Goal: Task Accomplishment & Management: Manage account settings

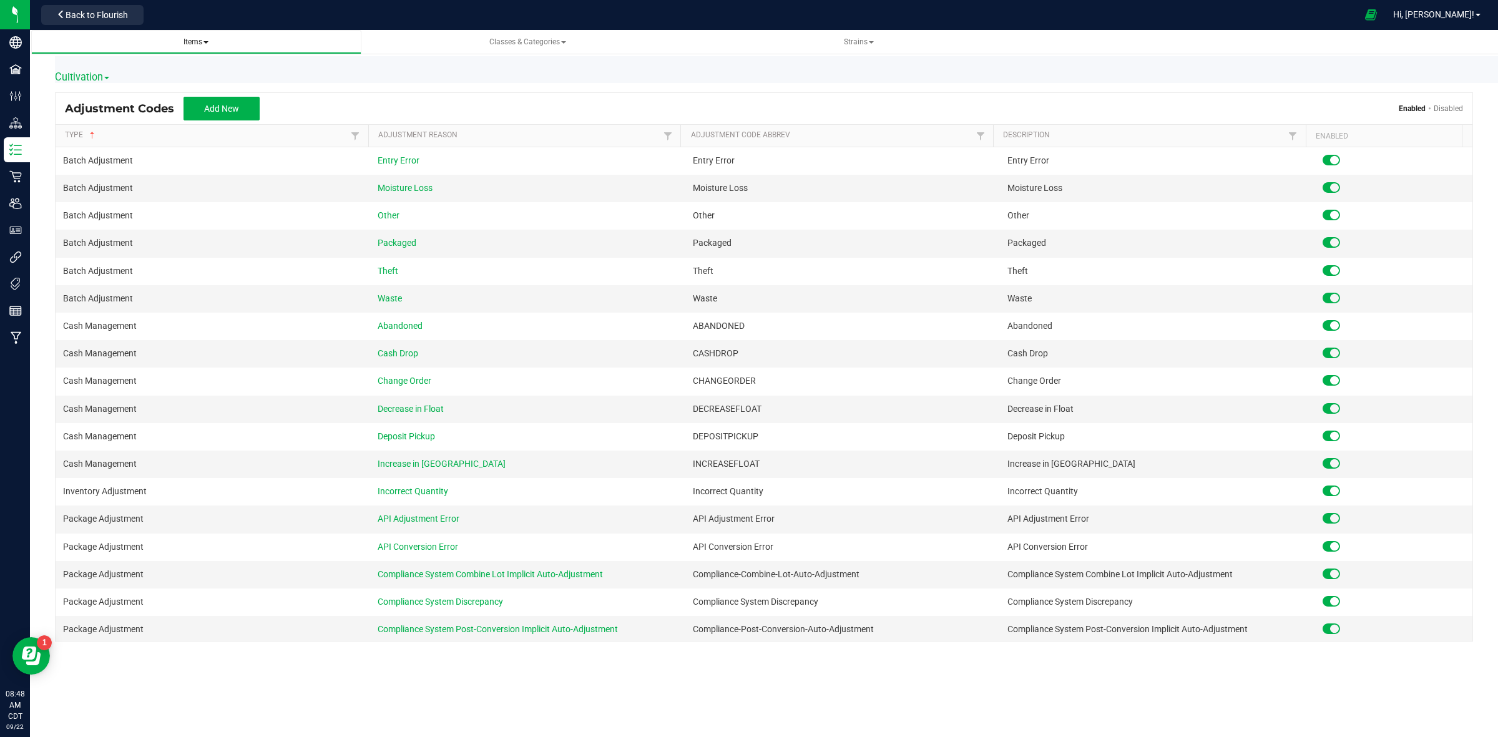
scroll to position [500, 0]
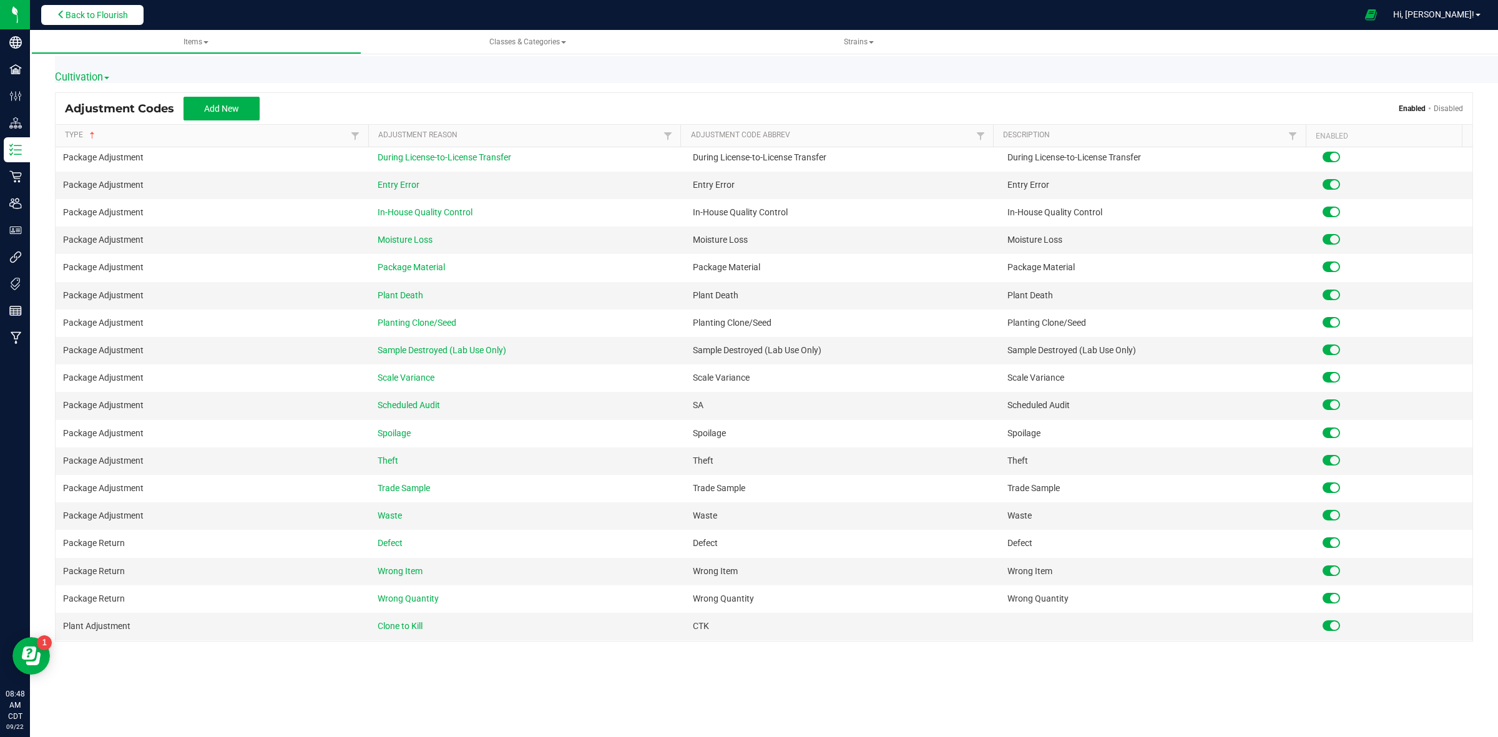
click at [104, 23] on button "Back to Flourish" at bounding box center [92, 15] width 102 height 20
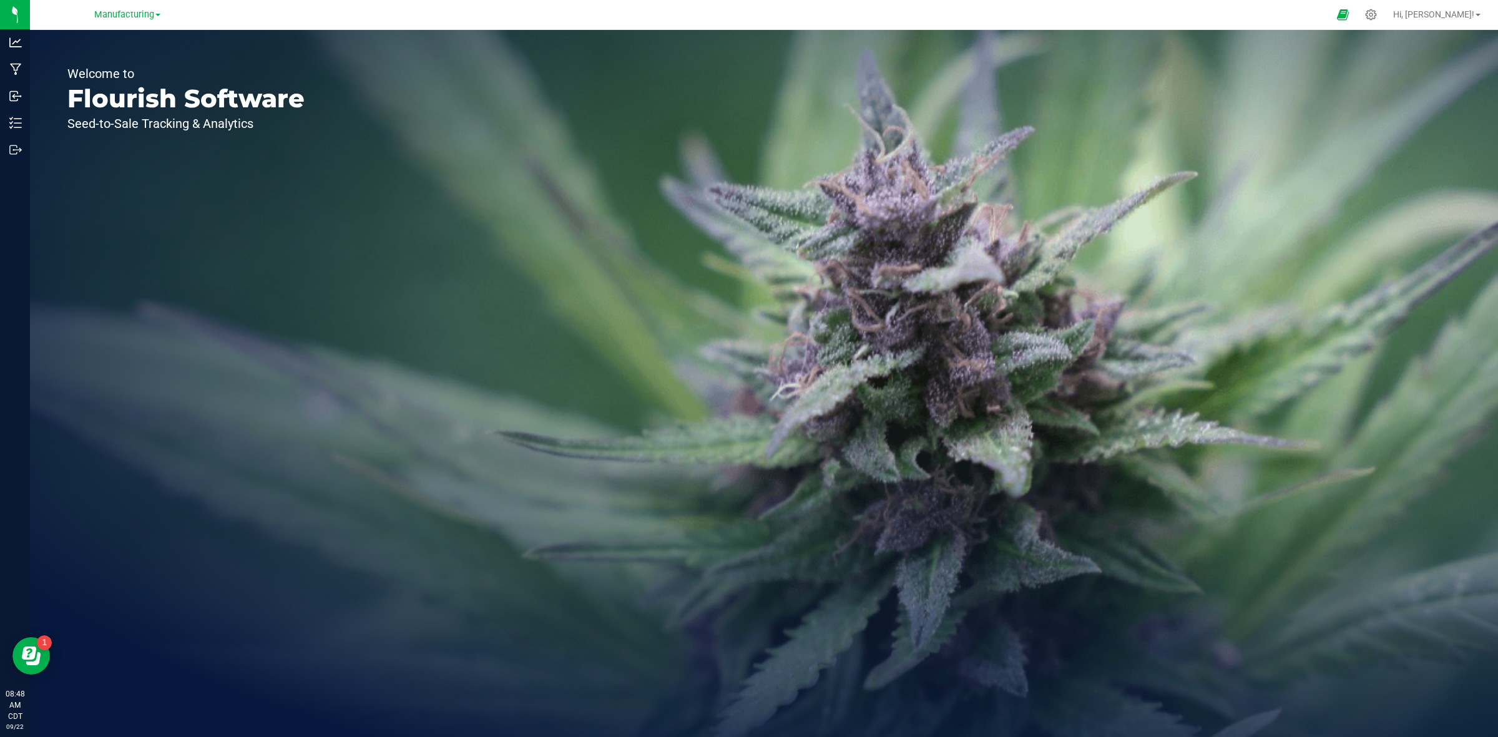
click at [154, 3] on div "Manufacturing" at bounding box center [129, 14] width 187 height 24
click at [144, 14] on span "Manufacturing" at bounding box center [124, 14] width 60 height 11
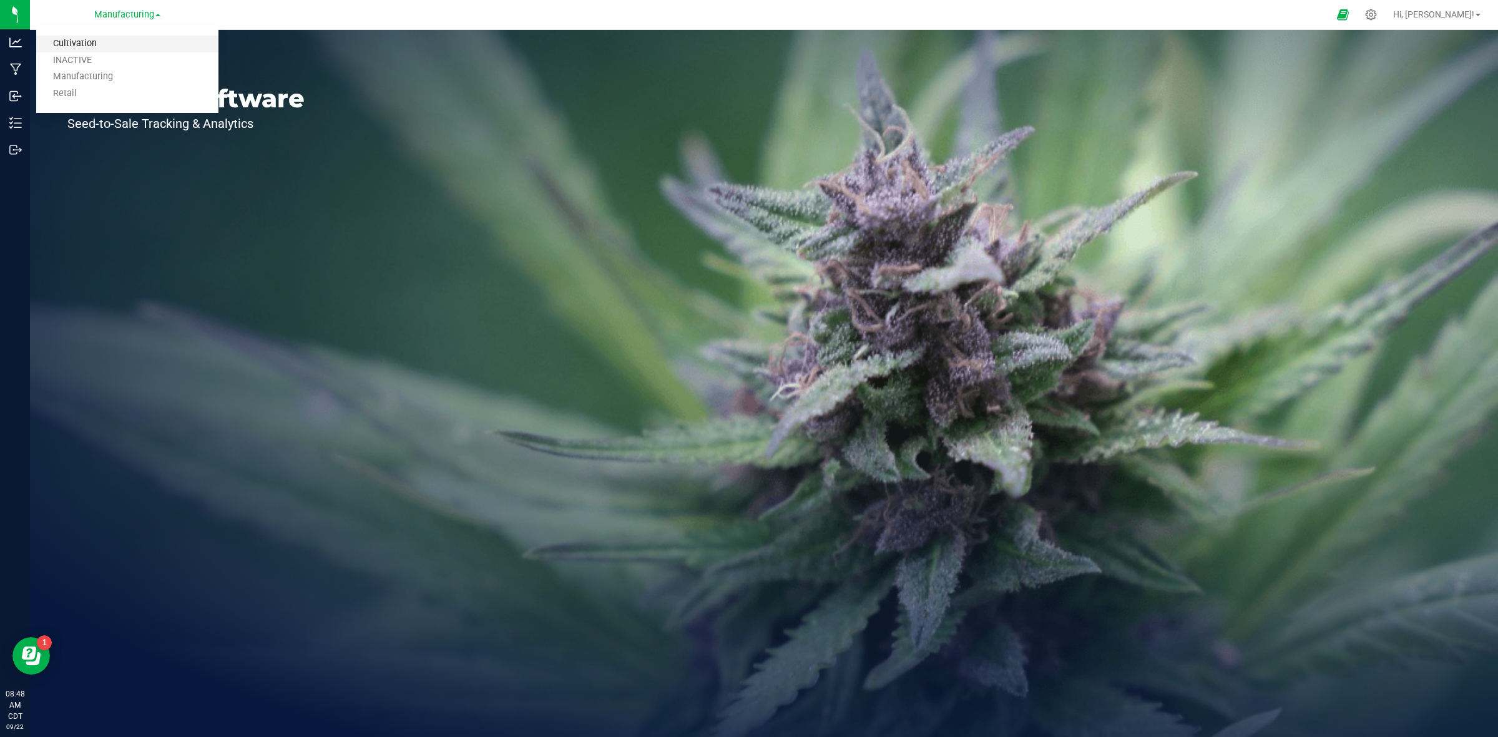
click at [82, 51] on link "Cultivation" at bounding box center [127, 44] width 182 height 17
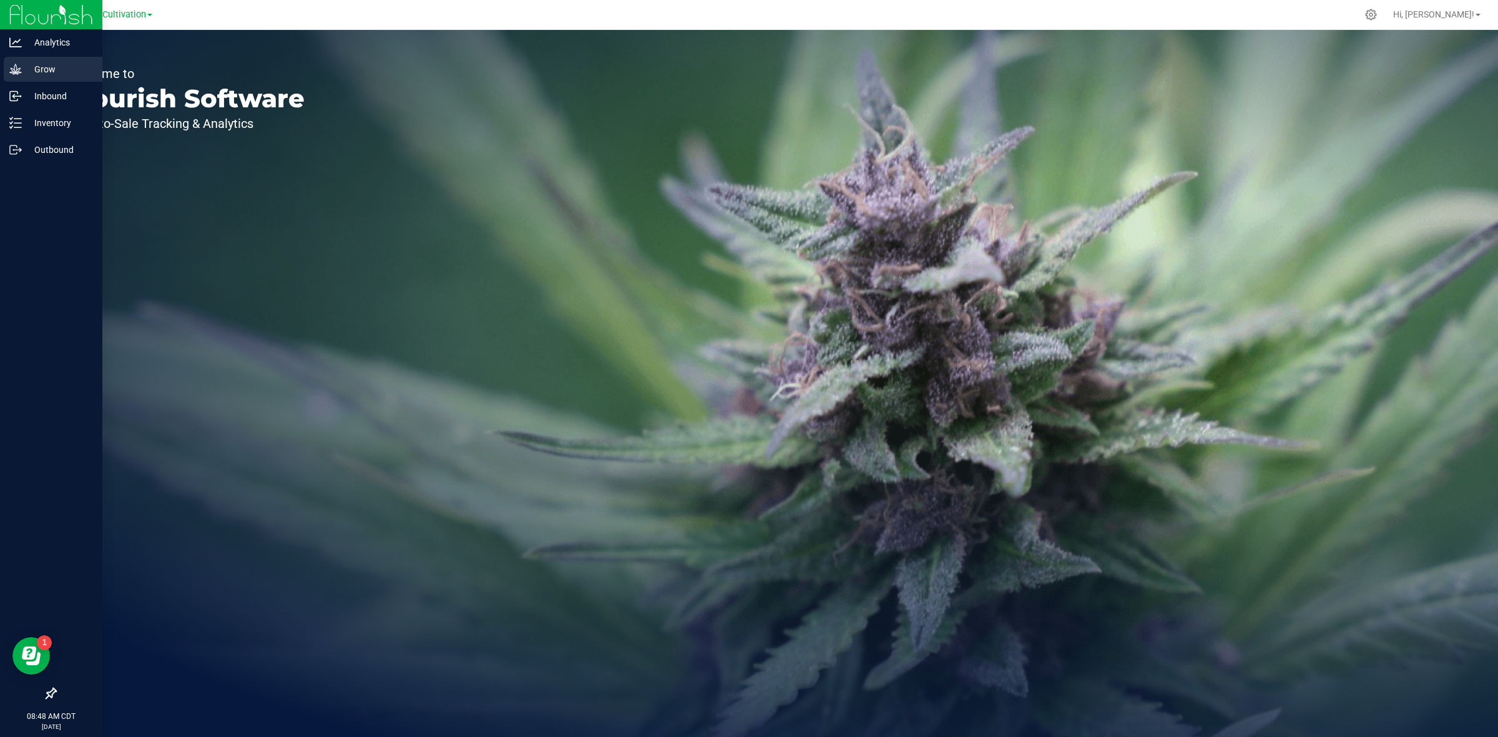
click at [23, 59] on div "Grow" at bounding box center [53, 69] width 99 height 25
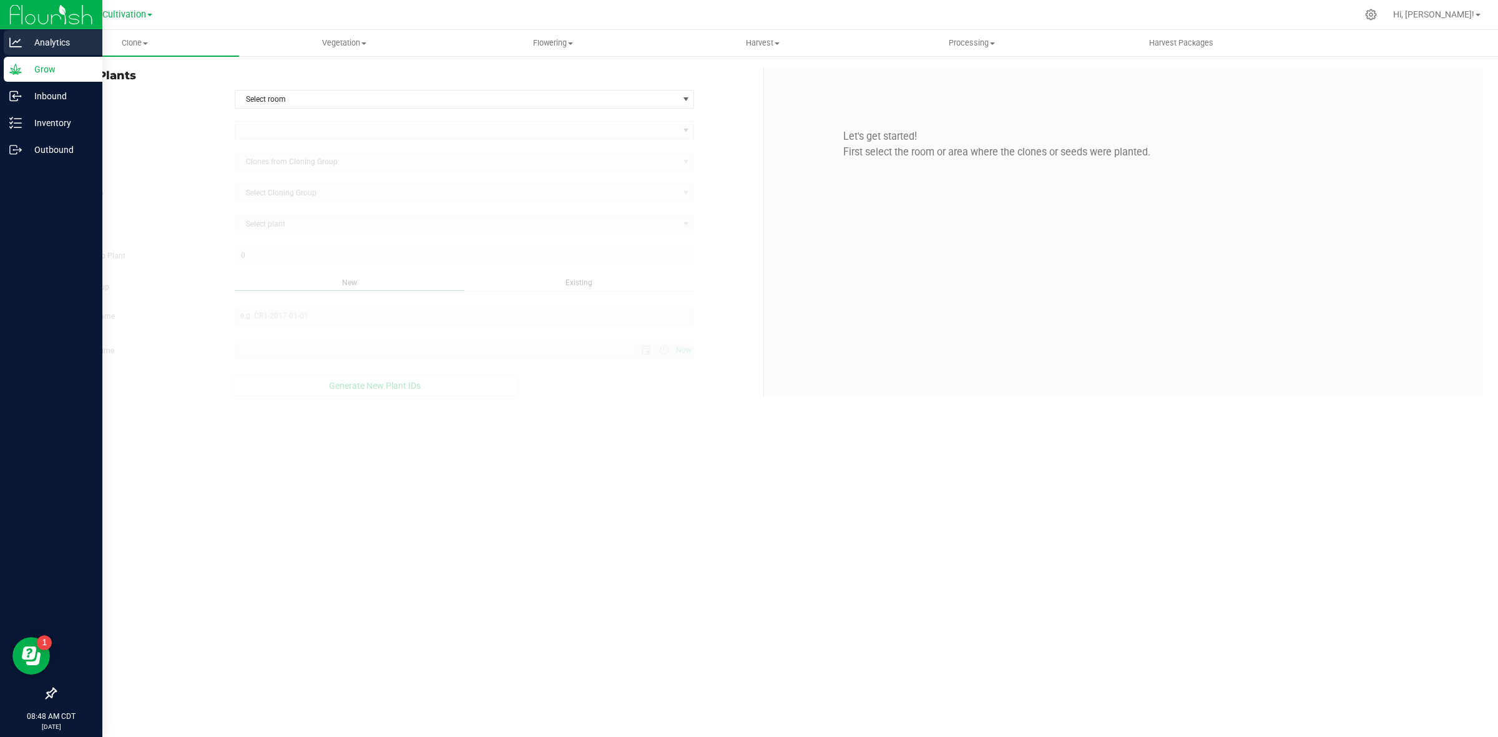
type input "[DATE] 8:48 AM"
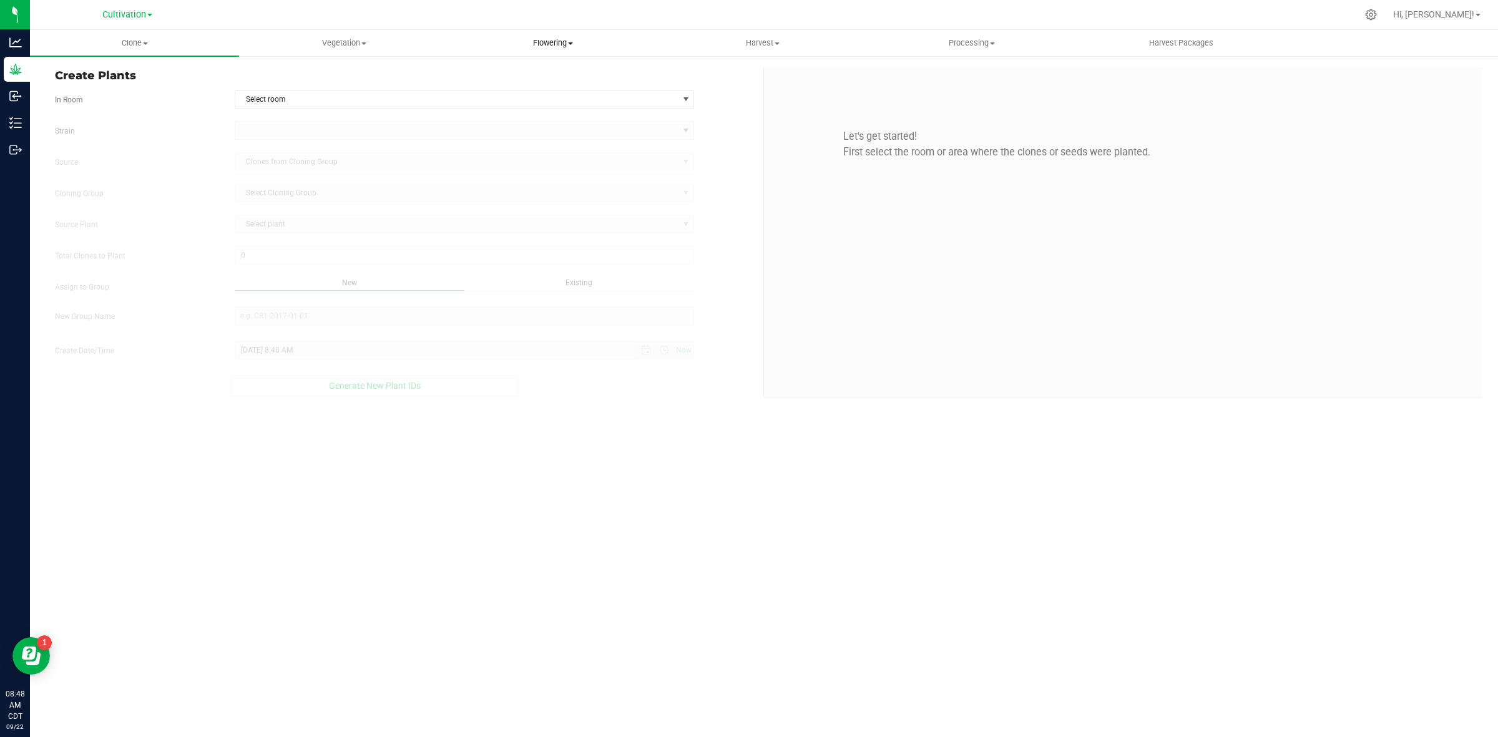
click at [520, 44] on span "Flowering" at bounding box center [553, 42] width 208 height 11
click at [514, 109] on span "Flowering plants" at bounding box center [499, 105] width 101 height 11
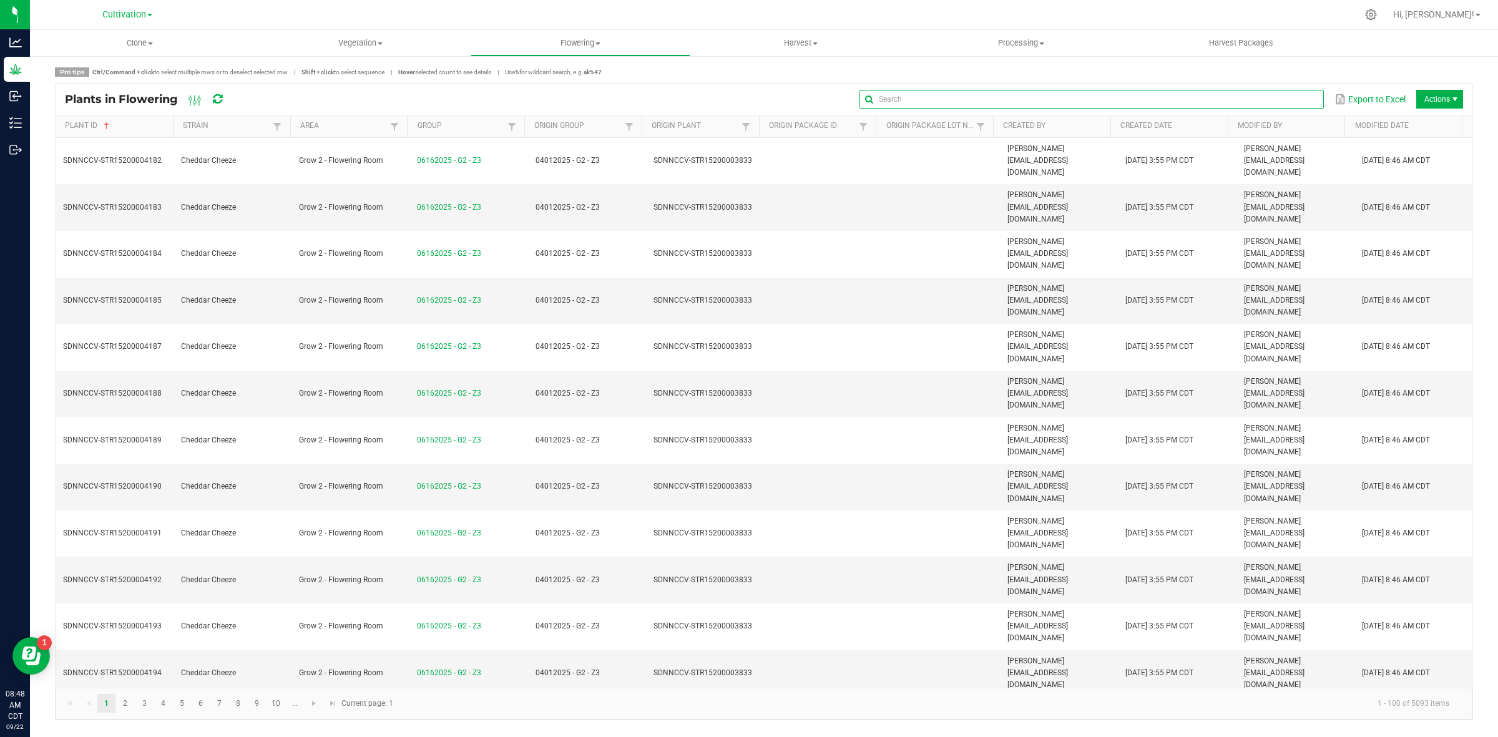
click at [1295, 90] on input "text" at bounding box center [1091, 99] width 464 height 19
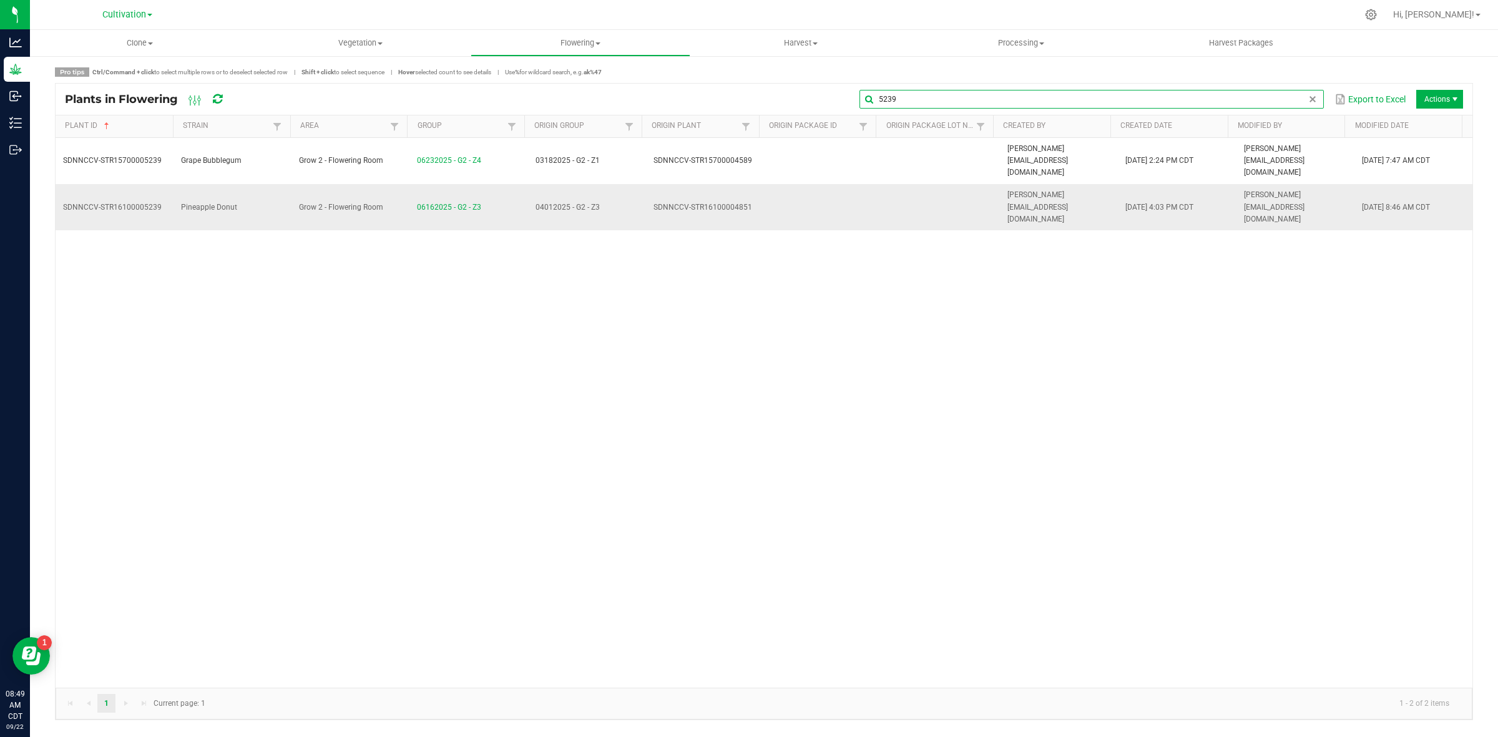
type input "5239"
click at [253, 184] on td "Pineapple Donut" at bounding box center [233, 207] width 118 height 46
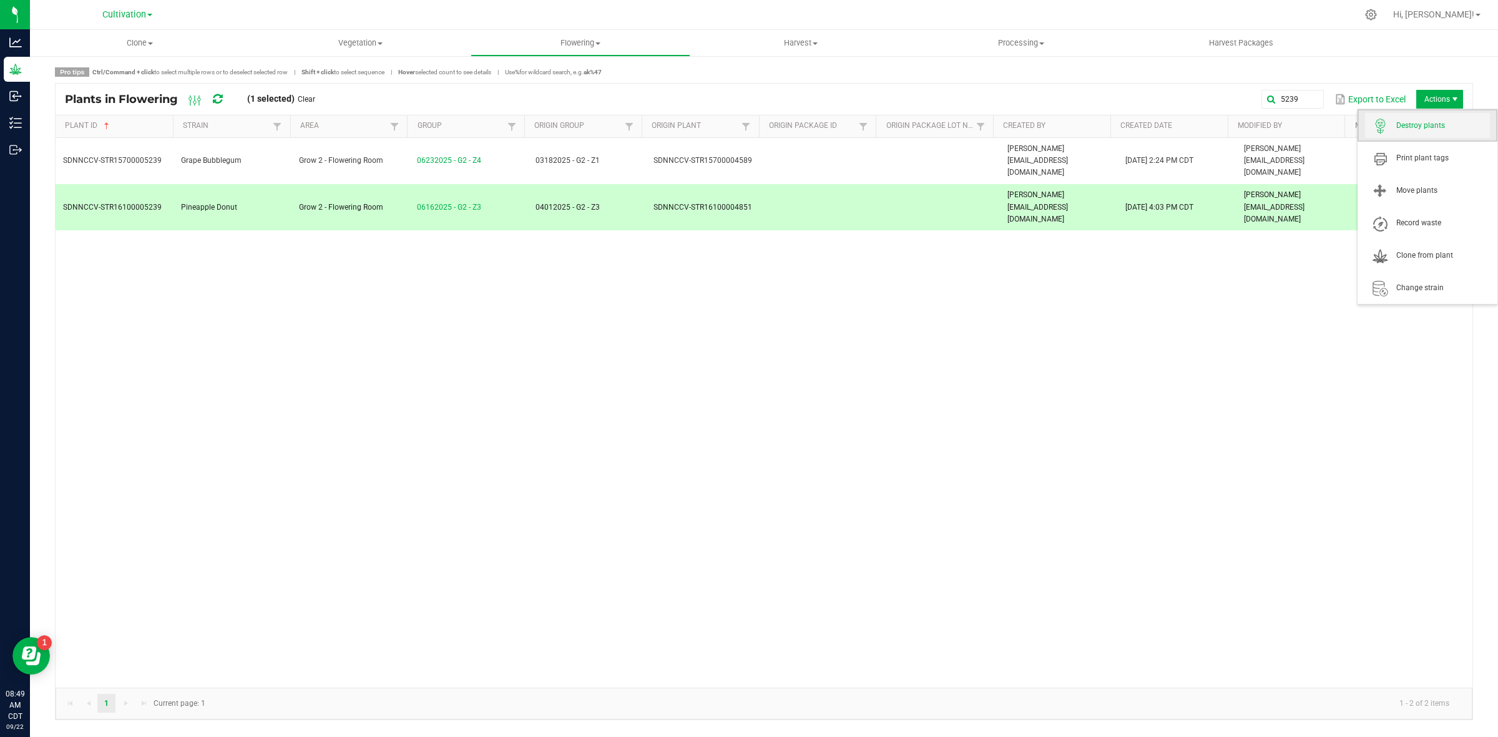
click at [1415, 126] on span "Destroy plants" at bounding box center [1443, 125] width 94 height 11
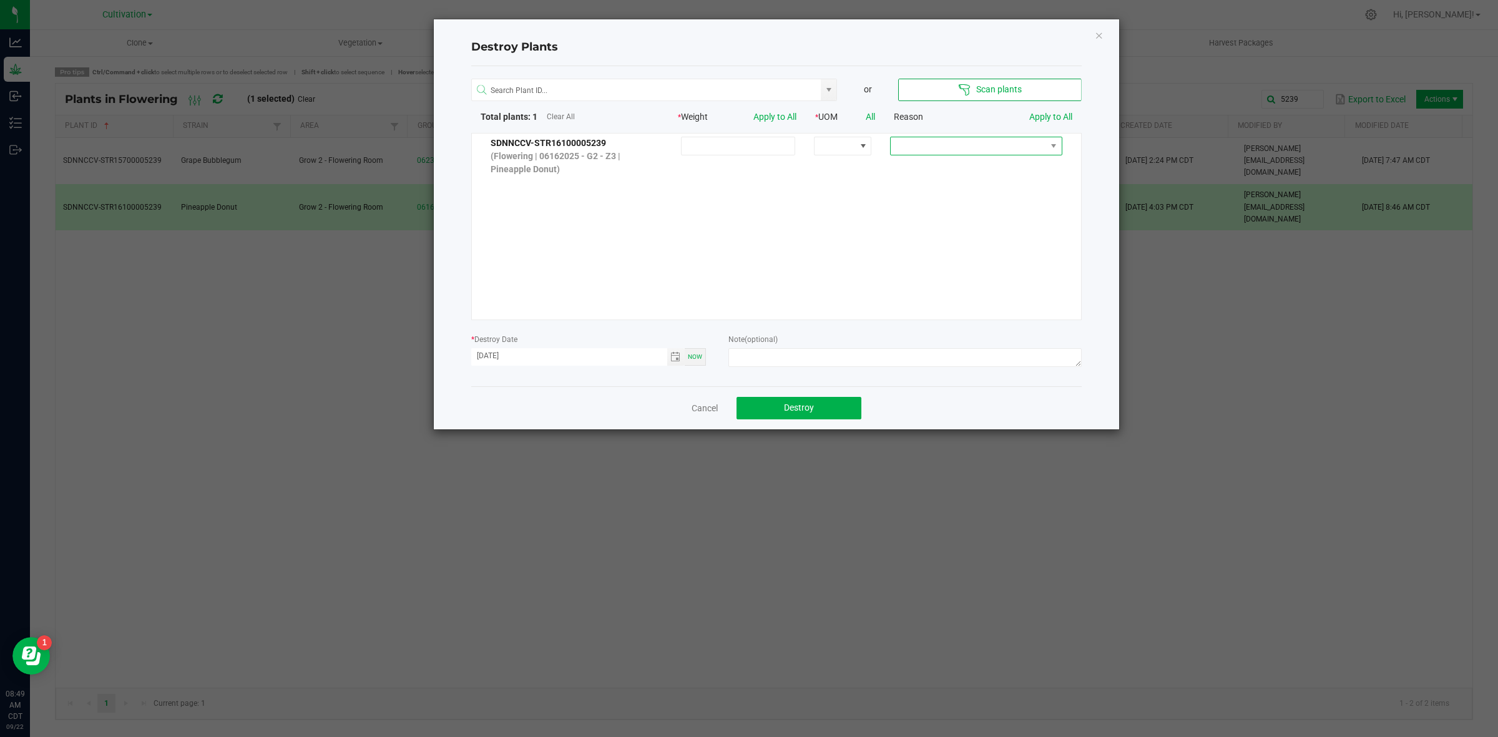
click at [916, 152] on span at bounding box center [968, 145] width 155 height 17
click at [935, 190] on li "Dried out" at bounding box center [966, 190] width 167 height 21
click at [671, 361] on span "Toggle calendar" at bounding box center [675, 357] width 10 height 10
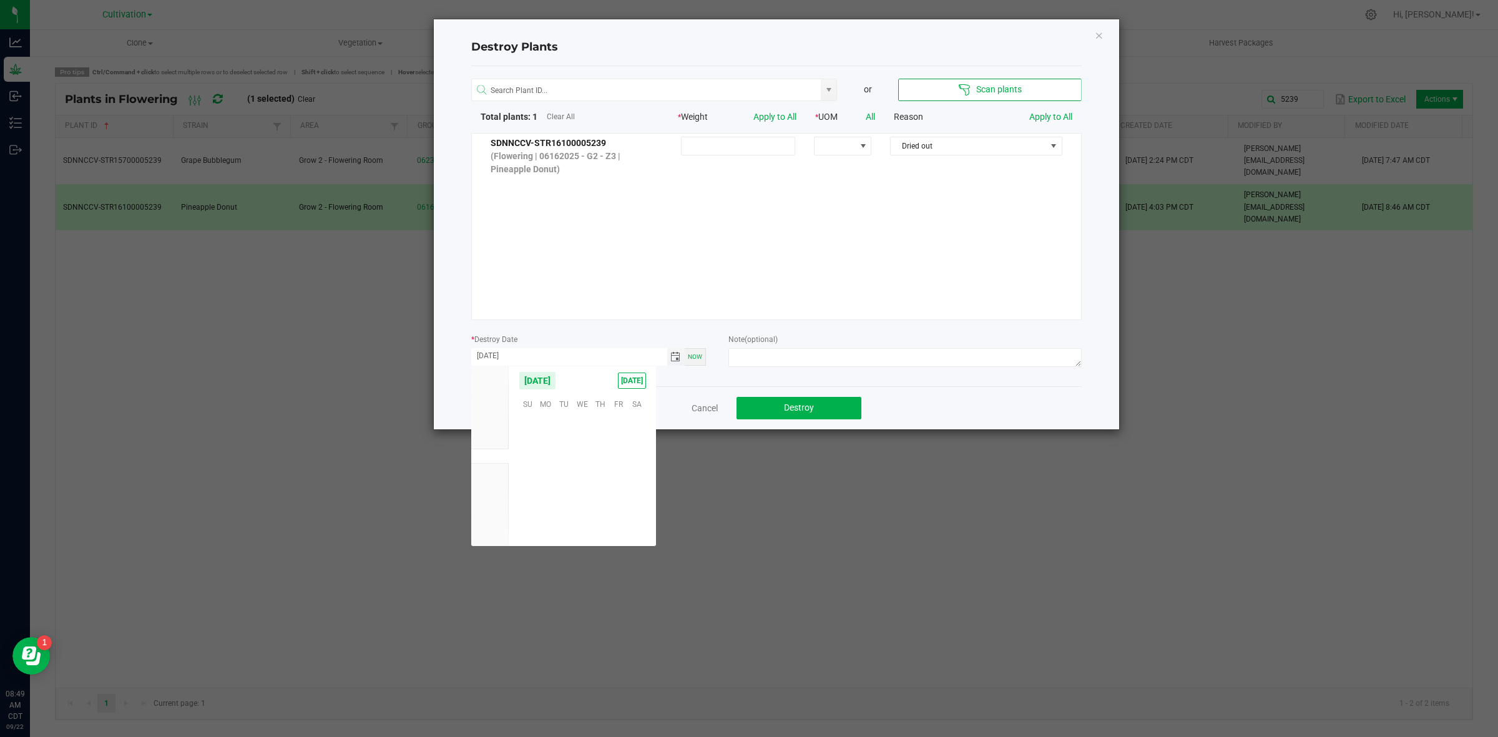
scroll to position [202348, 0]
click at [635, 456] on span "20" at bounding box center [637, 460] width 18 height 19
type input "[DATE]"
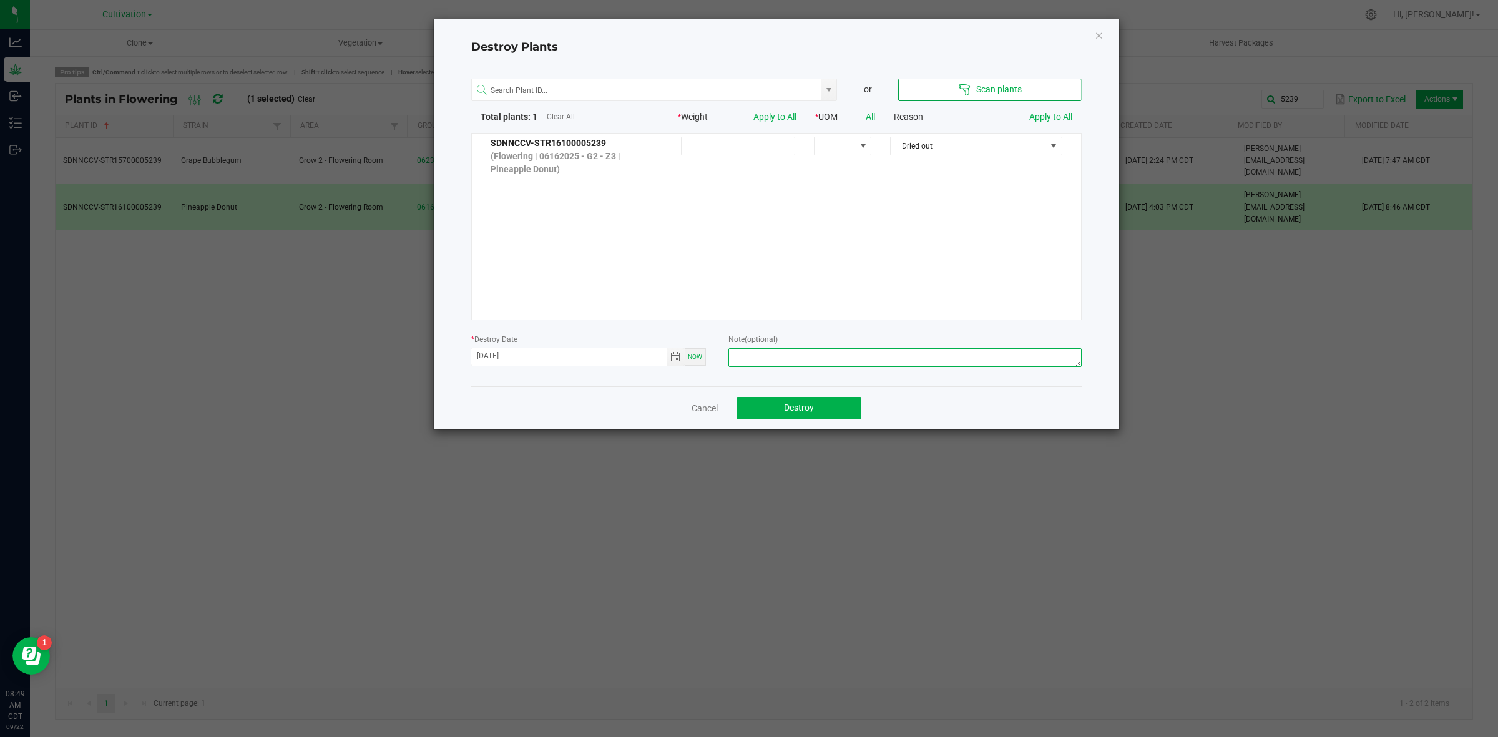
click at [772, 354] on textarea at bounding box center [904, 357] width 353 height 19
type textarea "Unplugged/Dead - [PERSON_NAME]"
click at [796, 410] on span "Destroy" at bounding box center [799, 408] width 30 height 10
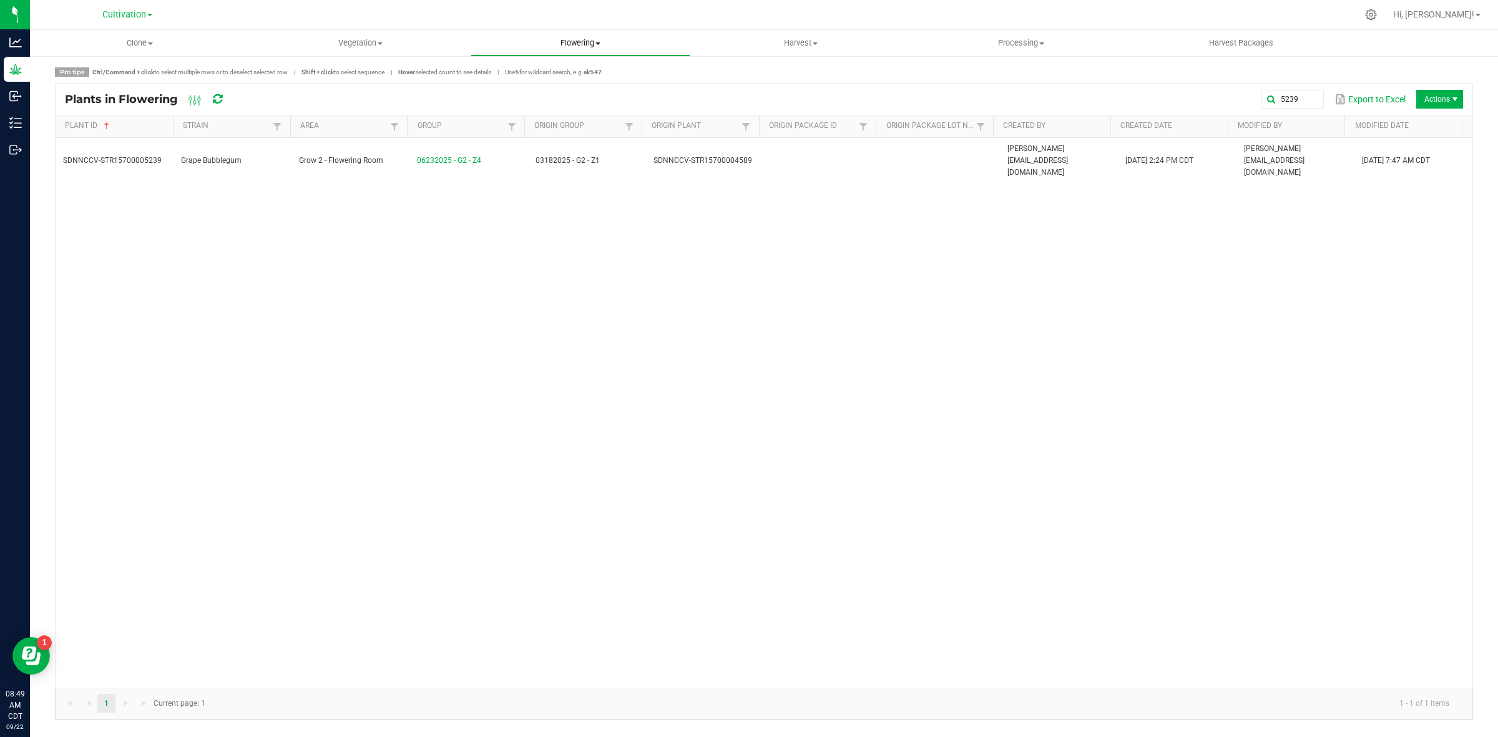
click at [597, 47] on span "Flowering" at bounding box center [580, 42] width 219 height 11
click at [551, 89] on span "Flowering groups" at bounding box center [523, 90] width 104 height 11
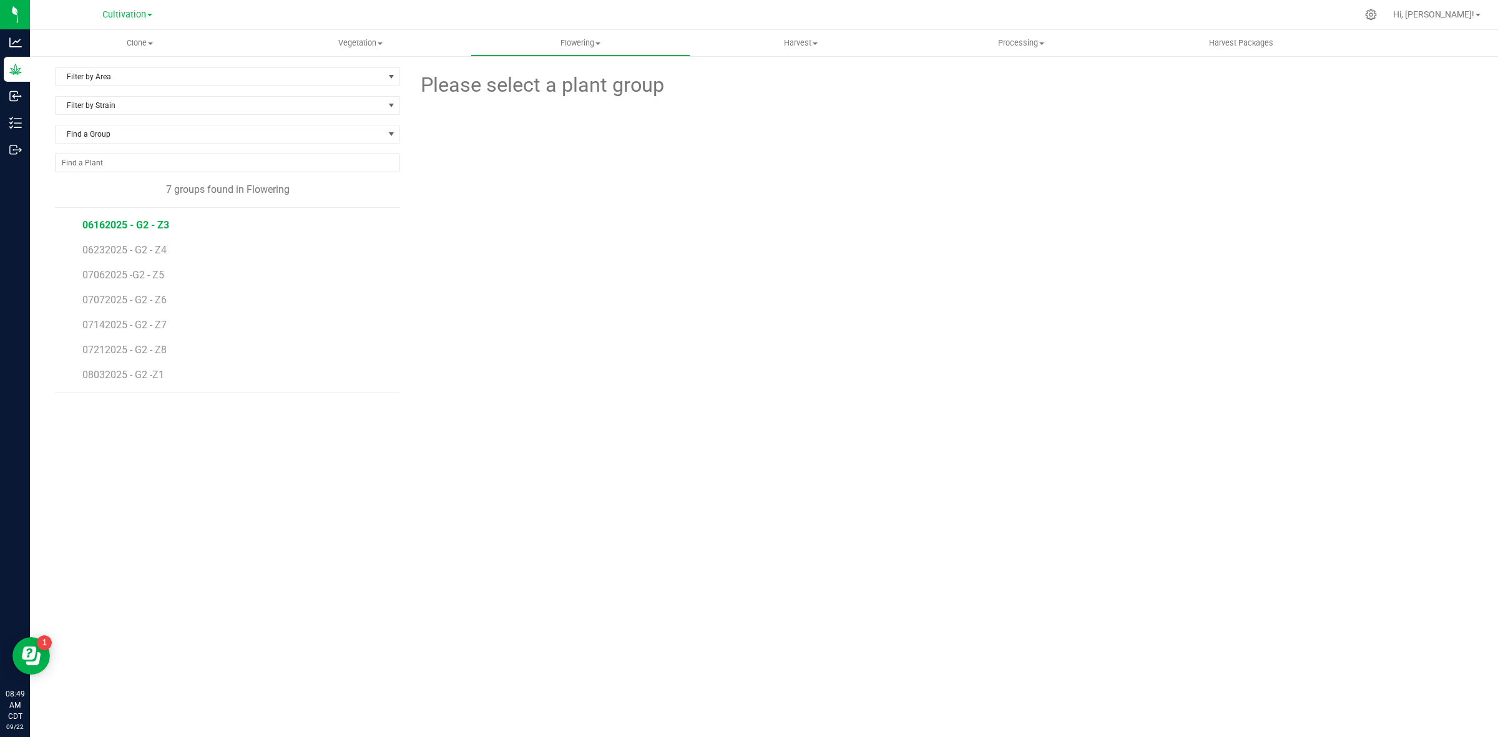
click at [135, 220] on span "06162025 - G2 - Z3" at bounding box center [125, 225] width 87 height 12
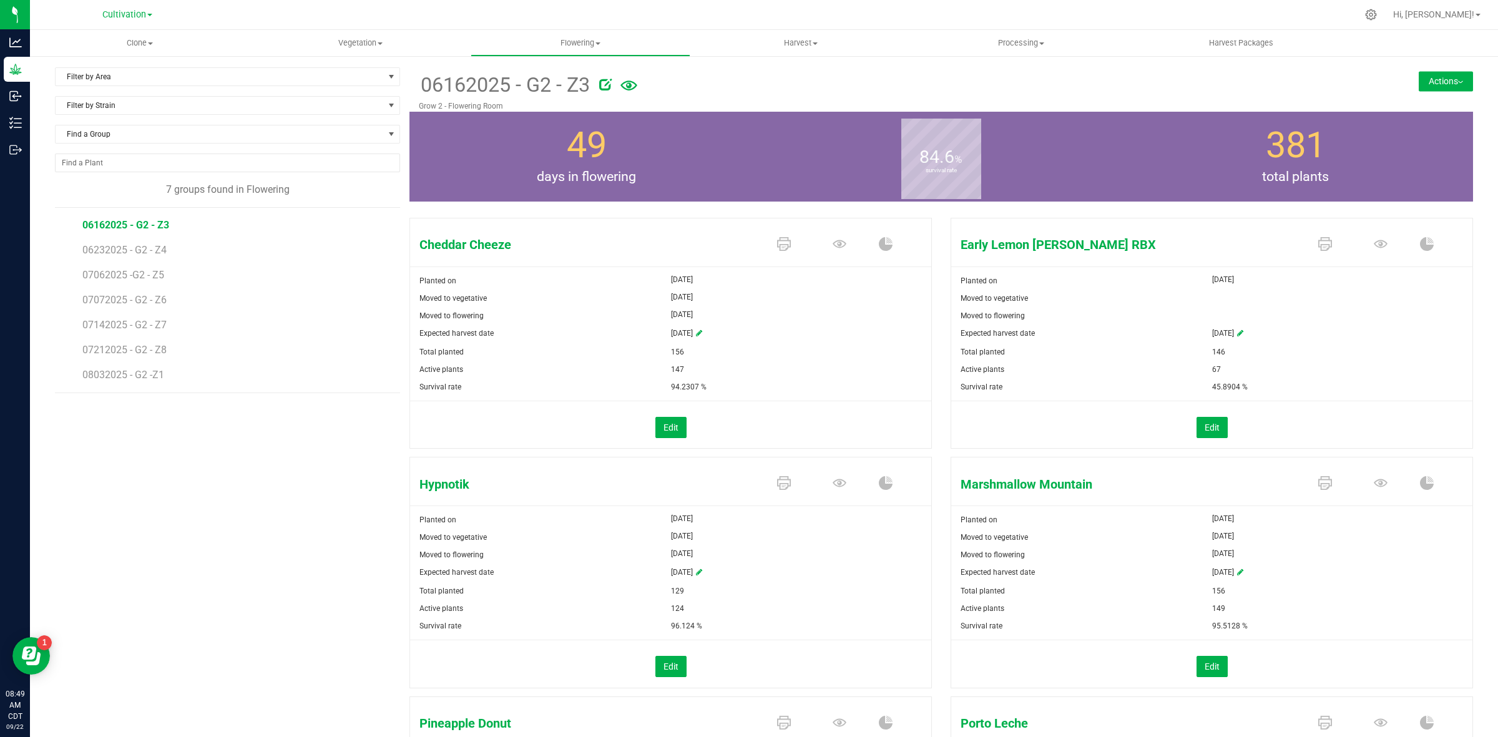
click at [1424, 80] on button "Actions" at bounding box center [1446, 81] width 54 height 20
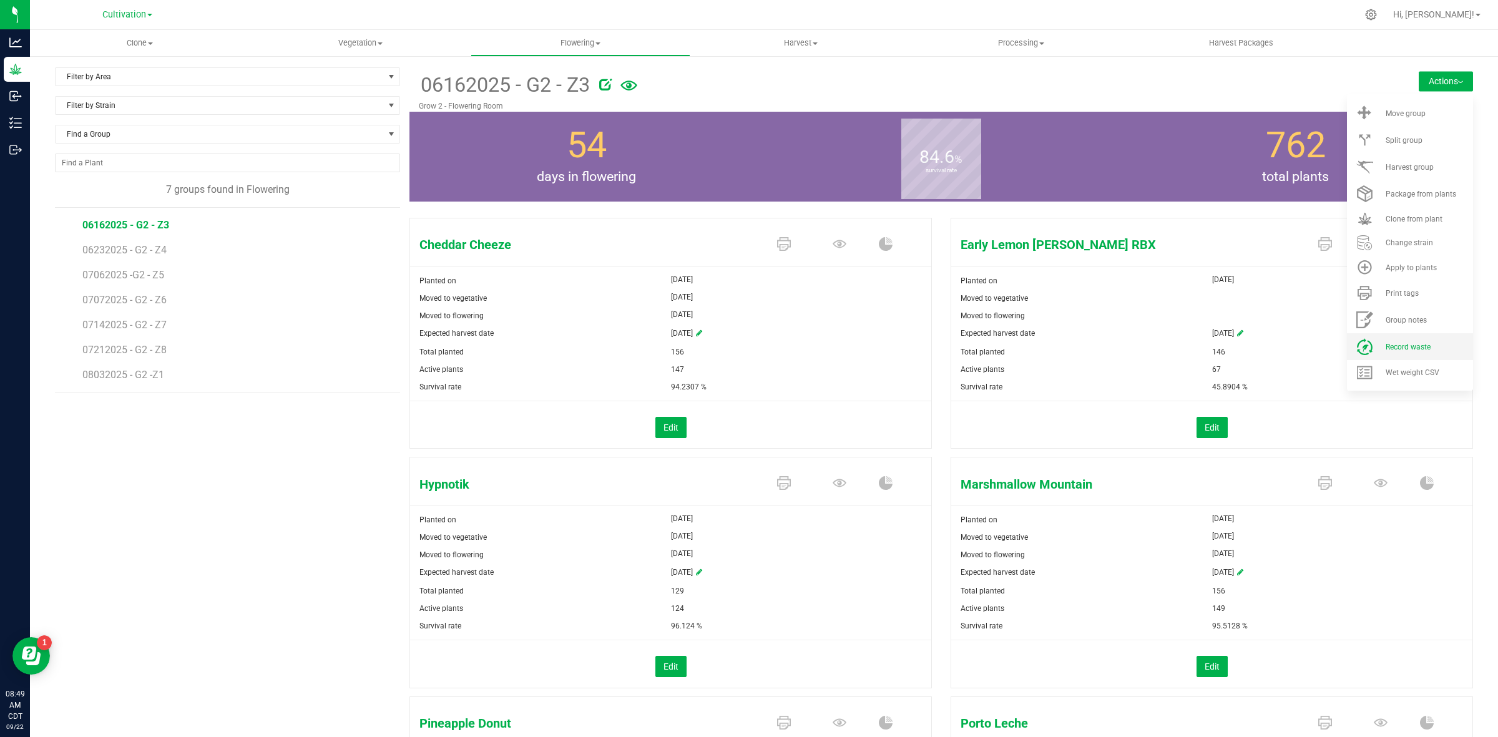
click at [1415, 346] on span "Record waste" at bounding box center [1408, 347] width 45 height 9
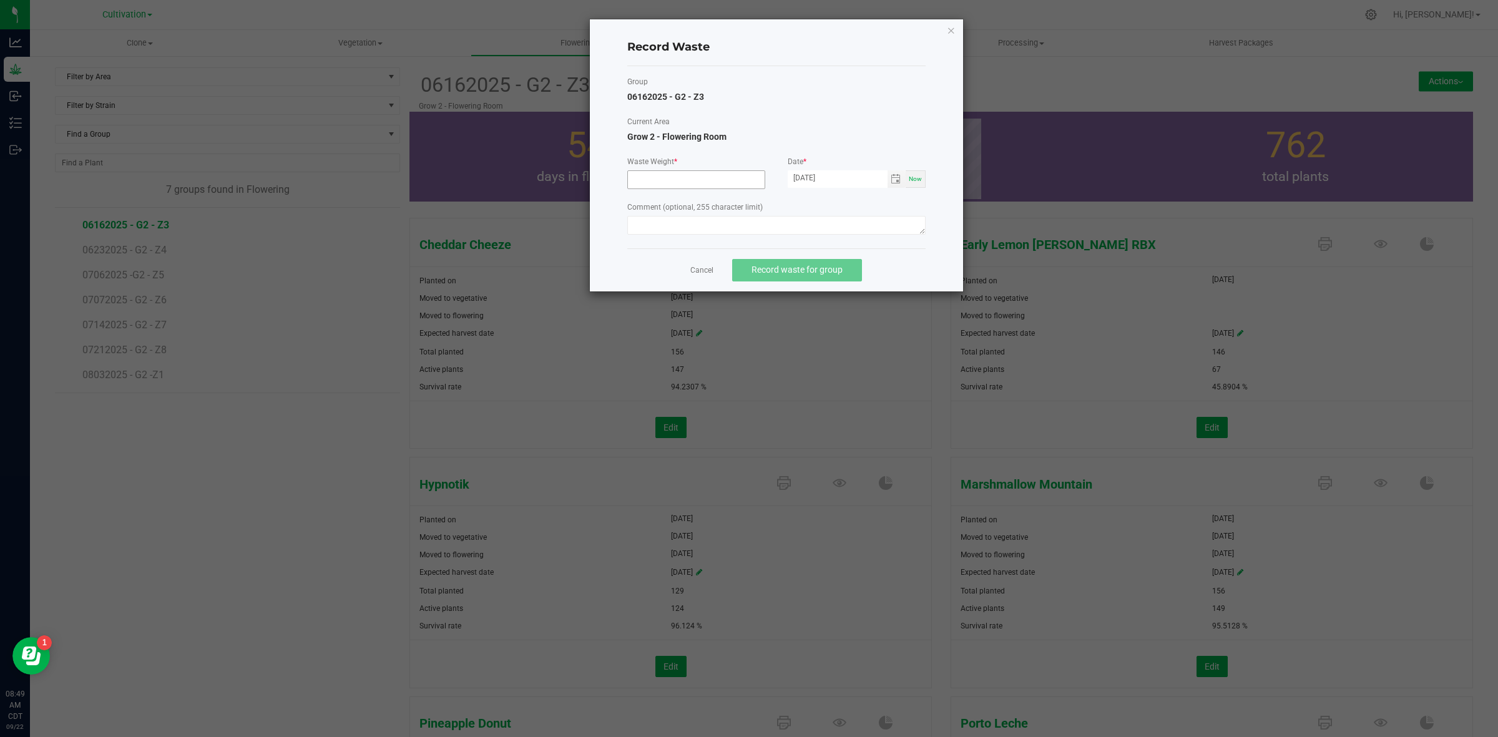
click at [676, 183] on input at bounding box center [696, 179] width 137 height 17
click at [888, 178] on span "Toggle calendar" at bounding box center [896, 178] width 18 height 17
type input "4180.0000 g"
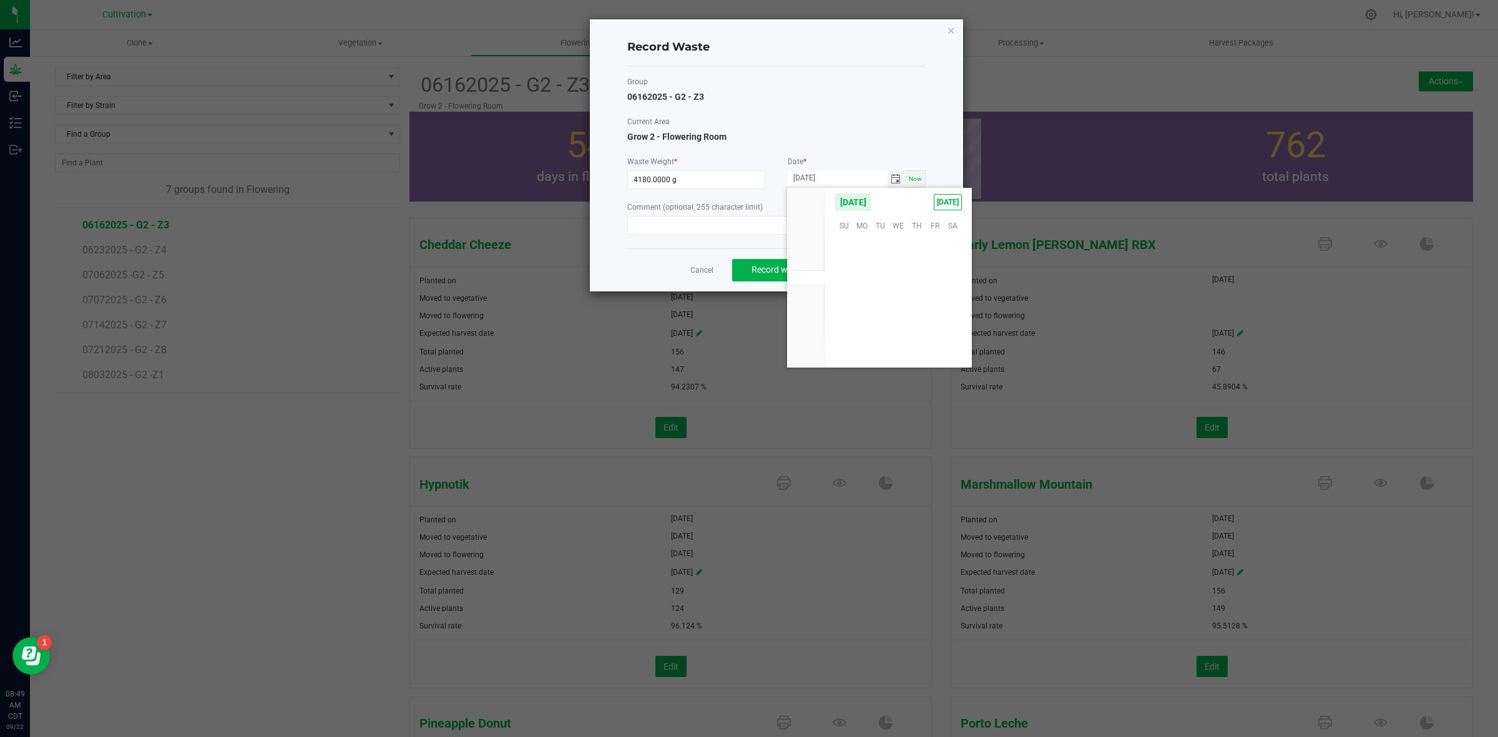
scroll to position [202348, 0]
click at [937, 284] on span "19" at bounding box center [935, 282] width 18 height 19
type input "[DATE]"
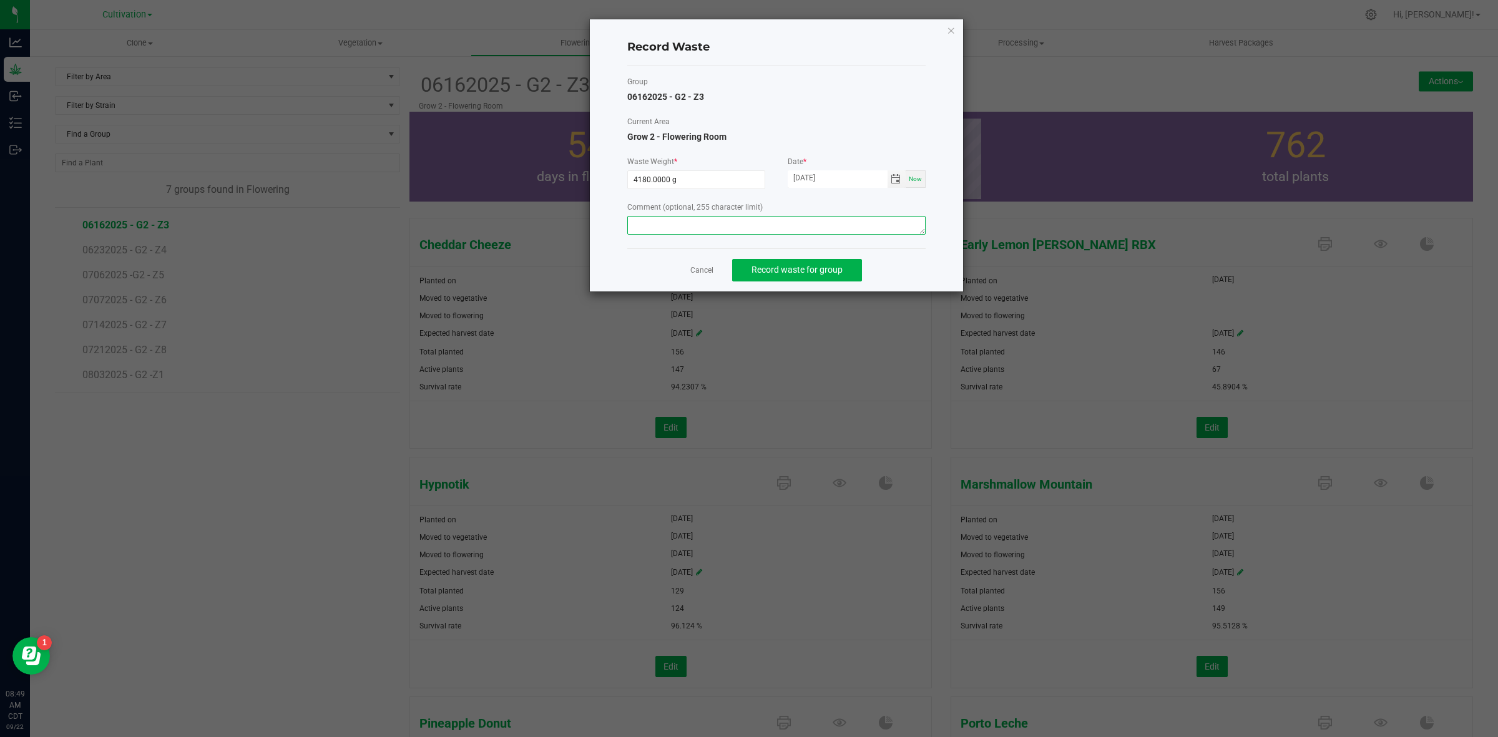
click at [693, 231] on textarea at bounding box center [776, 225] width 298 height 19
drag, startPoint x: 687, startPoint y: 222, endPoint x: 604, endPoint y: 232, distance: 83.1
click at [604, 232] on div "Record Waste Group 06162025 - G2 - Z3 Current Area Grow 2 - Flowering Room Wast…" at bounding box center [776, 155] width 373 height 272
type textarea "Flower waste"
click at [793, 278] on button "Record waste for group" at bounding box center [797, 270] width 130 height 22
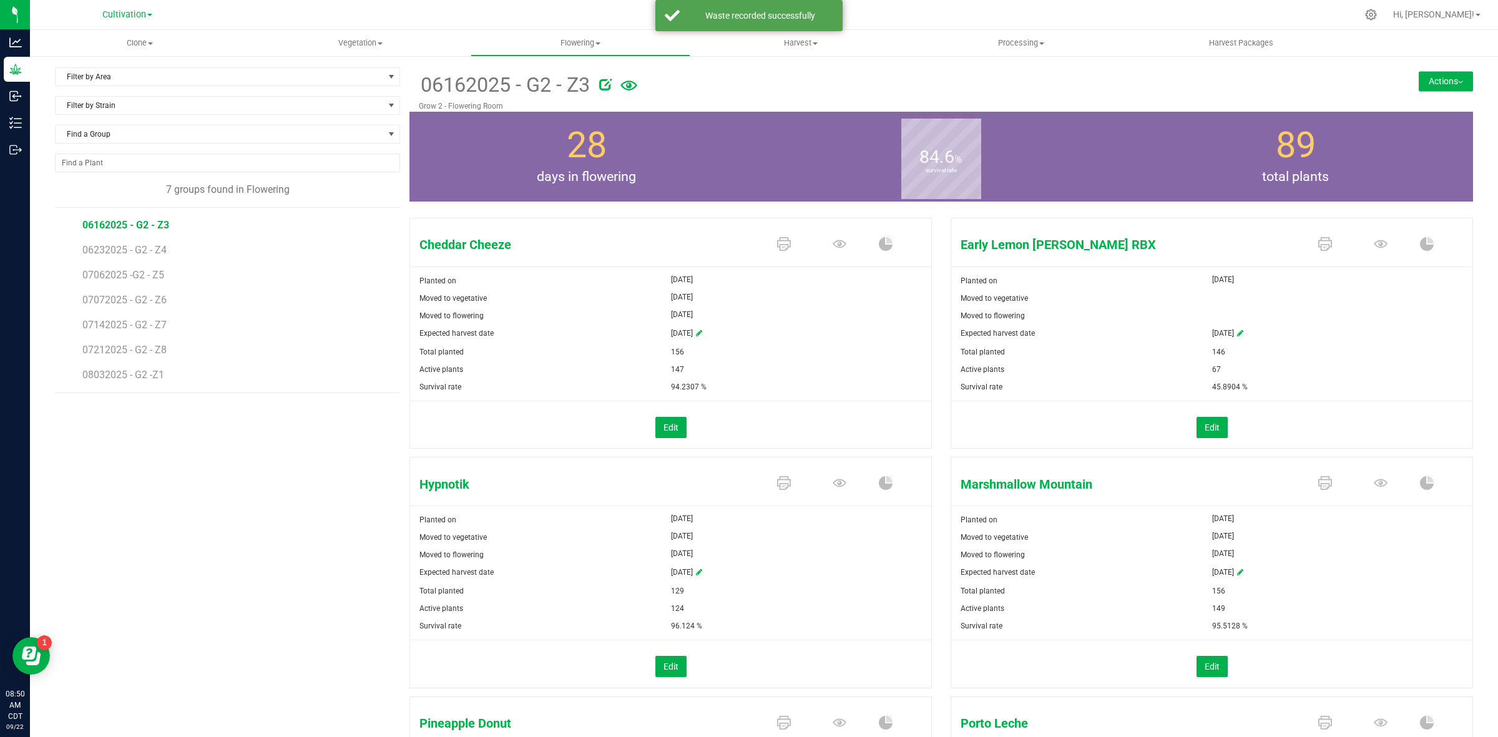
click at [1448, 77] on button "Actions" at bounding box center [1446, 81] width 54 height 20
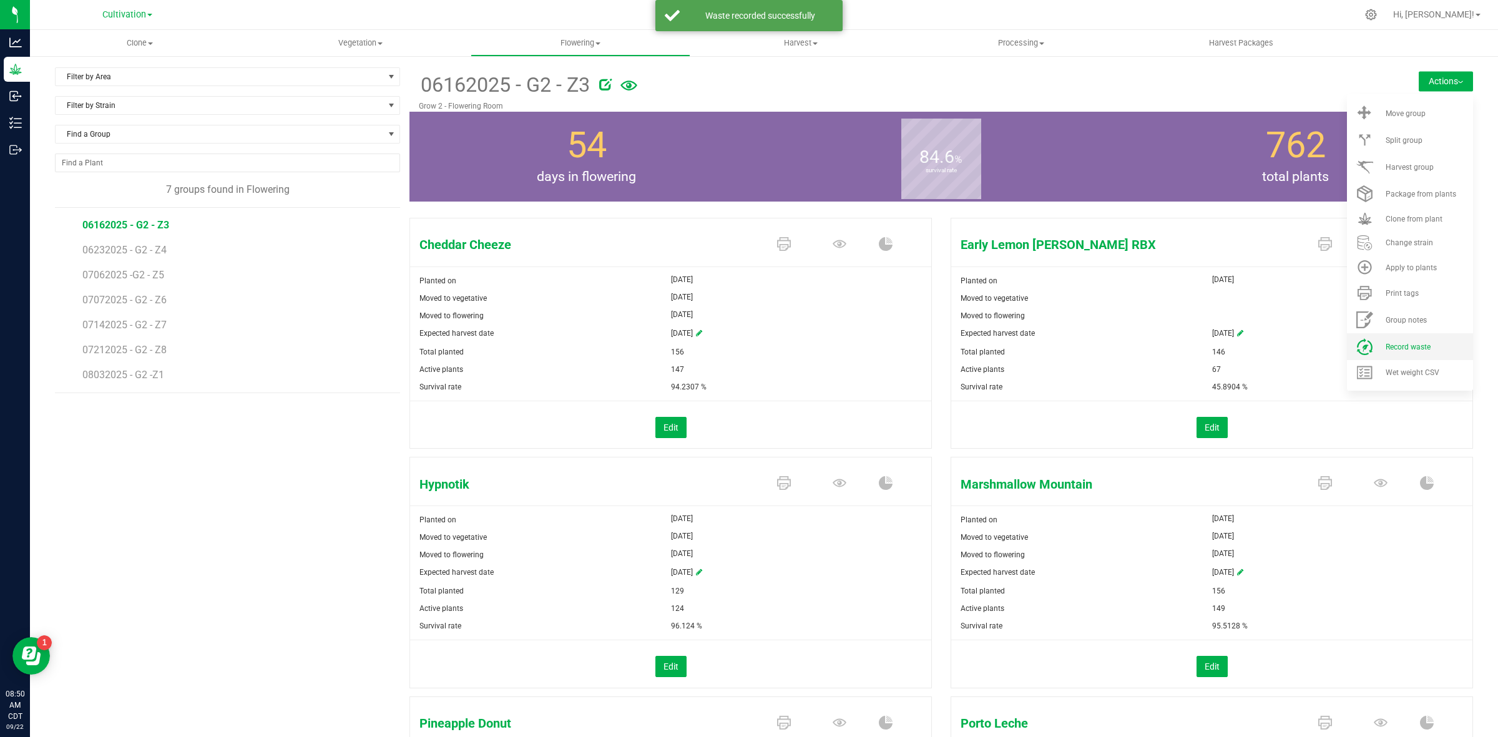
click at [1408, 341] on li "Record waste" at bounding box center [1410, 346] width 126 height 27
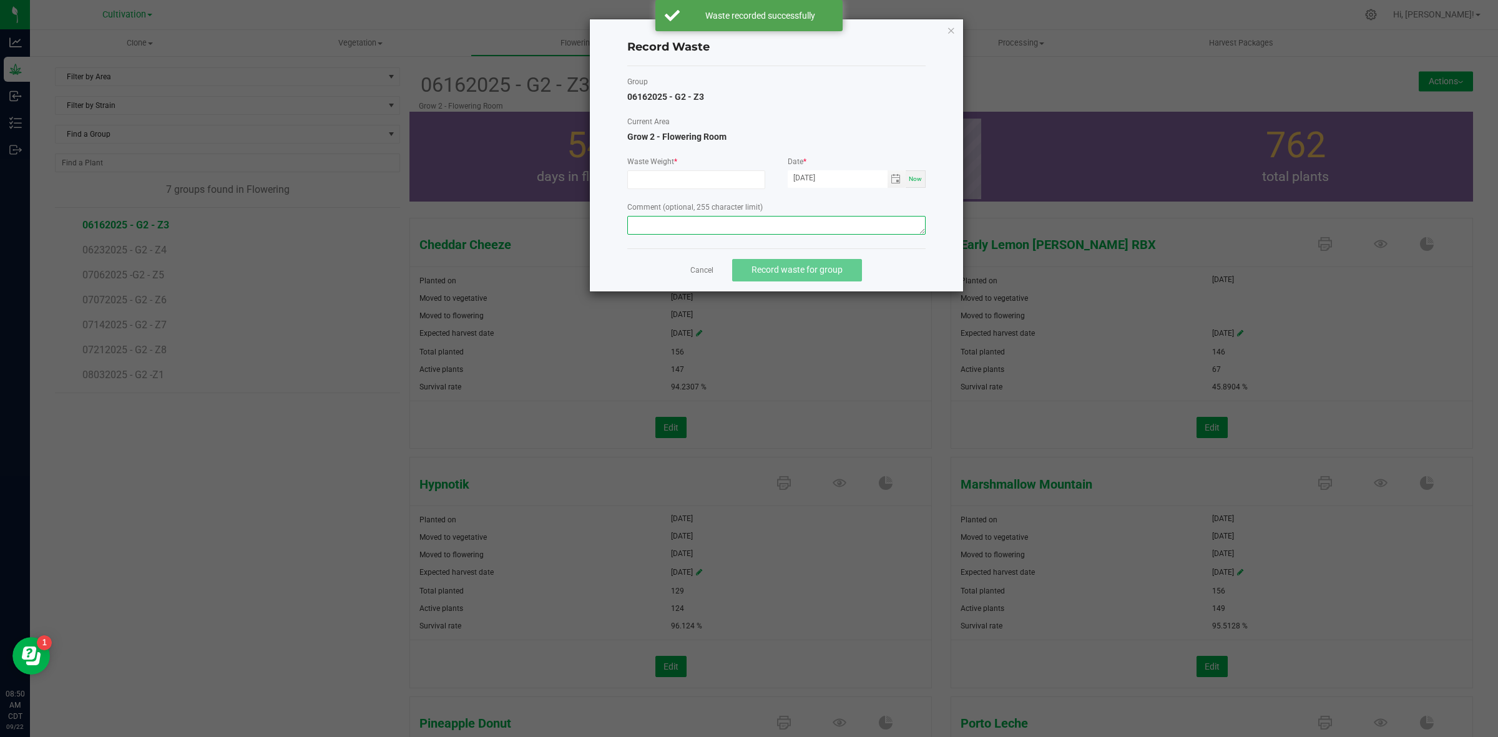
paste textarea "Flower waste"
type textarea "Flower waste"
click at [688, 185] on input at bounding box center [696, 179] width 137 height 17
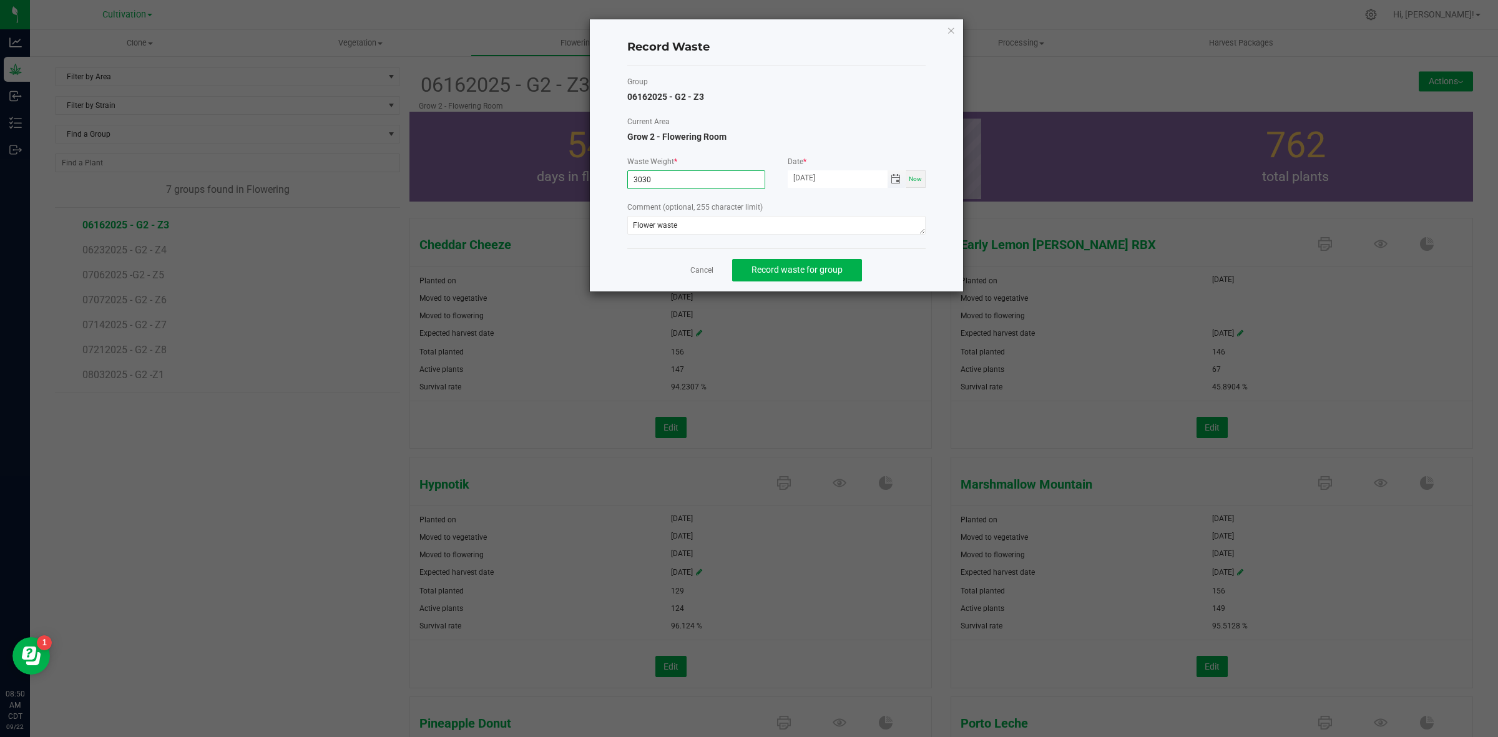
click at [893, 179] on span "Toggle calendar" at bounding box center [896, 179] width 10 height 10
type input "3030.0000 g"
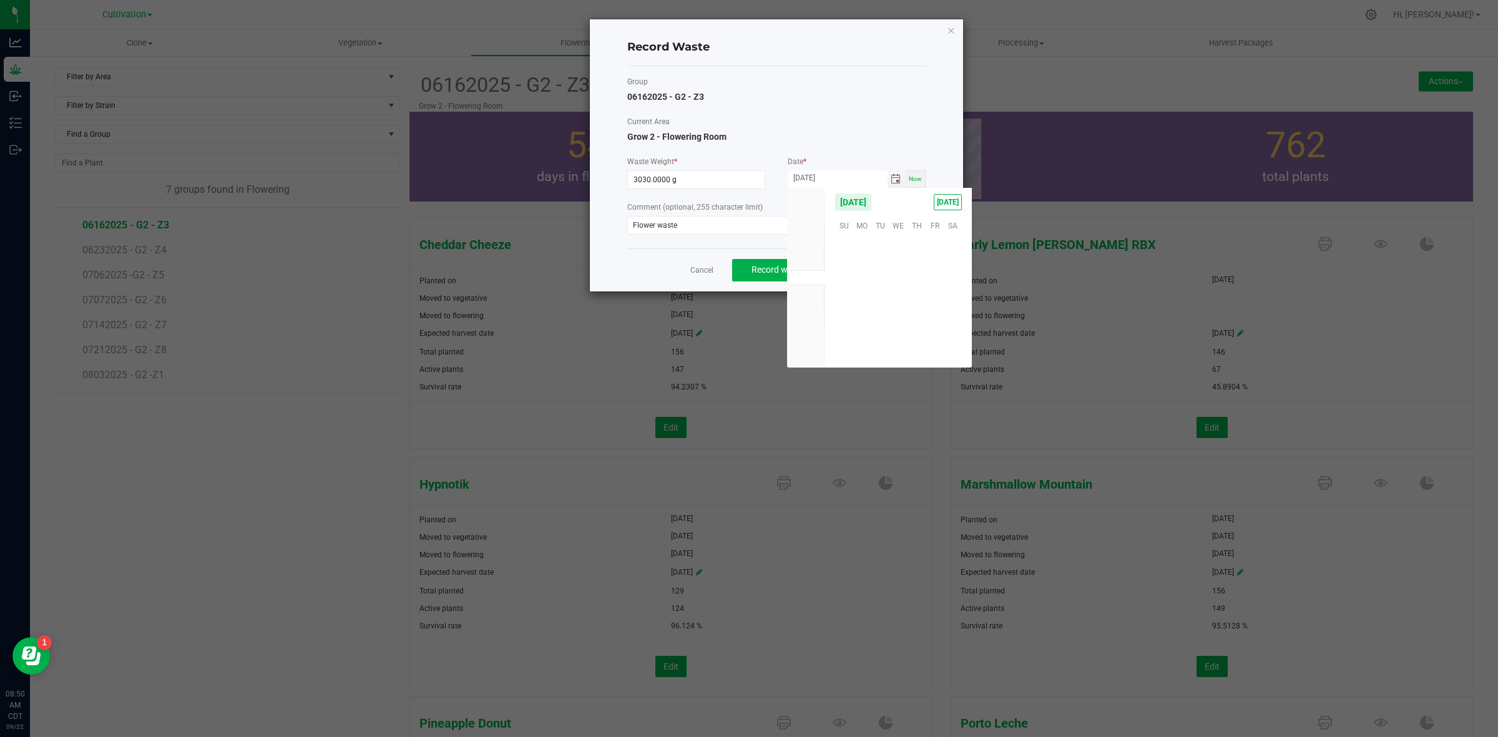
scroll to position [202348, 0]
click at [952, 273] on span "20" at bounding box center [953, 282] width 18 height 19
type input "[DATE]"
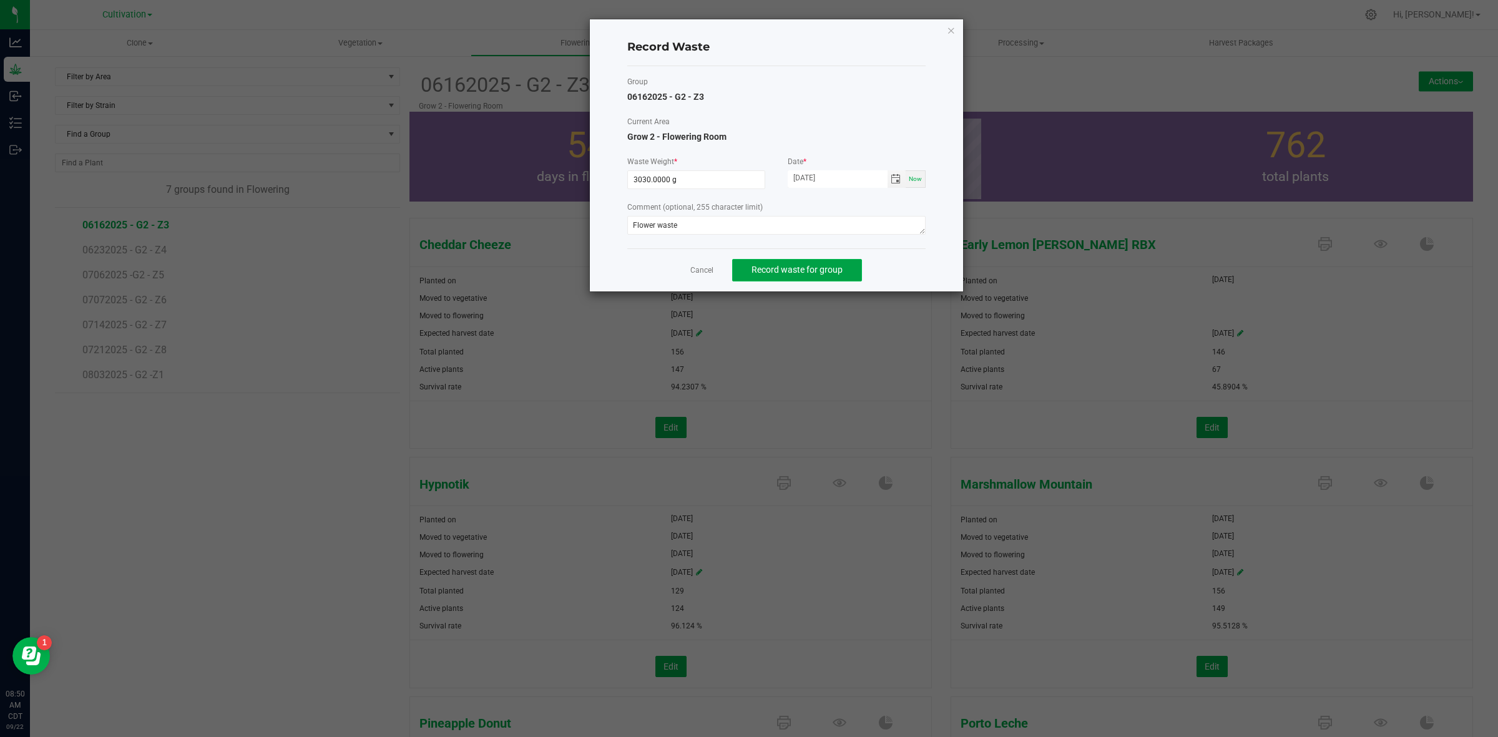
click at [775, 265] on span "Record waste for group" at bounding box center [796, 270] width 91 height 10
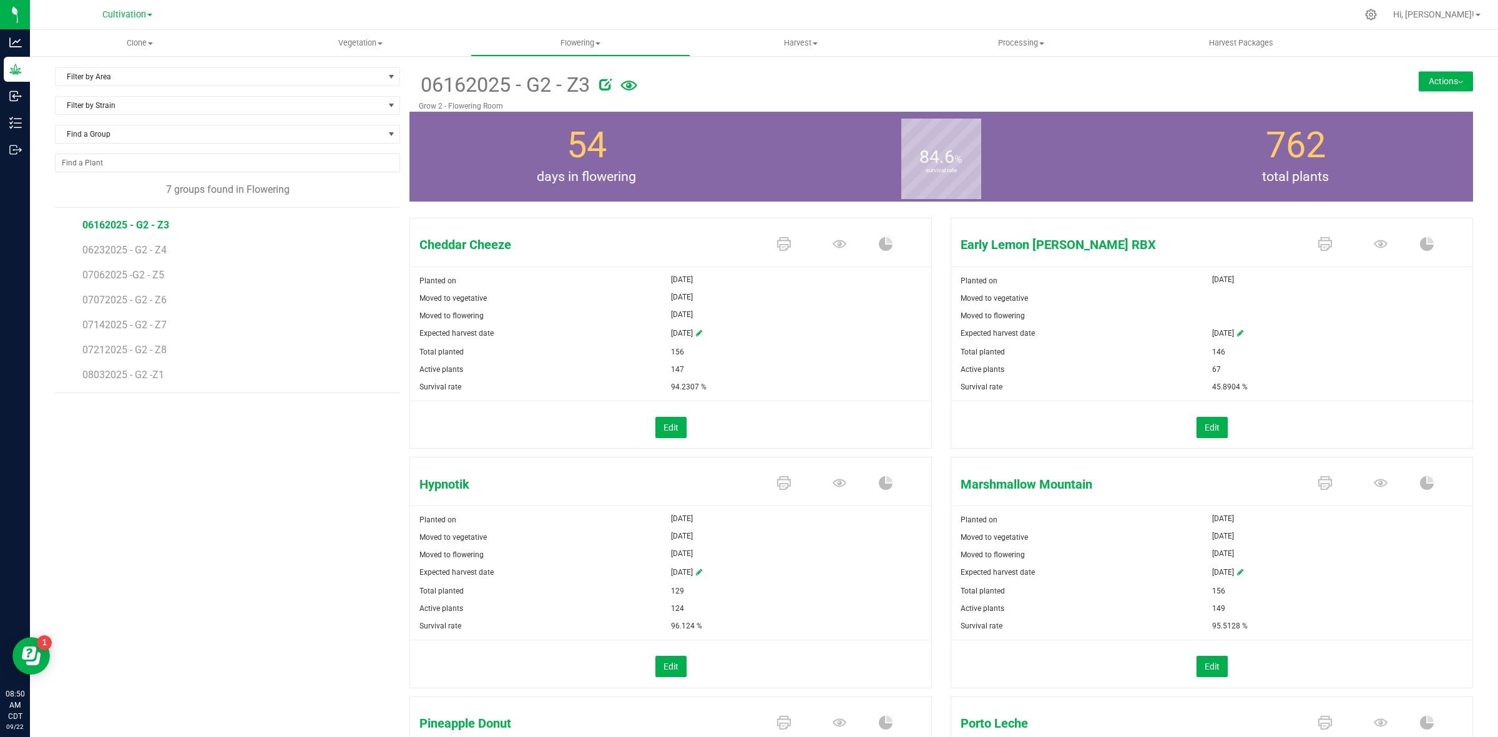
click at [1434, 75] on button "Actions" at bounding box center [1446, 81] width 54 height 20
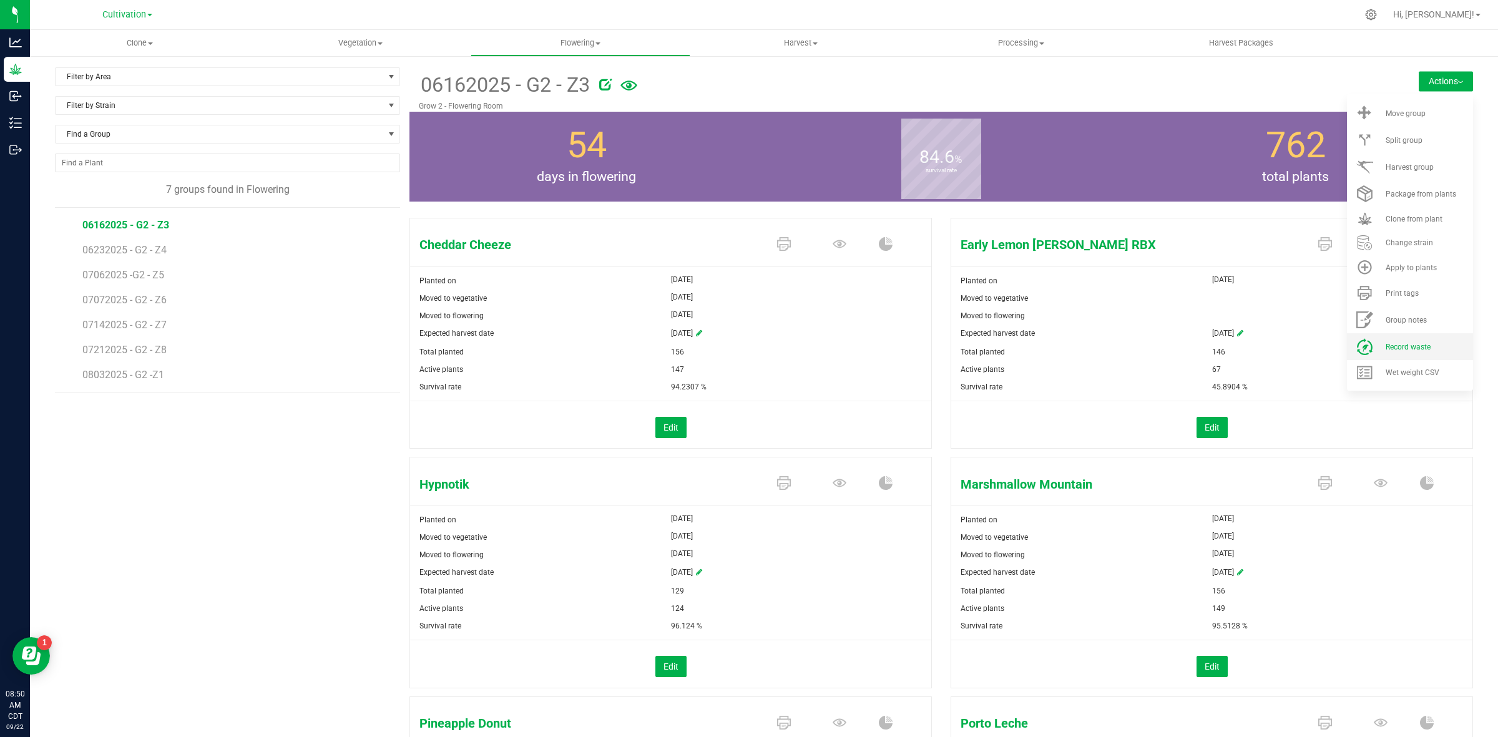
click at [1407, 343] on span "Record waste" at bounding box center [1408, 347] width 45 height 9
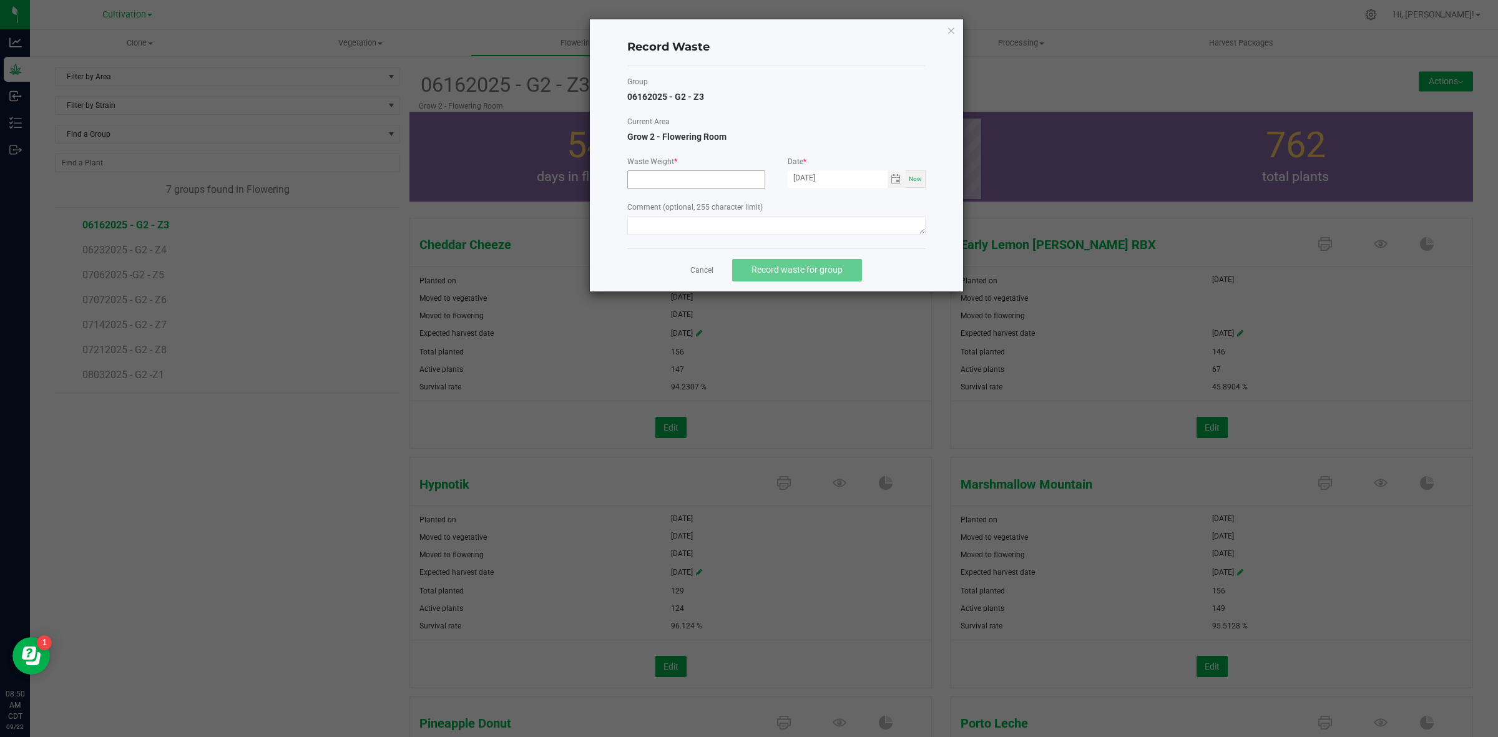
click at [637, 173] on input at bounding box center [696, 179] width 137 height 17
type input "4340.0000 g"
paste textarea "Flower waste"
click at [896, 178] on span "Toggle calendar" at bounding box center [896, 179] width 10 height 10
type textarea "Flower waste"
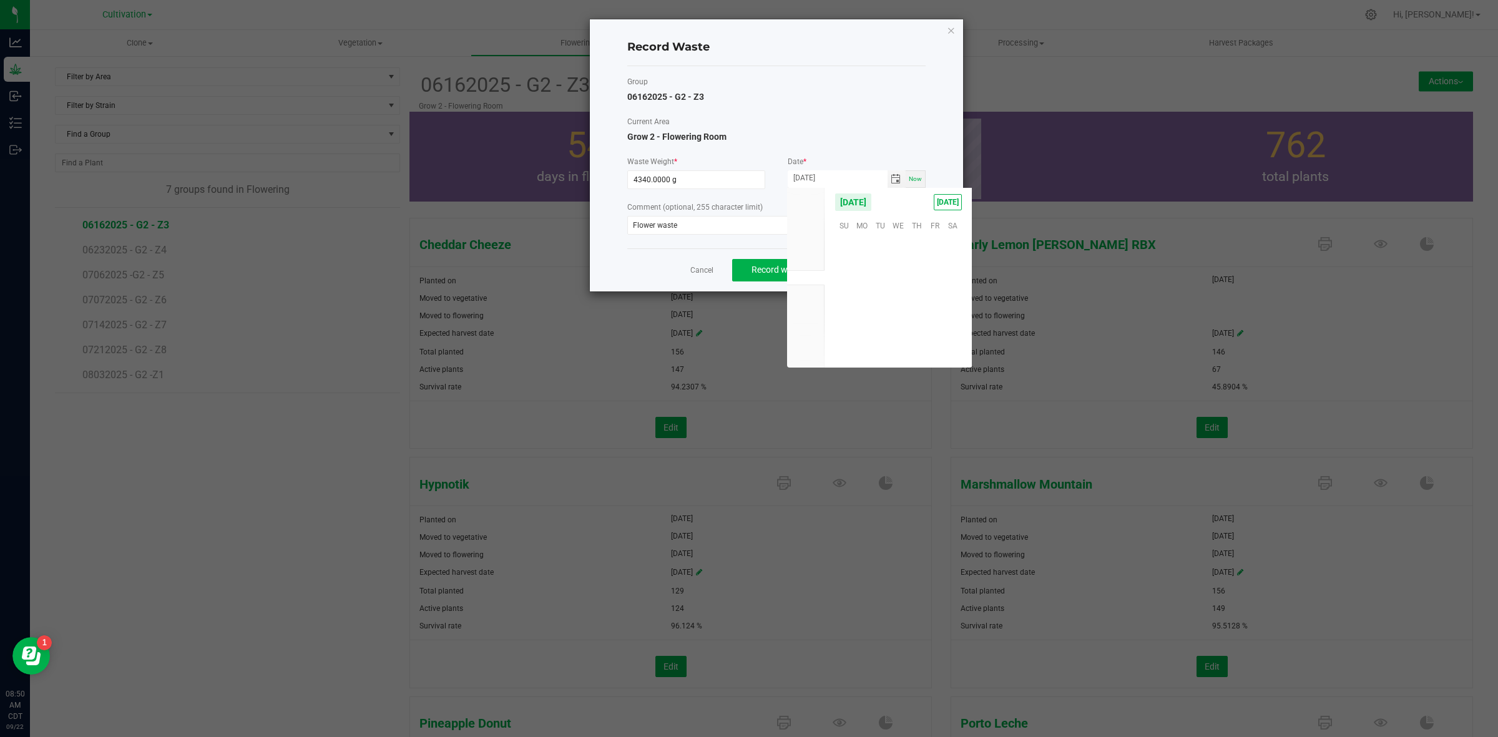
scroll to position [202348, 0]
click at [846, 303] on span "21" at bounding box center [843, 301] width 18 height 19
type input "[DATE]"
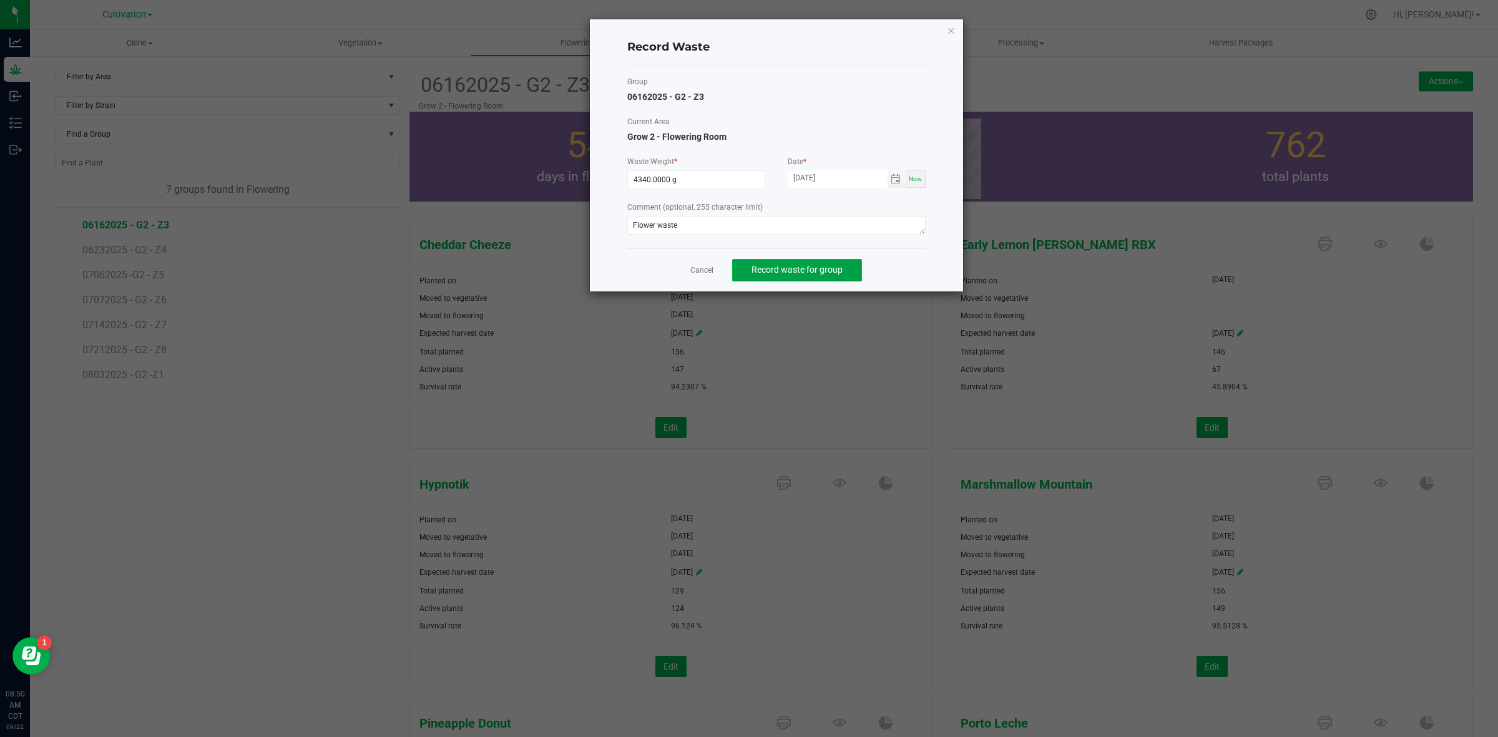
click at [814, 265] on span "Record waste for group" at bounding box center [796, 270] width 91 height 10
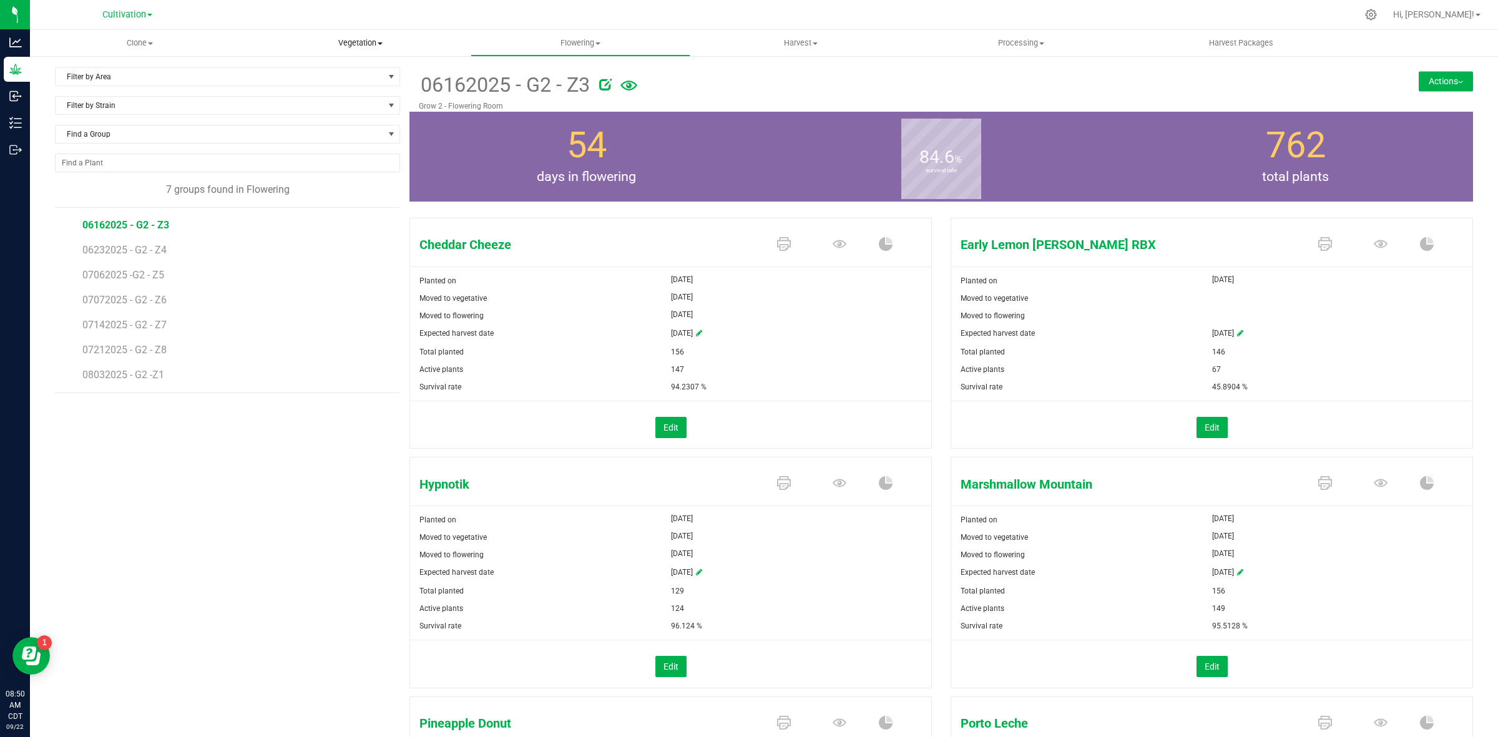
click at [376, 49] on uib-tab-heading "Vegetation Veg groups Veg plants Mother groups Mother plants Apply to plants" at bounding box center [360, 43] width 219 height 25
click at [317, 108] on span "Mother groups" at bounding box center [296, 105] width 93 height 11
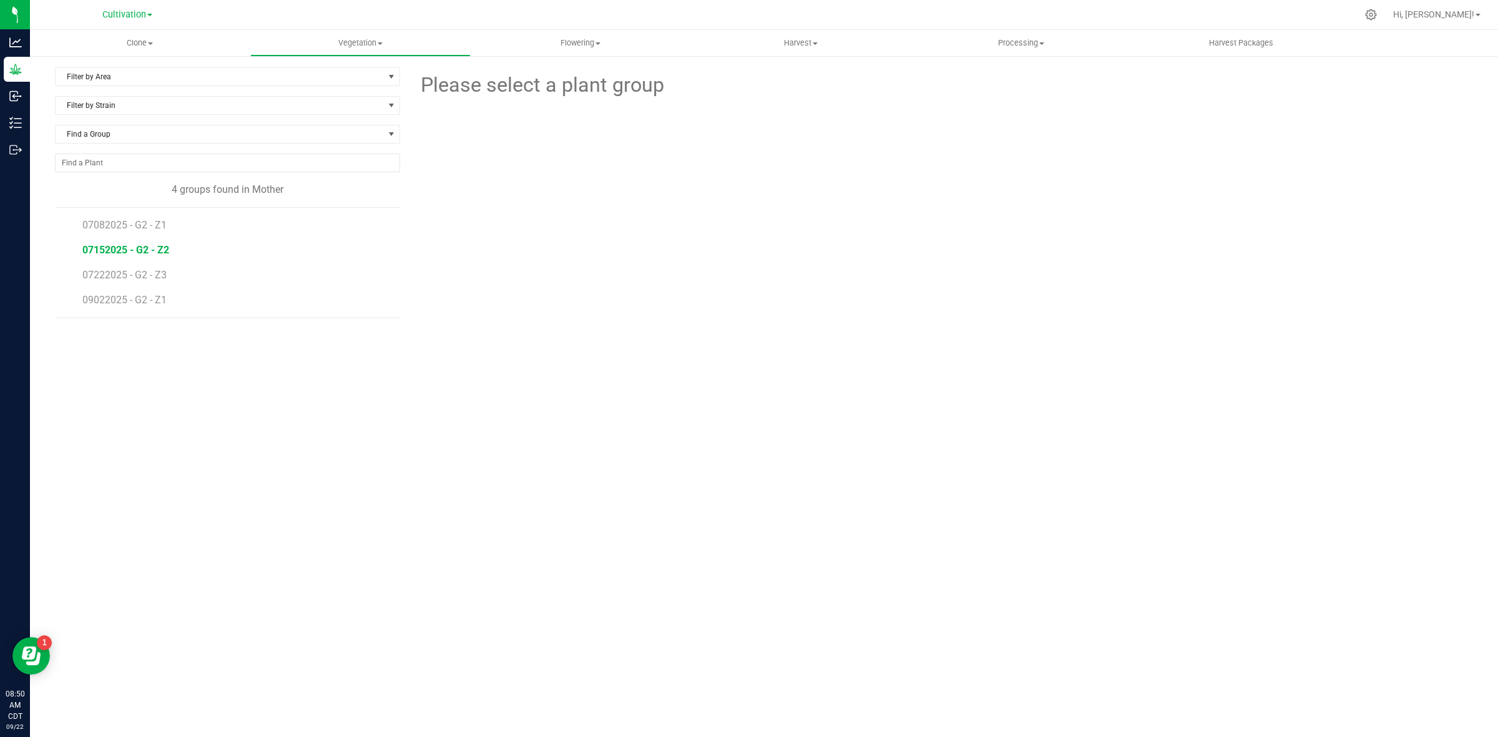
click at [130, 252] on span "07152025 - G2 - Z2" at bounding box center [125, 250] width 87 height 12
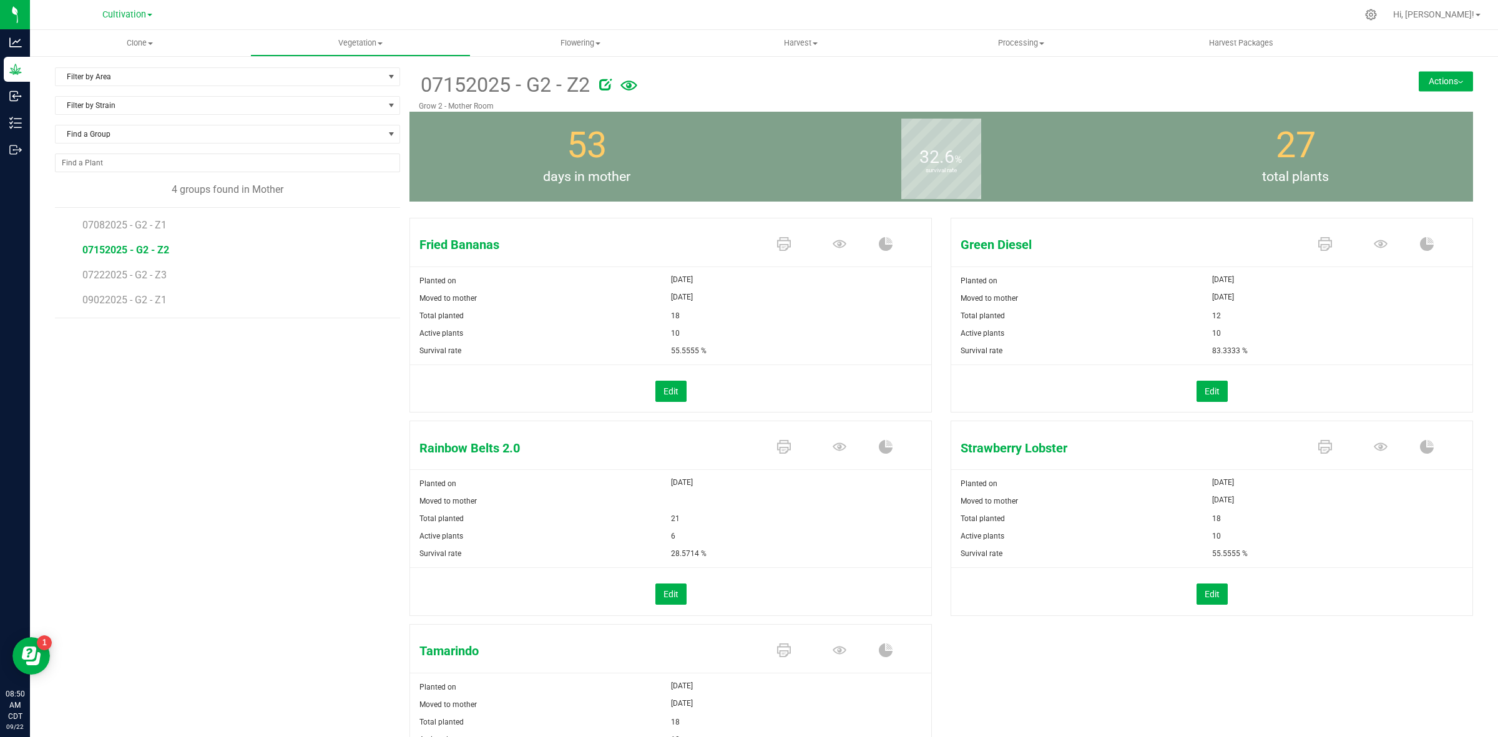
click at [1420, 82] on button "Actions" at bounding box center [1446, 81] width 54 height 20
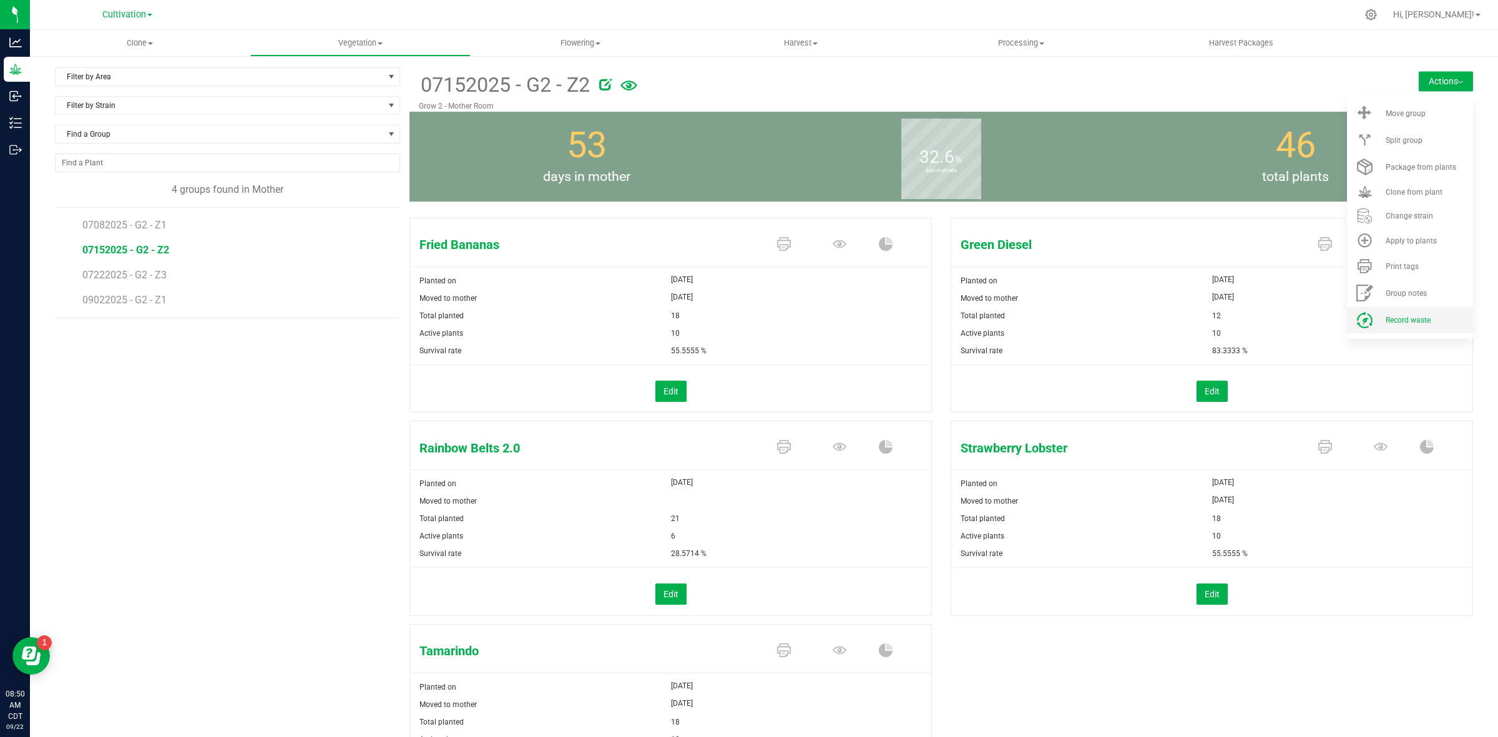
click at [1414, 320] on span "Record waste" at bounding box center [1408, 320] width 45 height 9
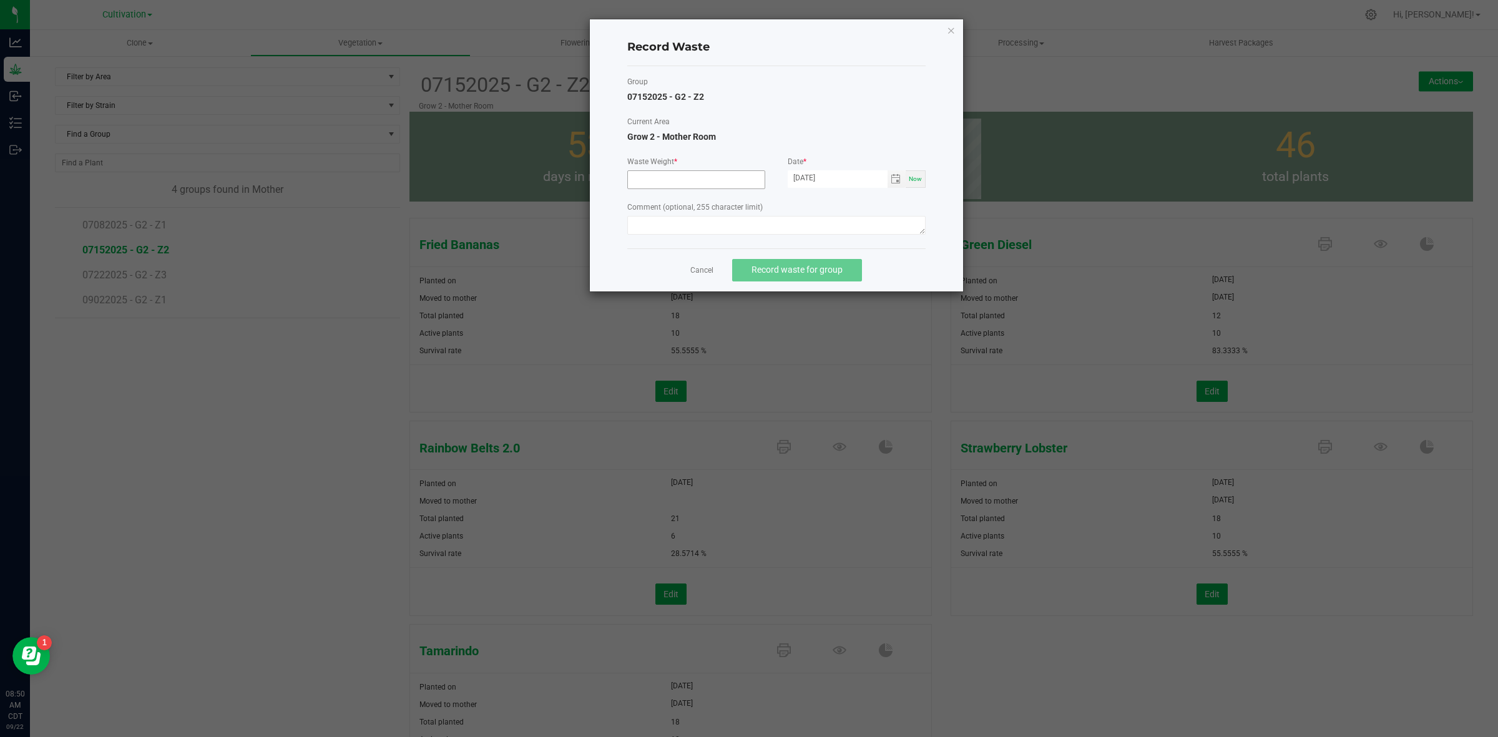
click at [700, 178] on input at bounding box center [696, 179] width 137 height 17
type input "3100.0000 g"
click at [692, 229] on textarea at bounding box center [776, 225] width 298 height 19
click at [903, 185] on span "Toggle calendar" at bounding box center [896, 178] width 18 height 17
type textarea "Mom waste"
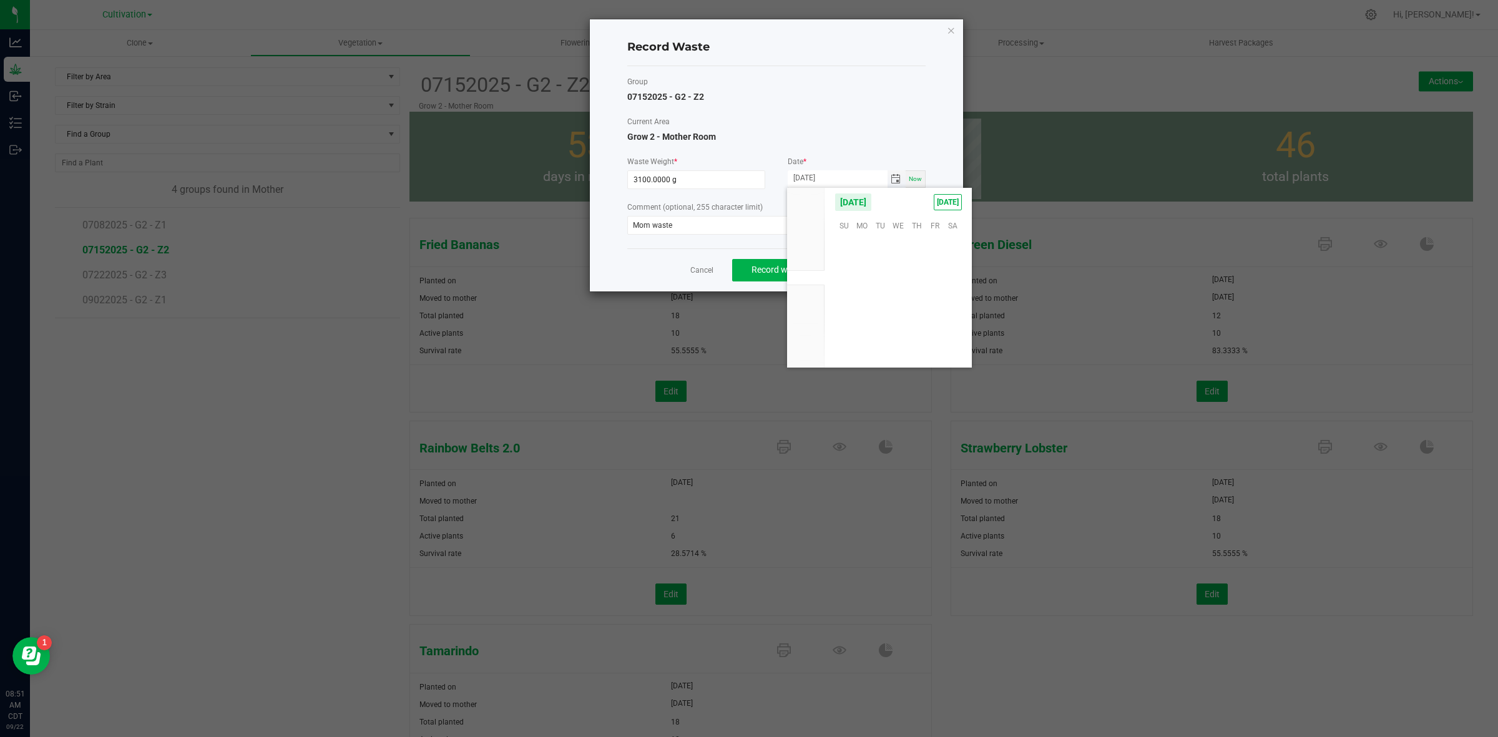
scroll to position [202348, 0]
click at [937, 279] on span "19" at bounding box center [935, 282] width 18 height 19
type input "[DATE]"
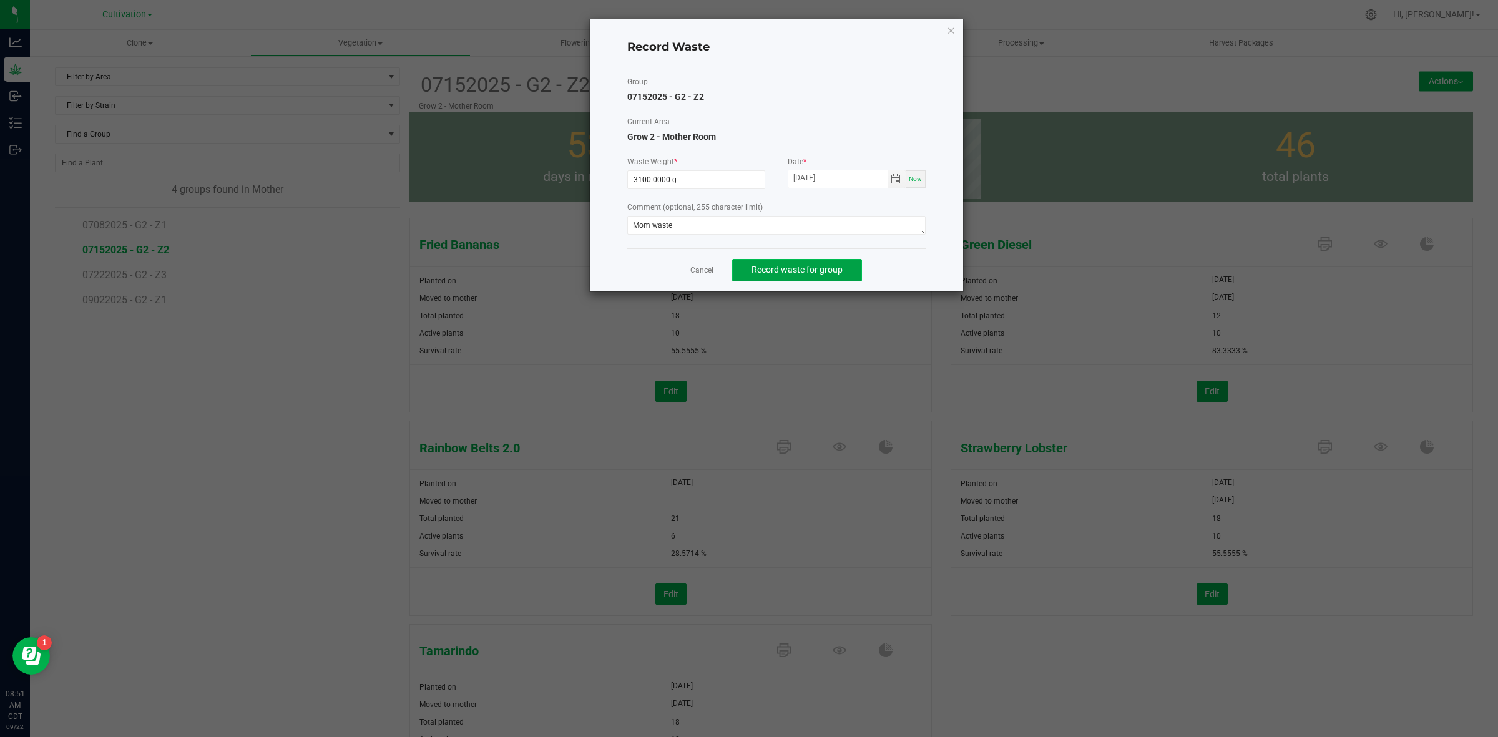
click at [834, 270] on span "Record waste for group" at bounding box center [796, 270] width 91 height 10
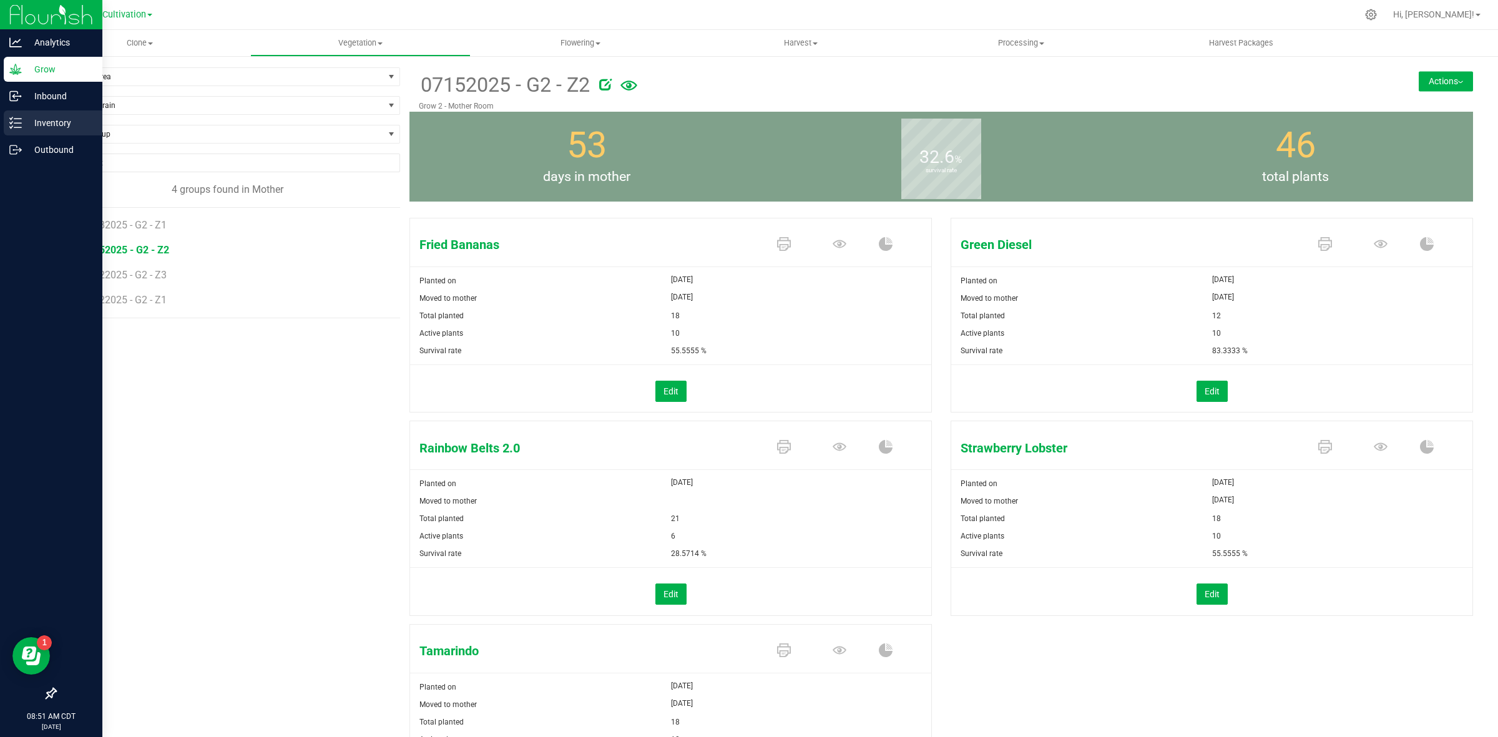
click at [32, 123] on p "Inventory" at bounding box center [59, 122] width 75 height 15
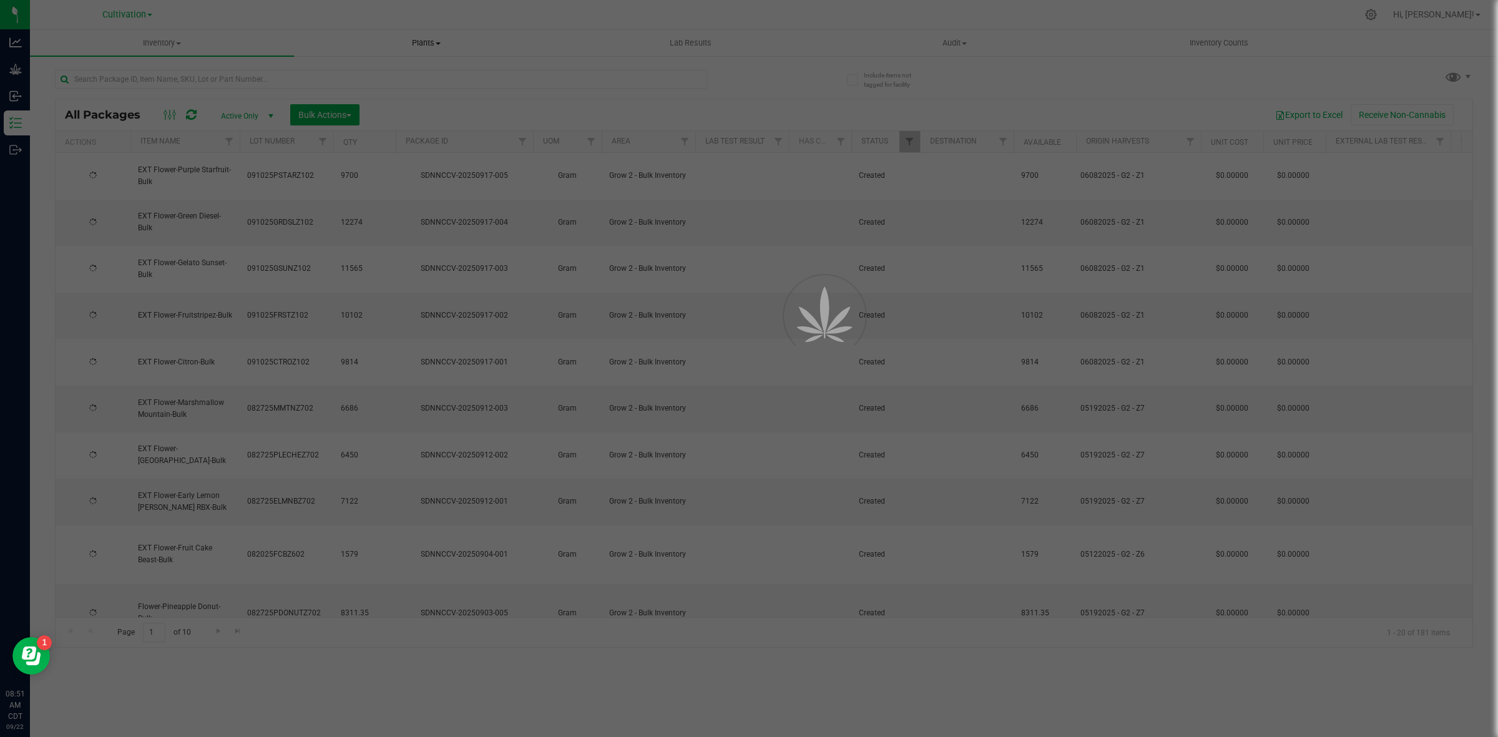
click at [432, 42] on span "Plants" at bounding box center [426, 42] width 263 height 11
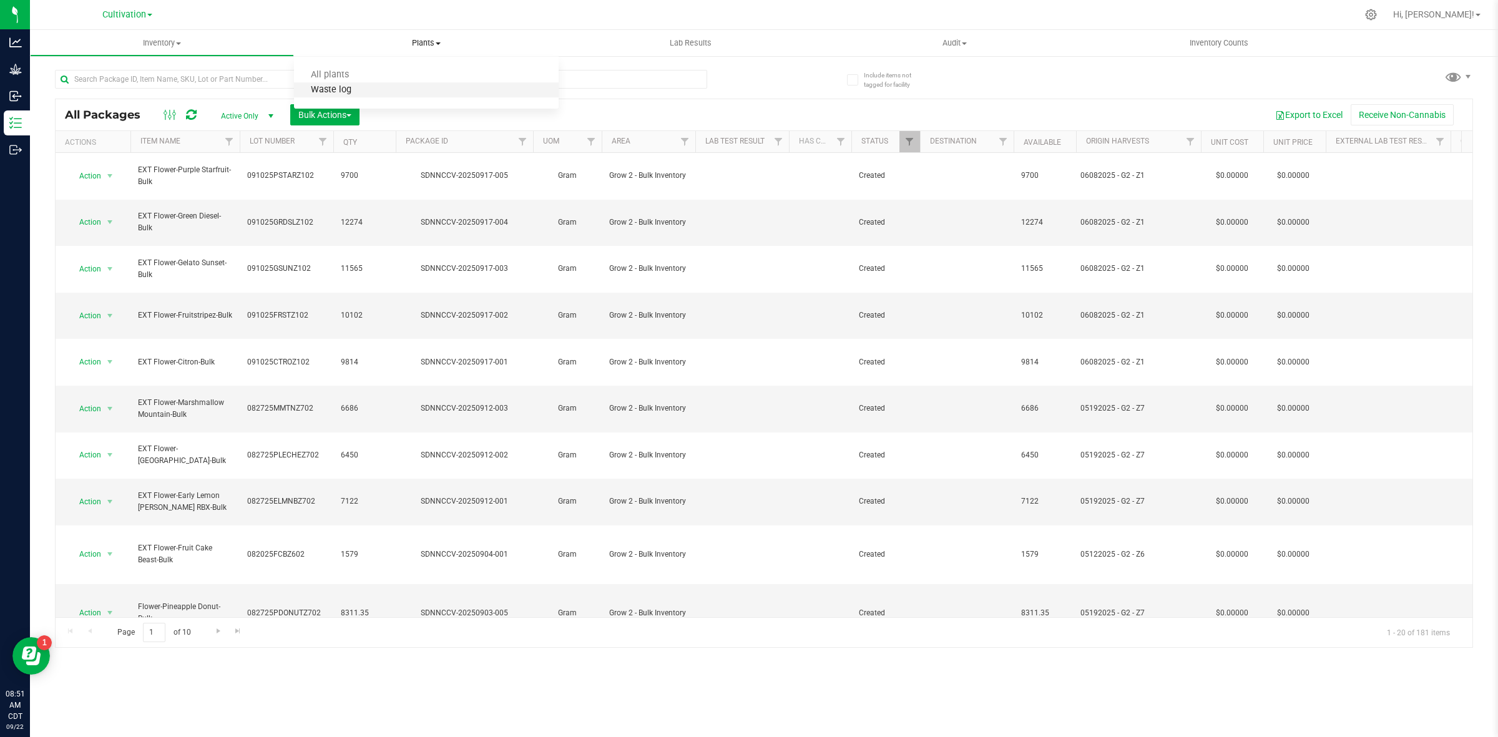
click at [354, 86] on span "Waste log" at bounding box center [331, 90] width 74 height 11
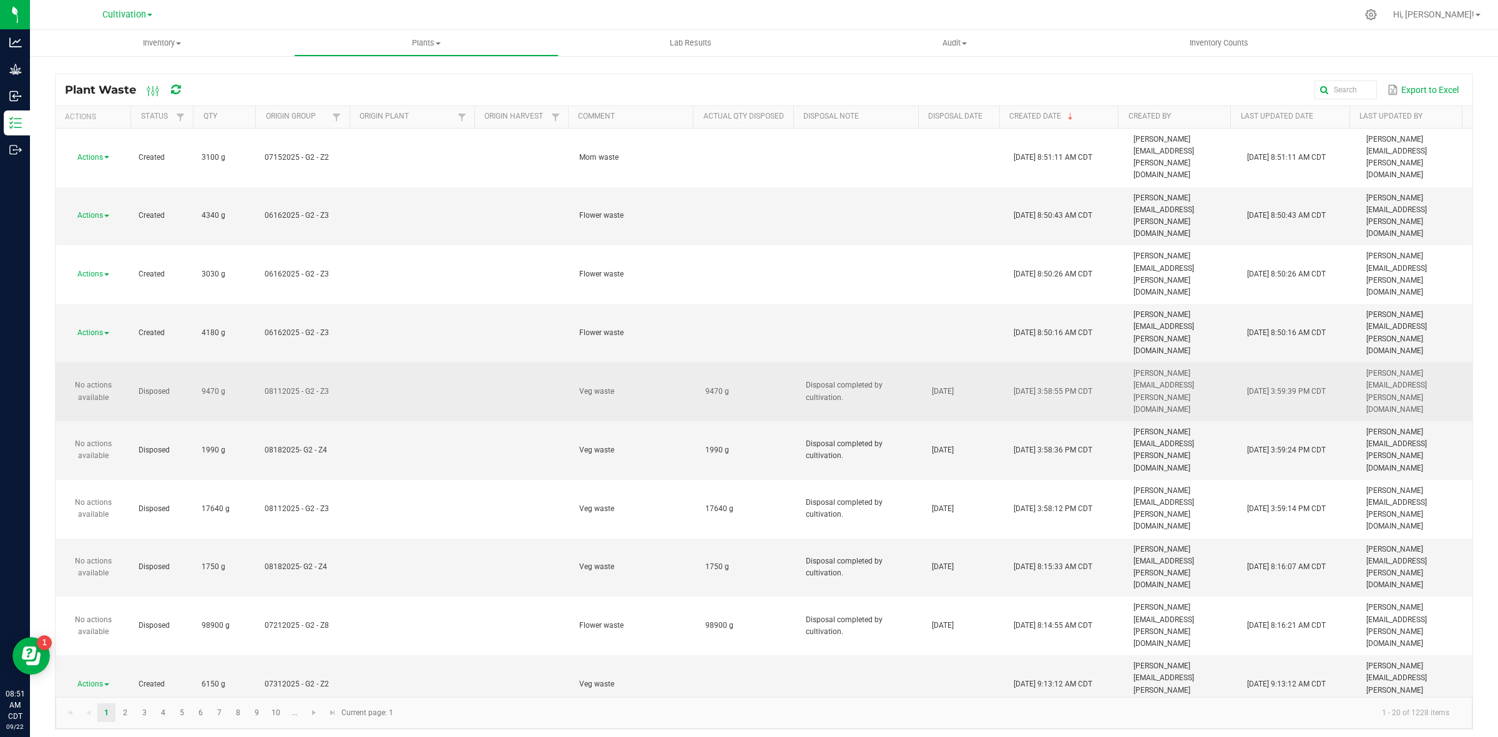
drag, startPoint x: 837, startPoint y: 247, endPoint x: 782, endPoint y: 231, distance: 57.3
click at [782, 363] on tr "No actions available Disposed 9470 g 08112025 - G2 - Z3 Veg waste 9470 g Dispos…" at bounding box center [764, 392] width 1417 height 59
copy tr "Disposal completed by cultivation."
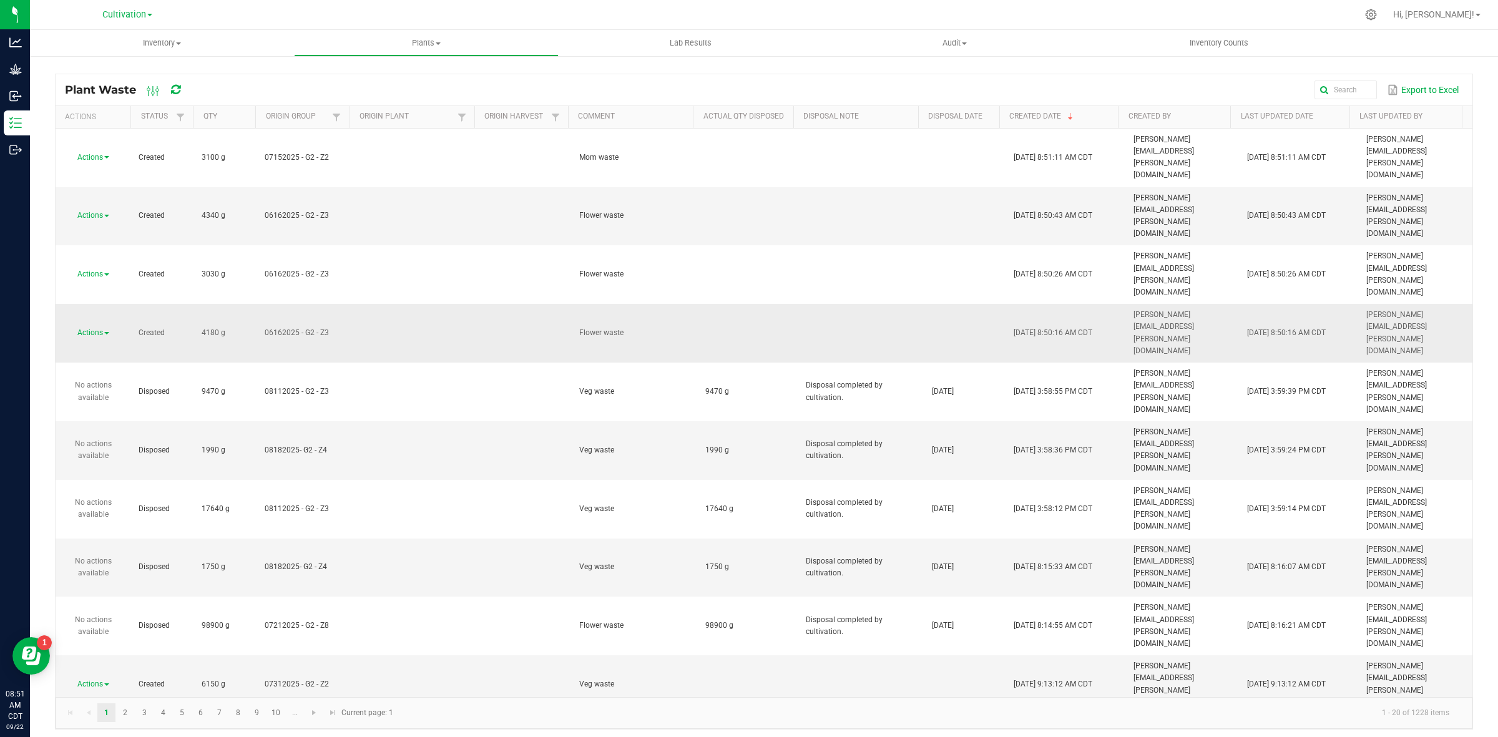
click at [95, 328] on span "Actions" at bounding box center [90, 332] width 26 height 9
click at [89, 226] on span "Dispose" at bounding box center [83, 228] width 27 height 9
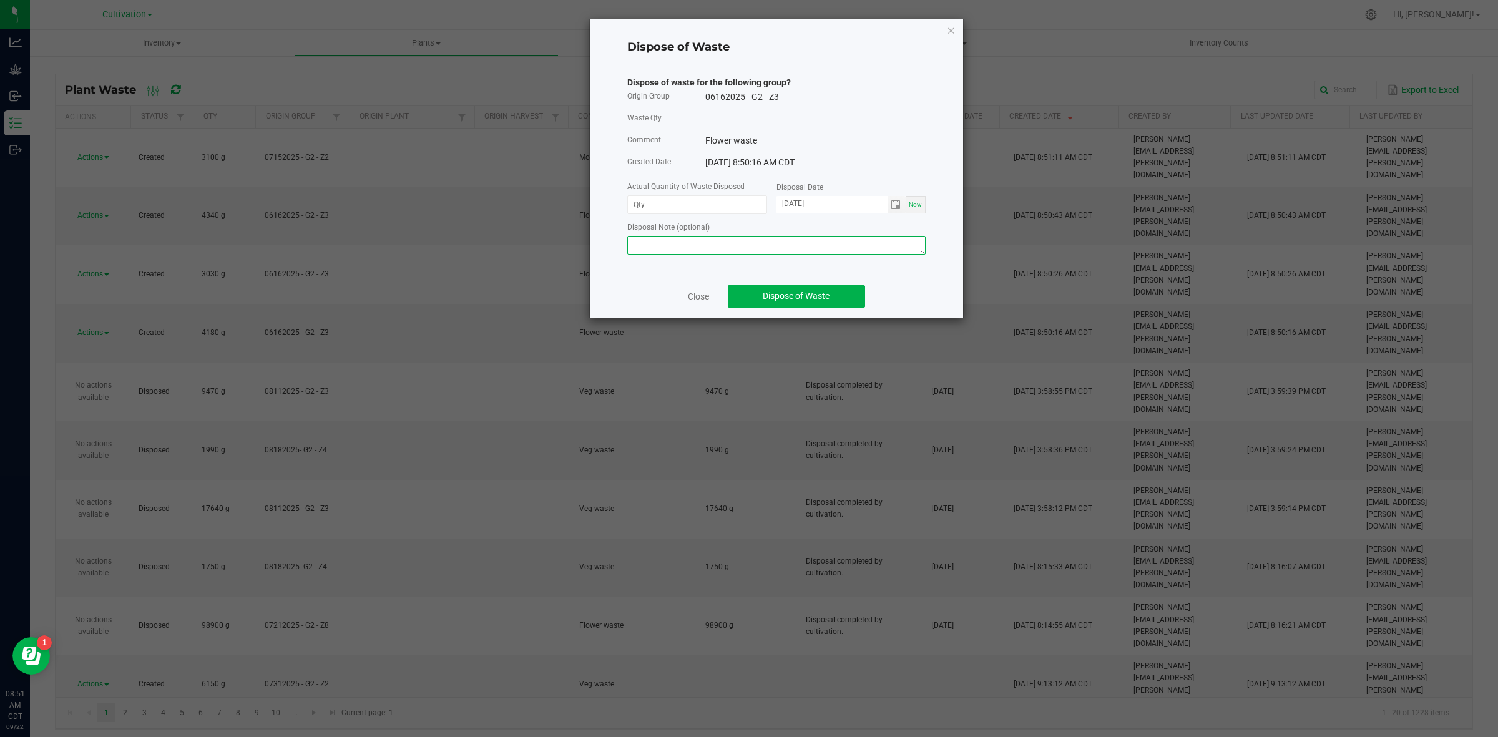
click at [672, 242] on textarea at bounding box center [776, 245] width 298 height 19
paste textarea "Disposal completed by cultivation."
type textarea "Disposal completed by cultivation."
click at [662, 212] on input at bounding box center [697, 204] width 139 height 17
click at [891, 206] on span "Toggle calendar" at bounding box center [896, 205] width 10 height 10
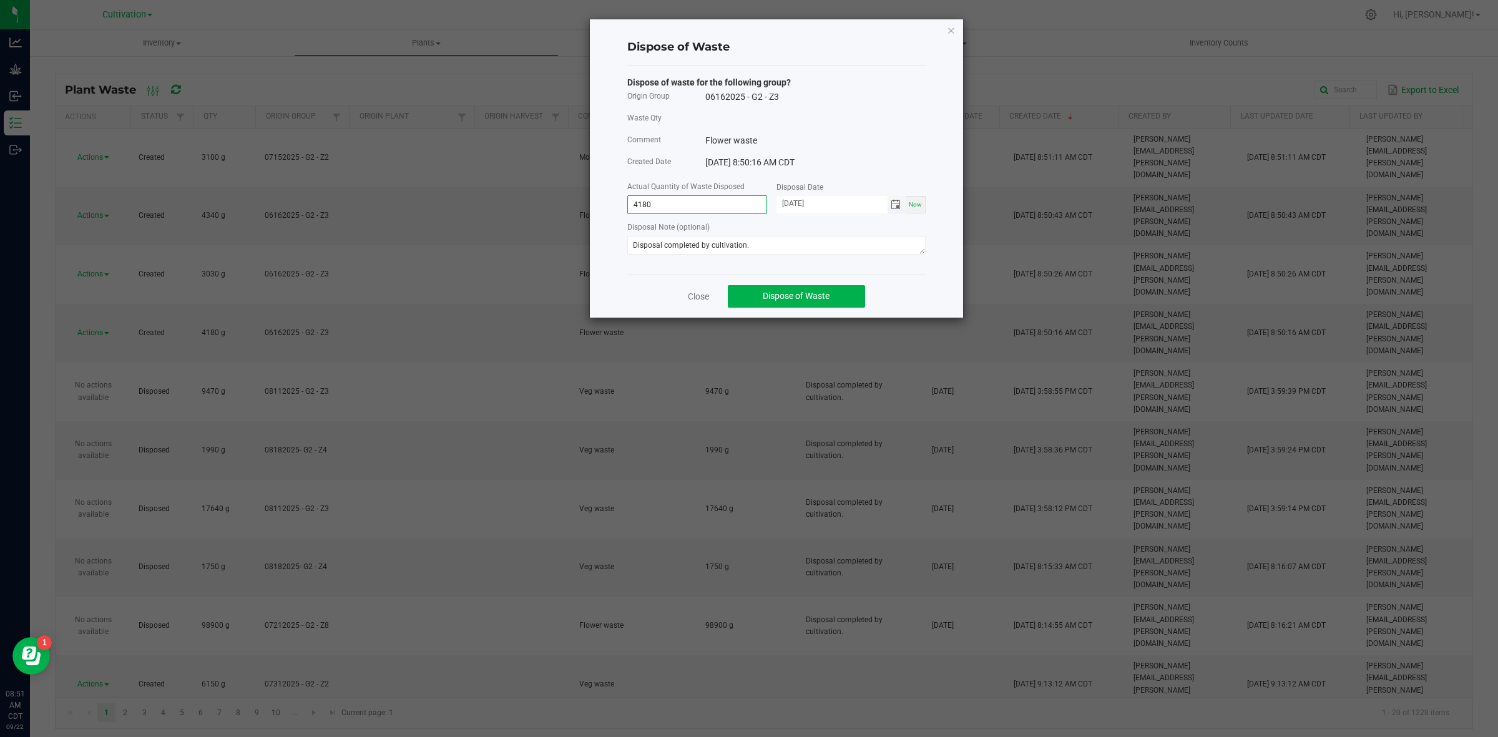
type input "4180.0000 g"
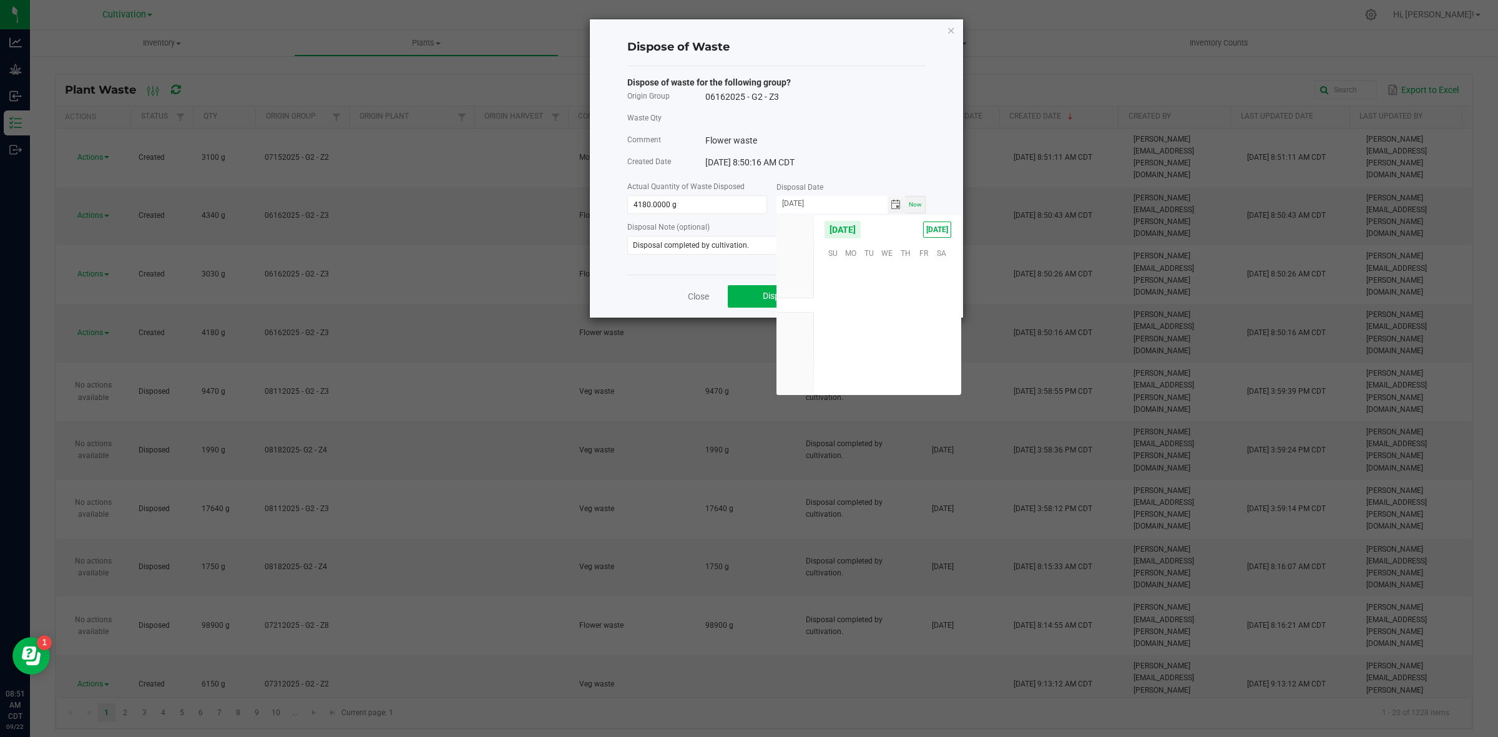
scroll to position [202348, 0]
click at [922, 306] on span "19" at bounding box center [923, 309] width 18 height 19
type input "[DATE]"
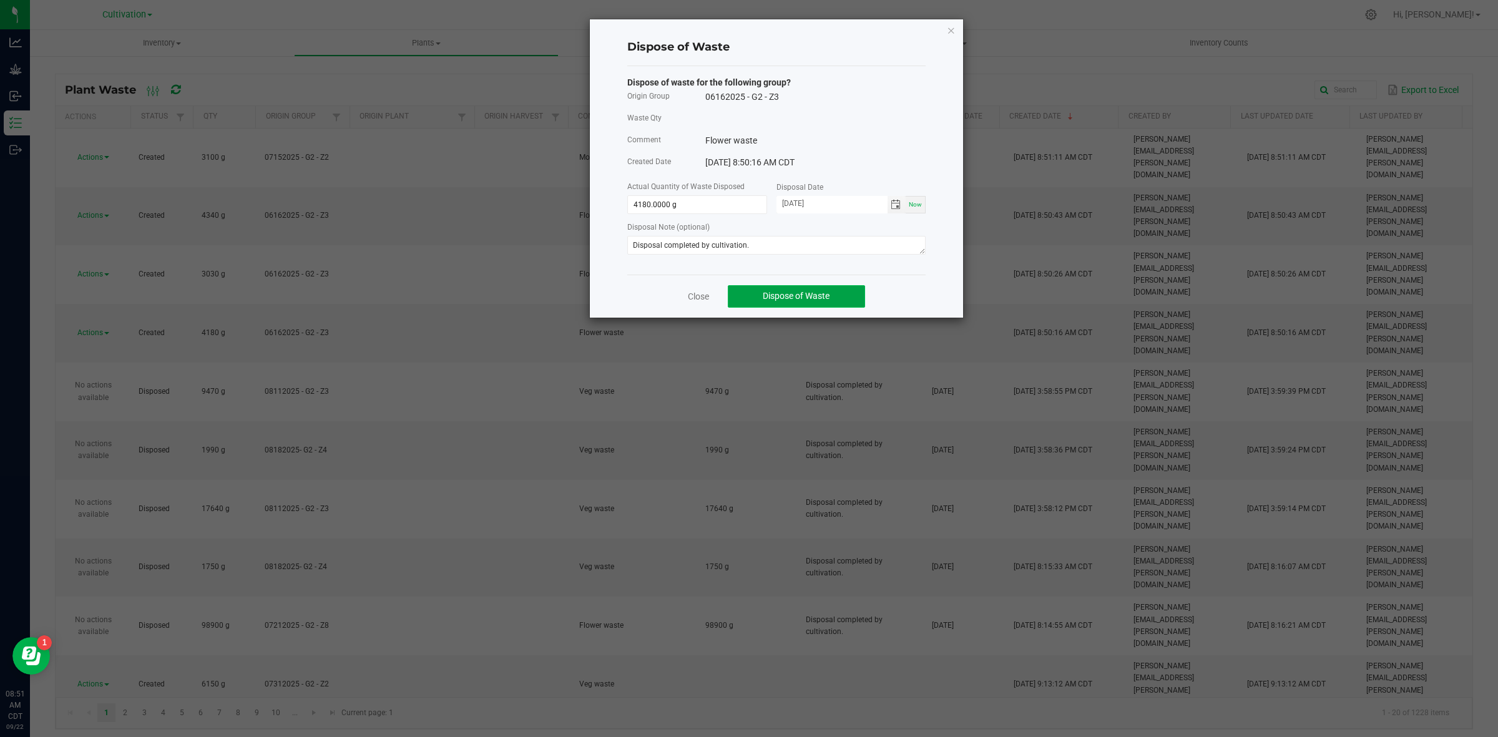
click at [804, 290] on button "Dispose of Waste" at bounding box center [796, 296] width 137 height 22
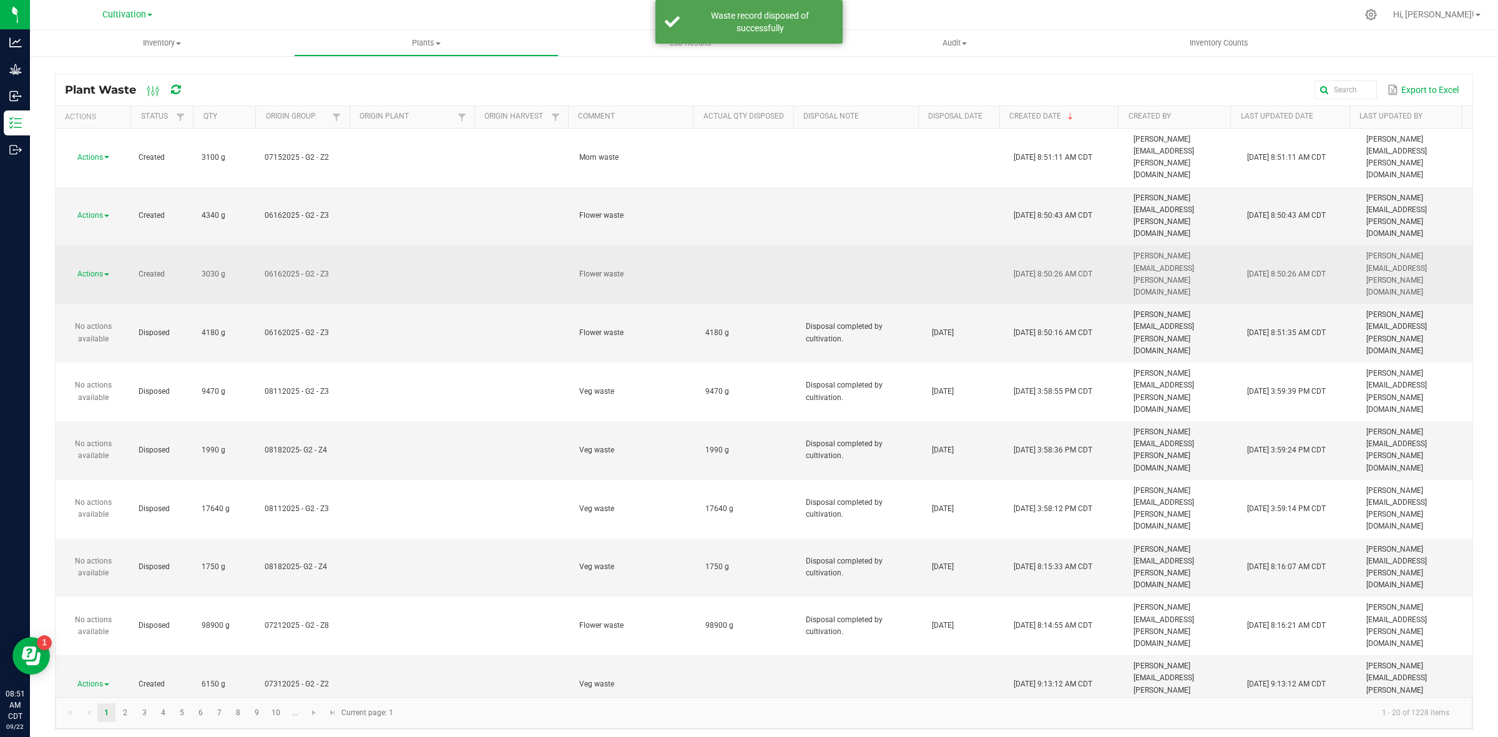
click at [89, 270] on span "Actions" at bounding box center [90, 274] width 26 height 9
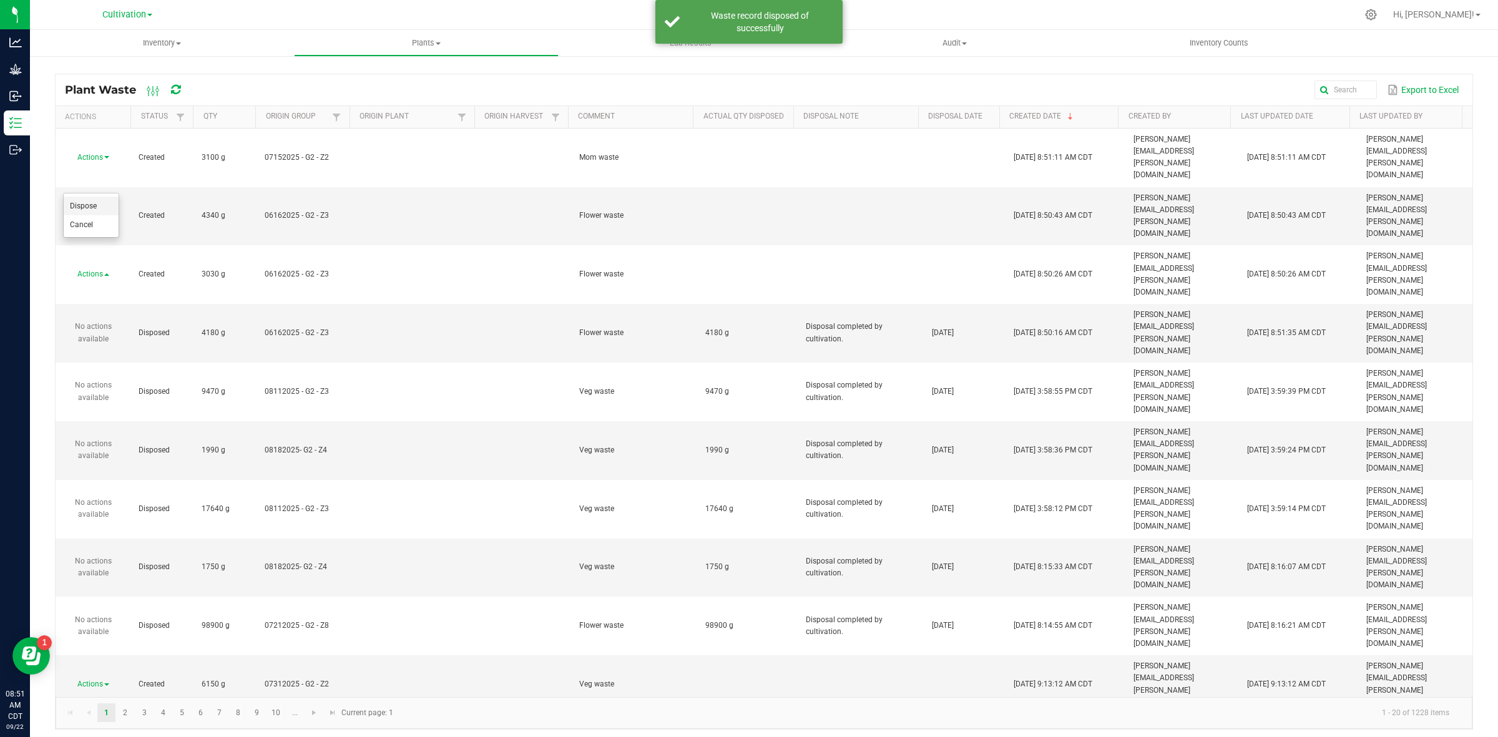
click at [98, 206] on li "Dispose" at bounding box center [91, 206] width 55 height 19
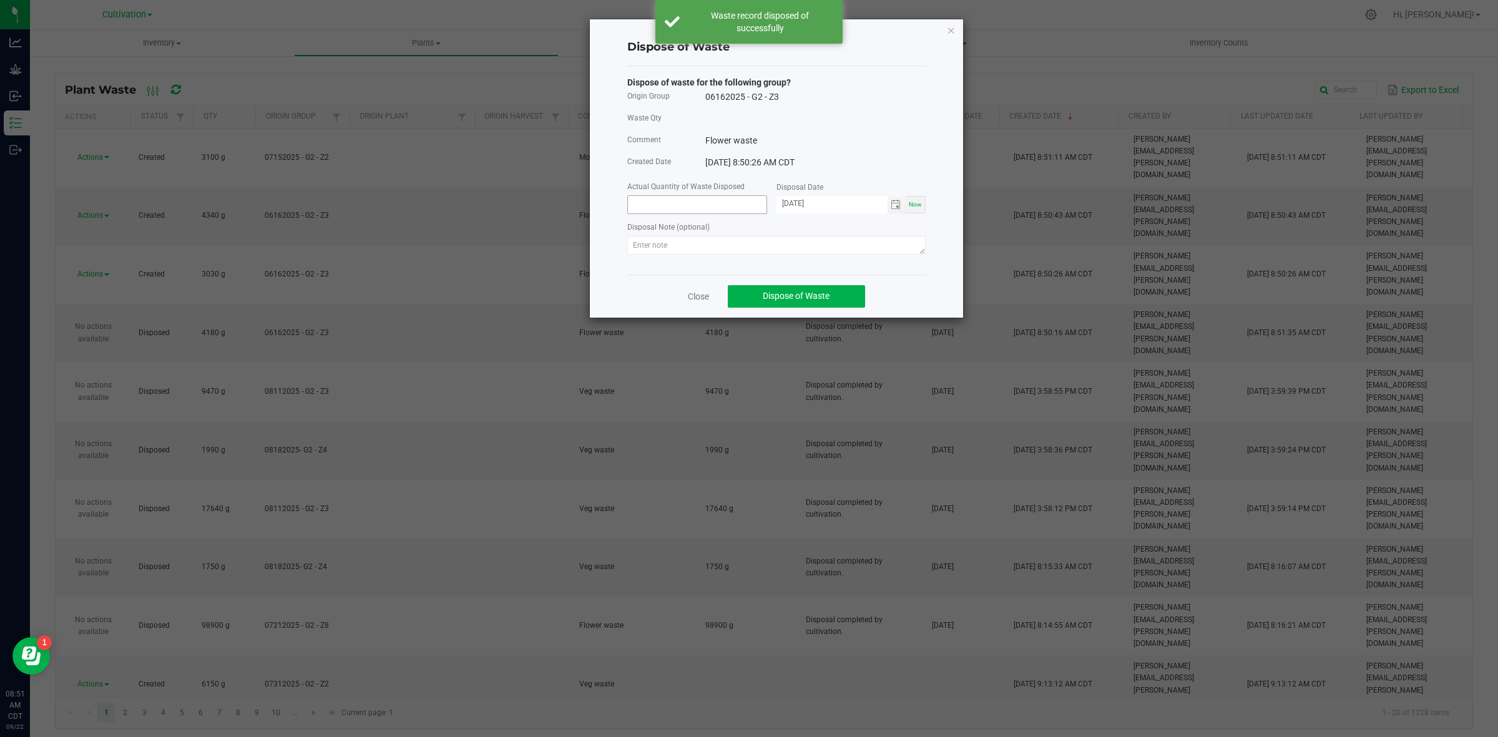
click at [648, 212] on input at bounding box center [697, 204] width 139 height 17
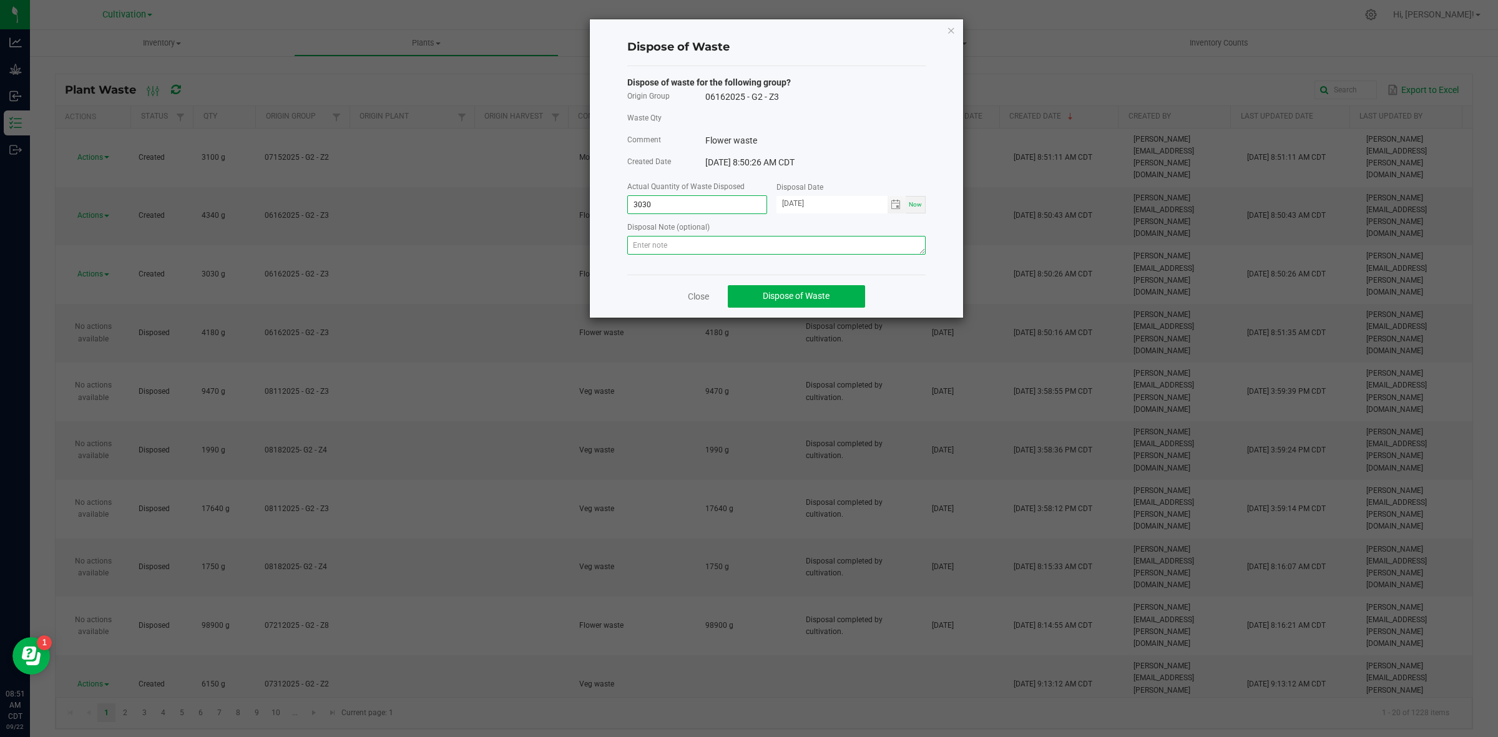
type input "3030.0000 g"
click at [662, 250] on textarea at bounding box center [776, 245] width 298 height 19
paste textarea "Disposal completed by cultivation."
click at [887, 202] on span "Toggle calendar" at bounding box center [896, 204] width 18 height 17
type textarea "Disposal completed by cultivation."
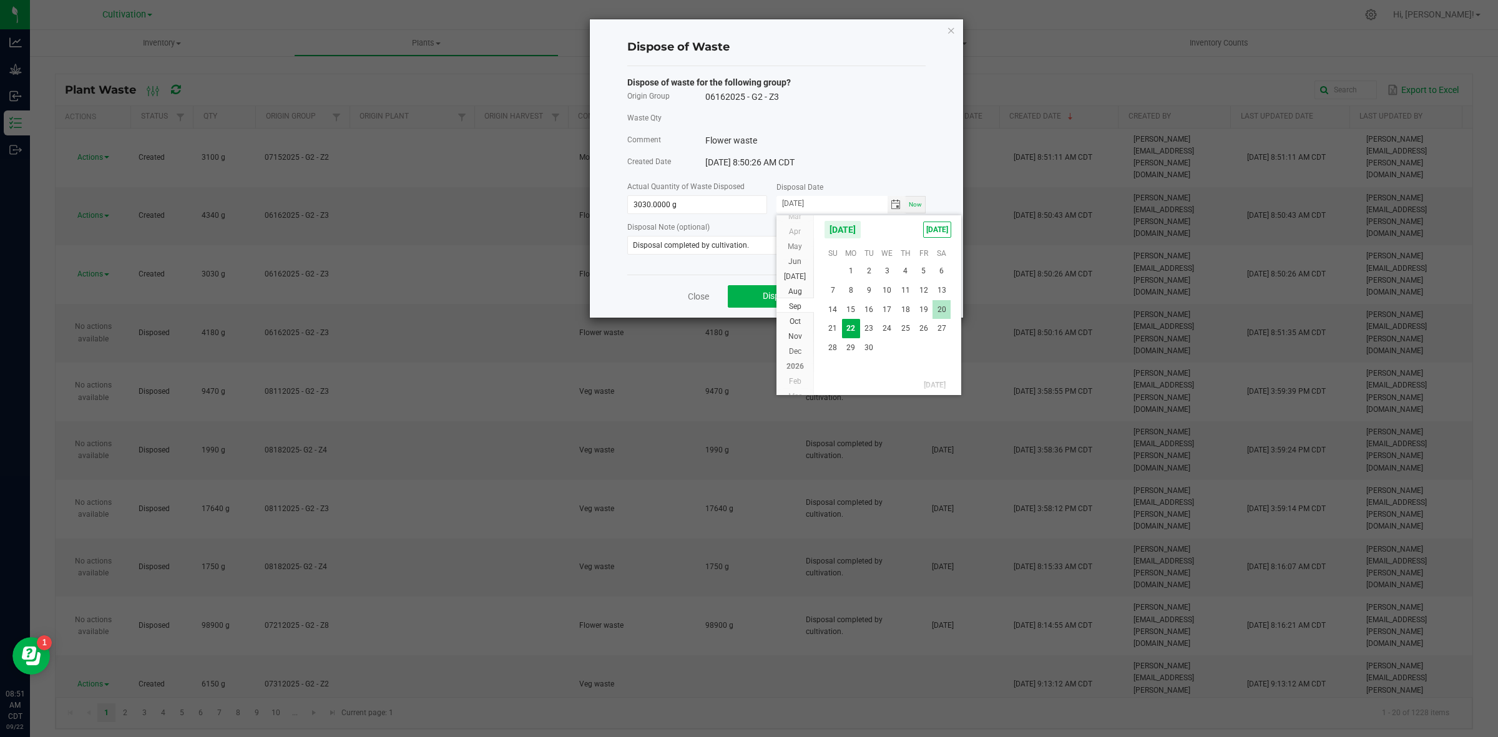
click at [941, 307] on span "20" at bounding box center [941, 309] width 18 height 19
type input "[DATE]"
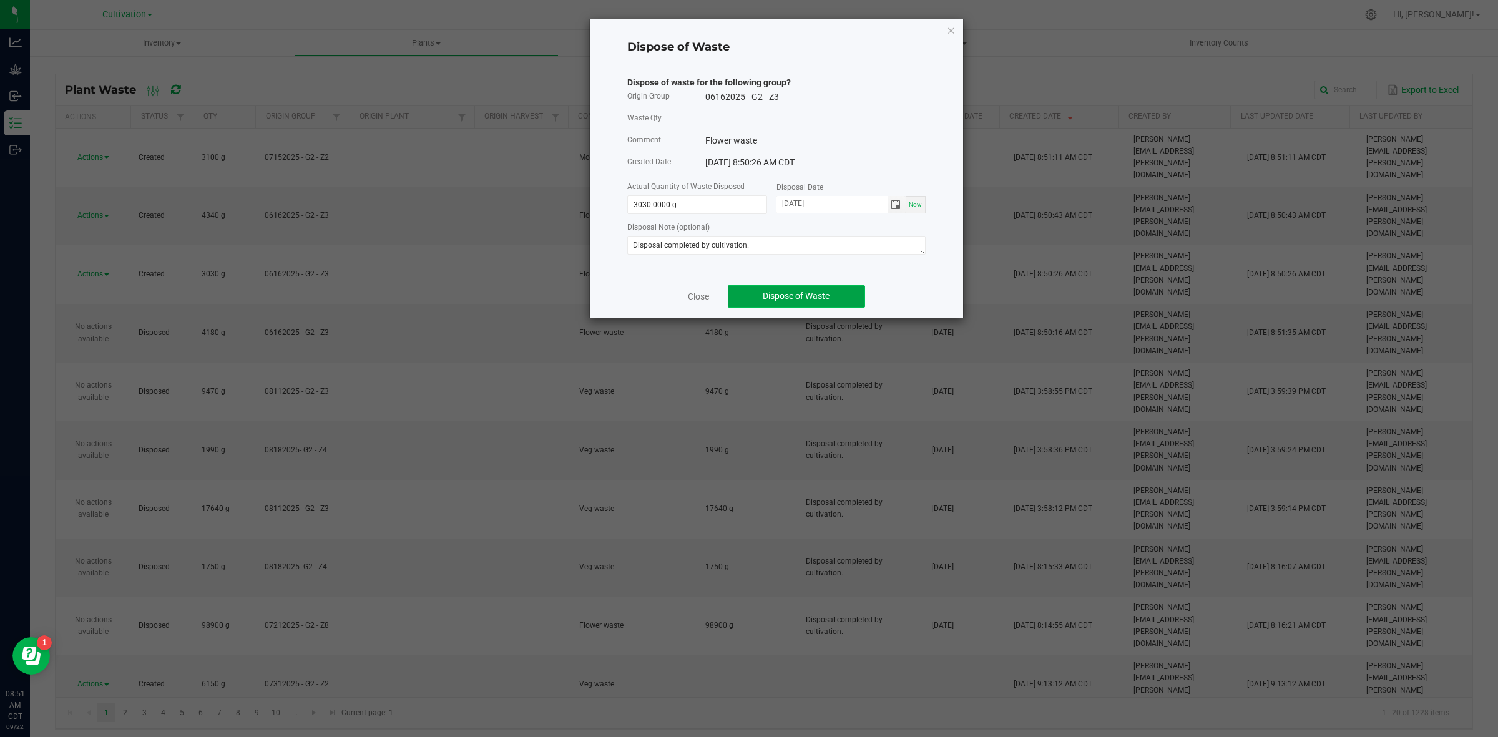
click at [785, 291] on button "Dispose of Waste" at bounding box center [796, 296] width 137 height 22
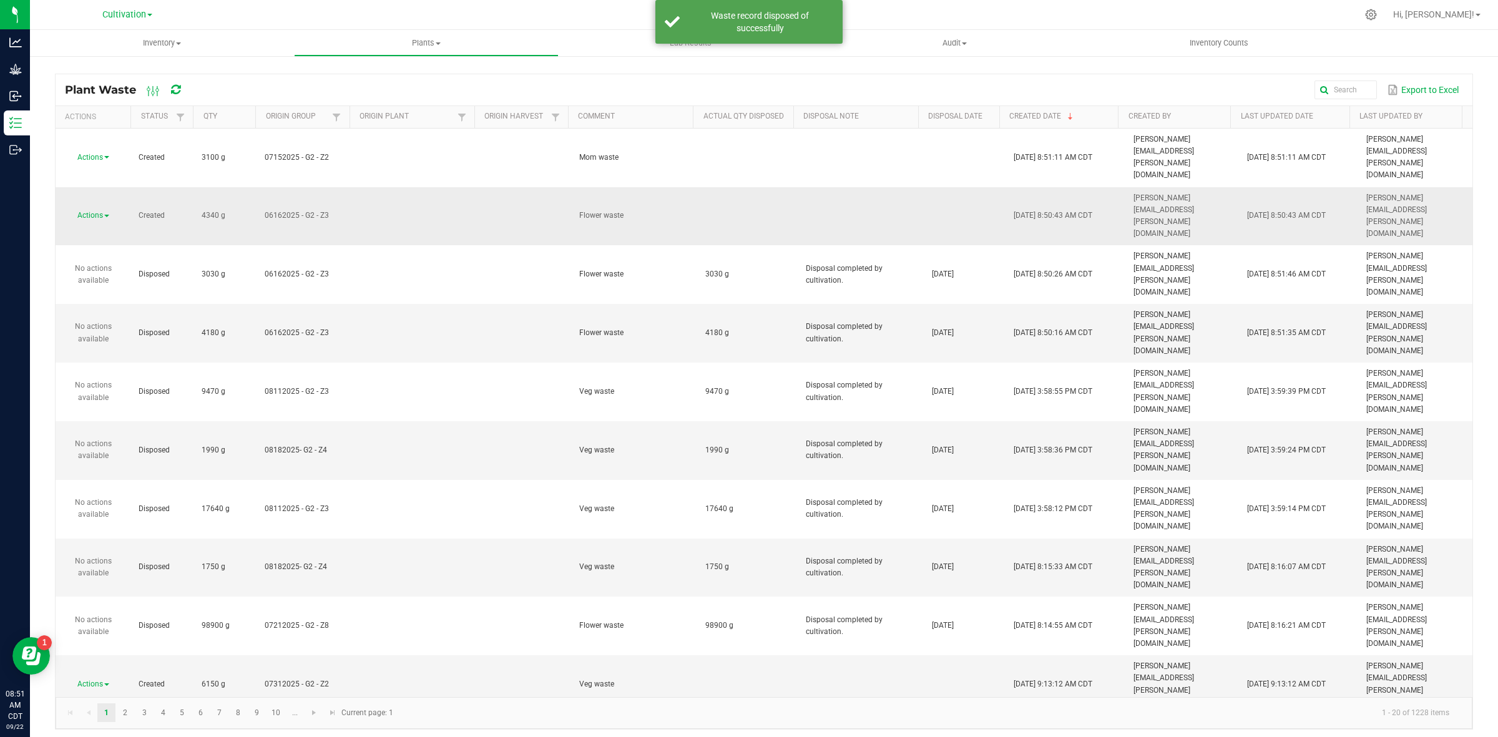
click at [107, 211] on link "Actions" at bounding box center [93, 215] width 32 height 9
click at [104, 186] on li "Dispose" at bounding box center [91, 183] width 55 height 19
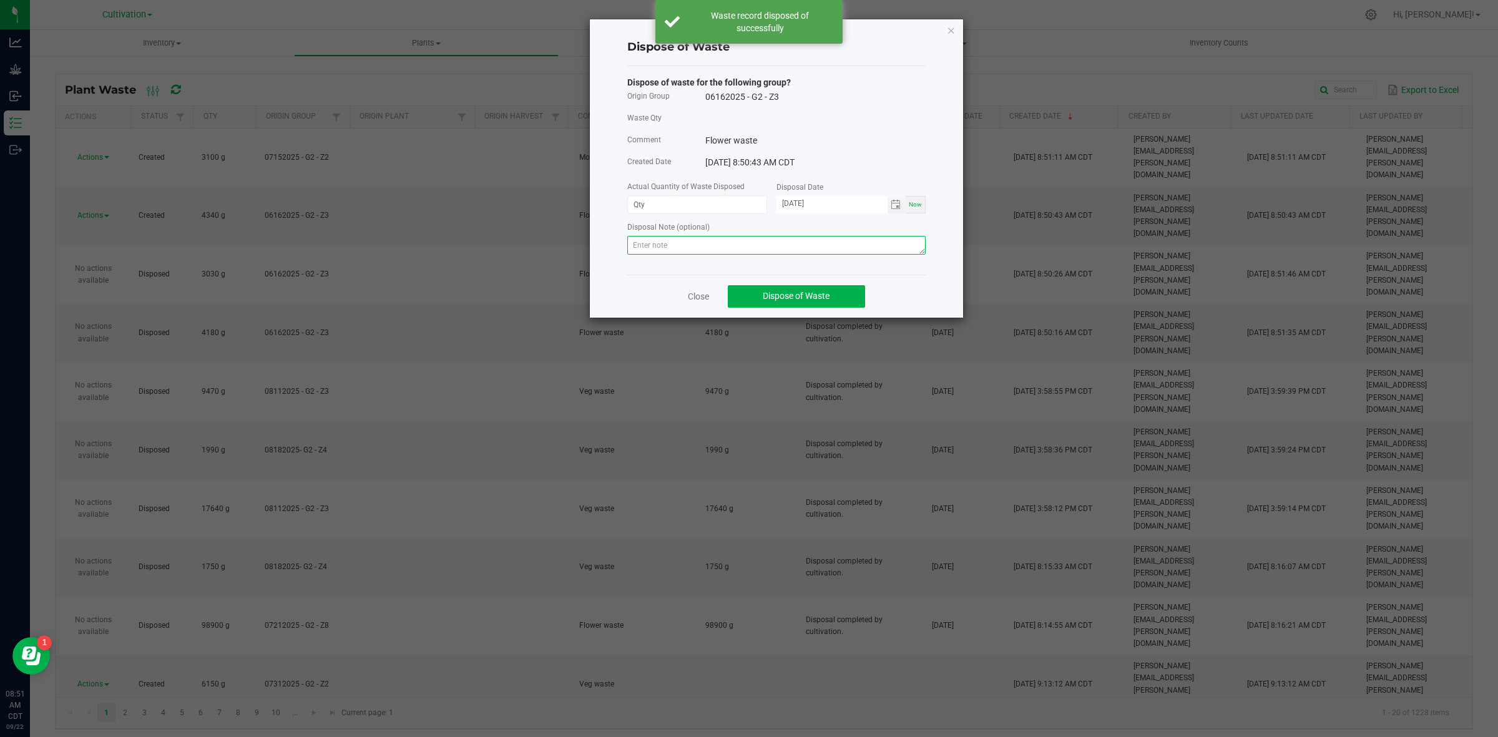
click at [687, 250] on textarea at bounding box center [776, 245] width 298 height 19
paste textarea "Disposal completed by cultivation."
type textarea "Disposal completed by cultivation."
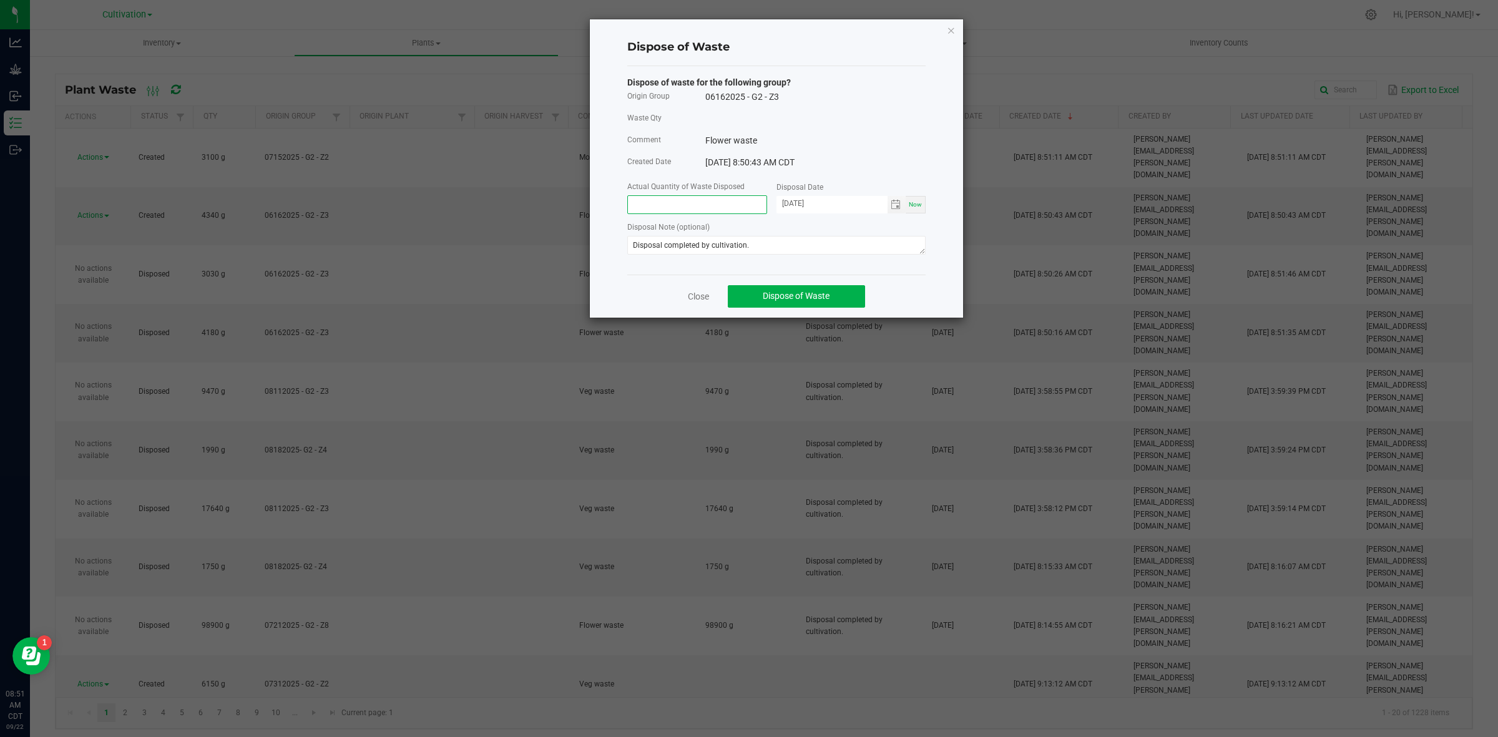
click at [658, 198] on input at bounding box center [697, 204] width 139 height 17
click at [891, 207] on span "Toggle calendar" at bounding box center [896, 205] width 10 height 10
type input "4340.0000 g"
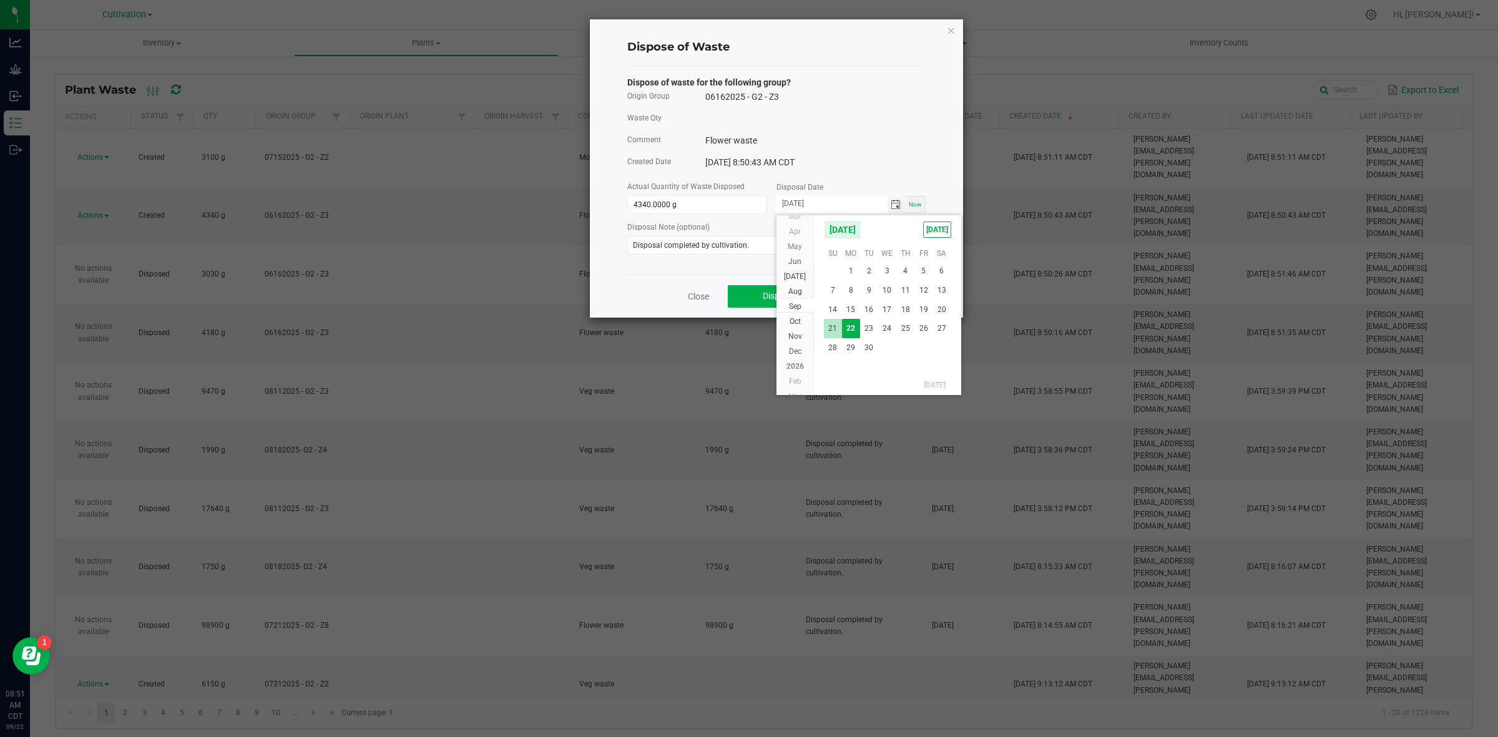
click at [824, 332] on span "21" at bounding box center [833, 328] width 18 height 19
type input "[DATE]"
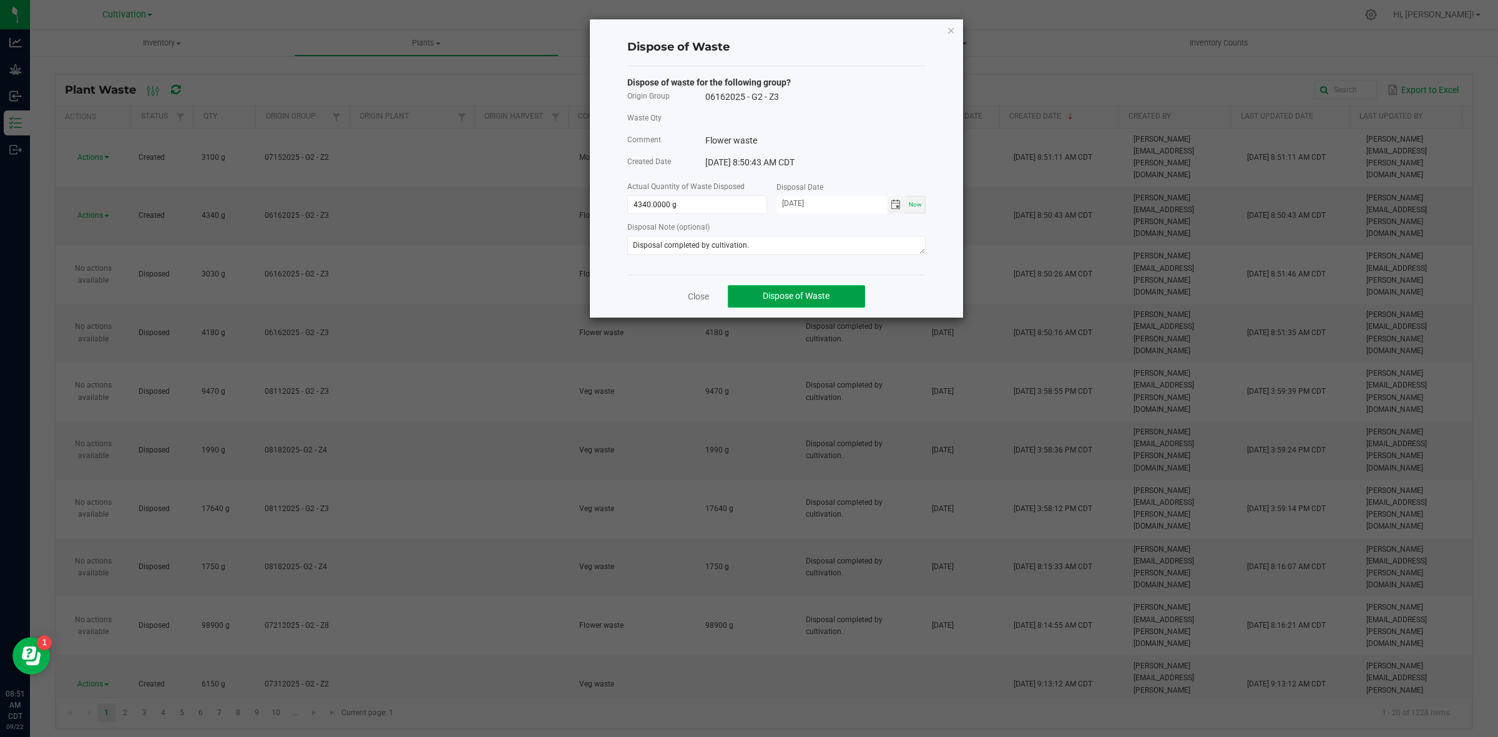
click at [814, 288] on button "Dispose of Waste" at bounding box center [796, 296] width 137 height 22
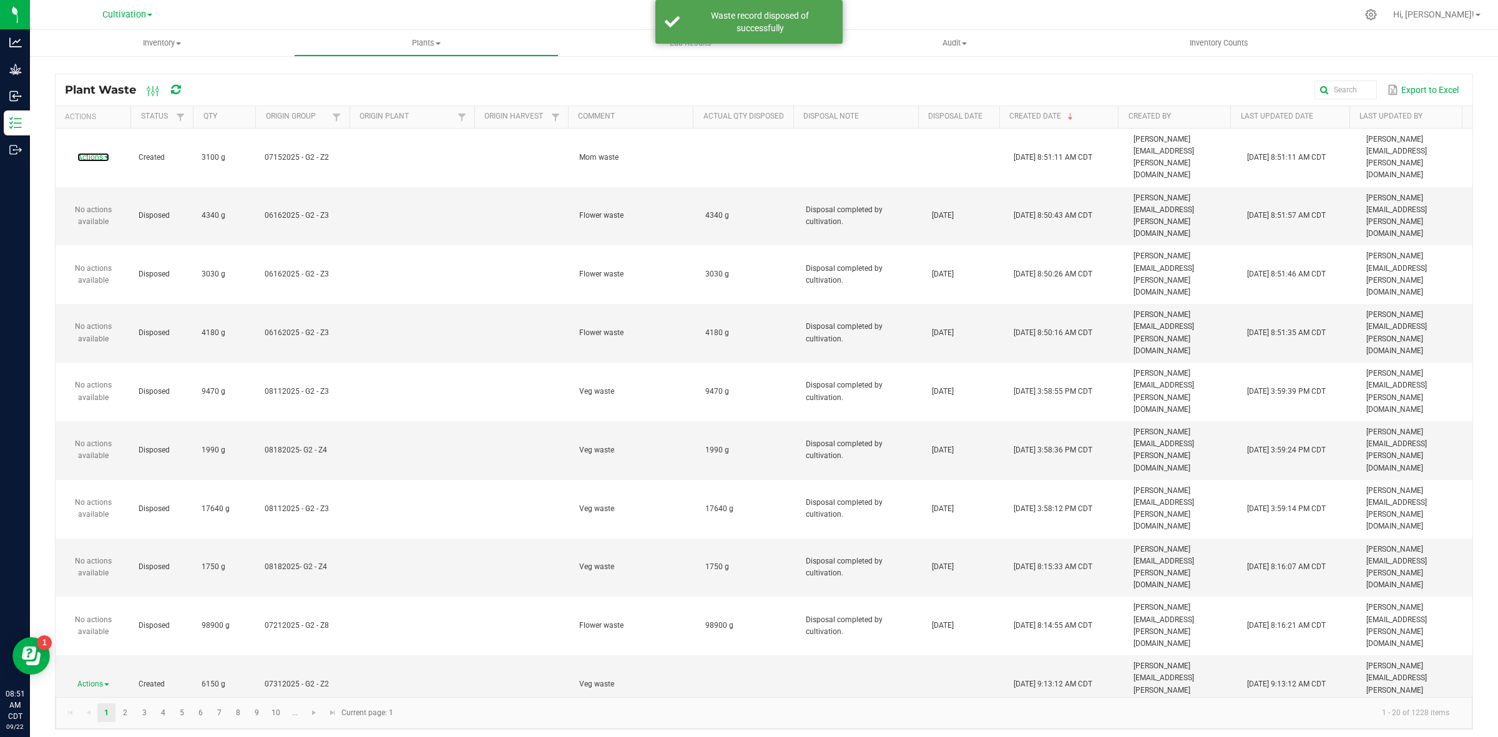
click at [100, 153] on span "Actions" at bounding box center [90, 157] width 26 height 9
click at [92, 162] on span "Dispose" at bounding box center [83, 160] width 27 height 9
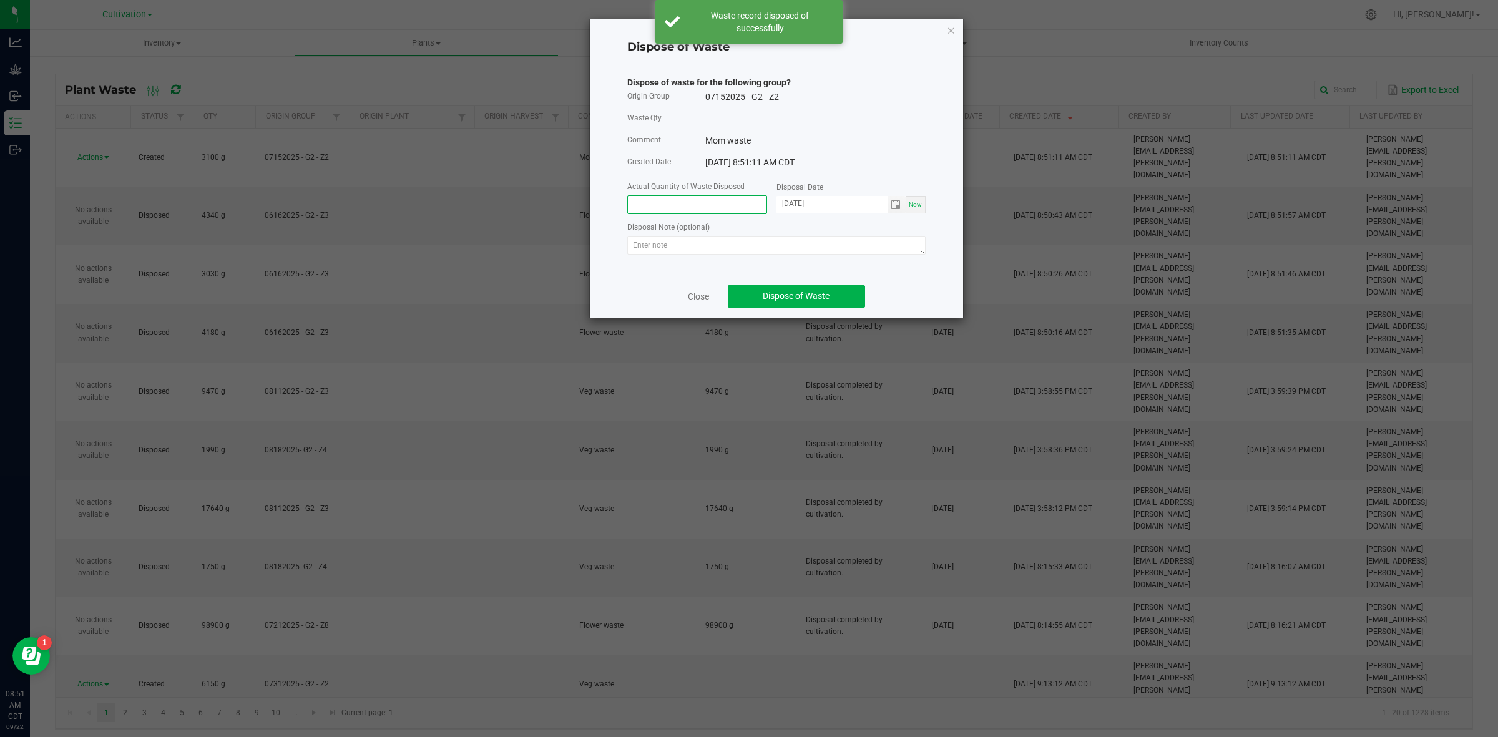
click at [660, 204] on input at bounding box center [697, 204] width 139 height 17
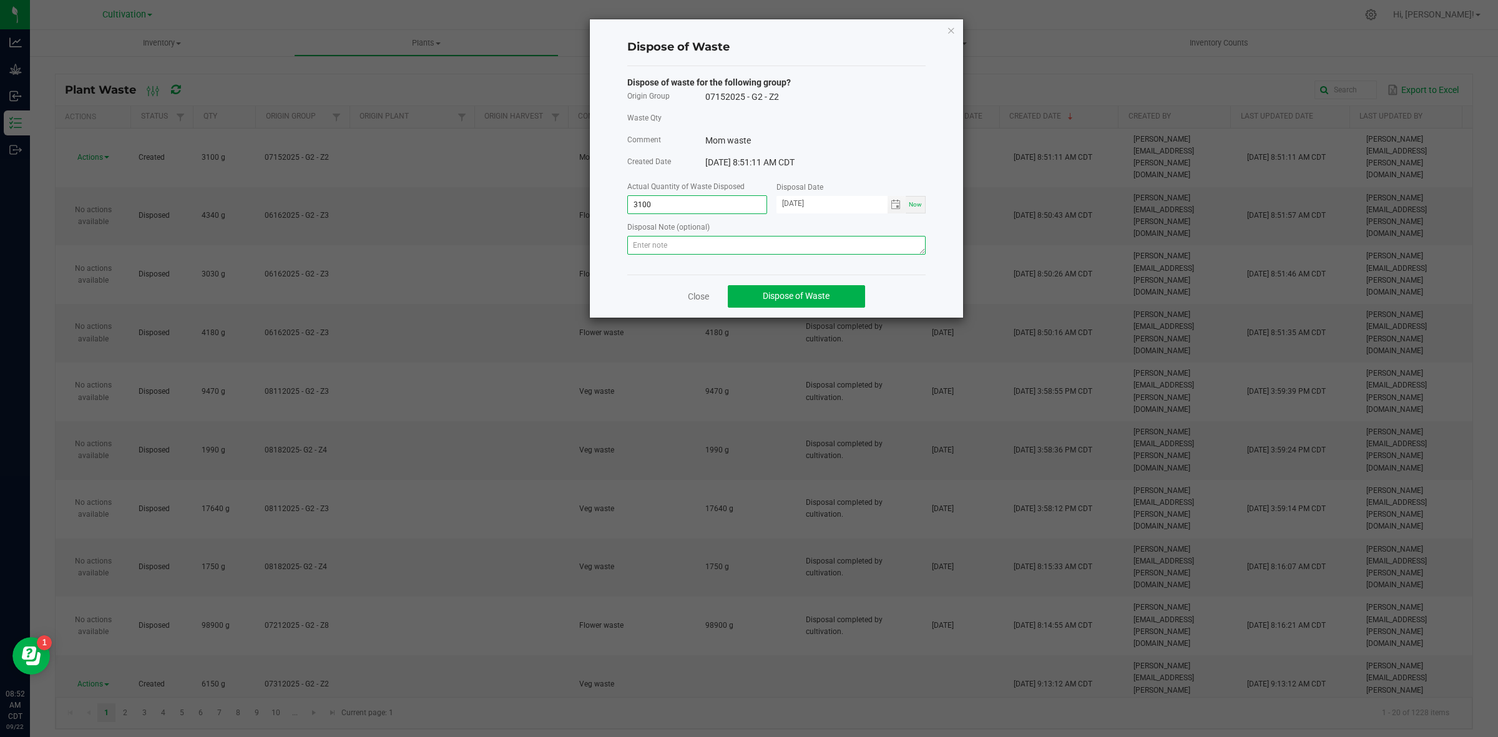
type input "3100.0000 g"
click at [667, 253] on textarea at bounding box center [776, 245] width 298 height 19
paste textarea "Disposal completed by cultivation."
click at [894, 200] on span "Toggle calendar" at bounding box center [896, 204] width 18 height 17
type textarea "Disposal completed by cultivation."
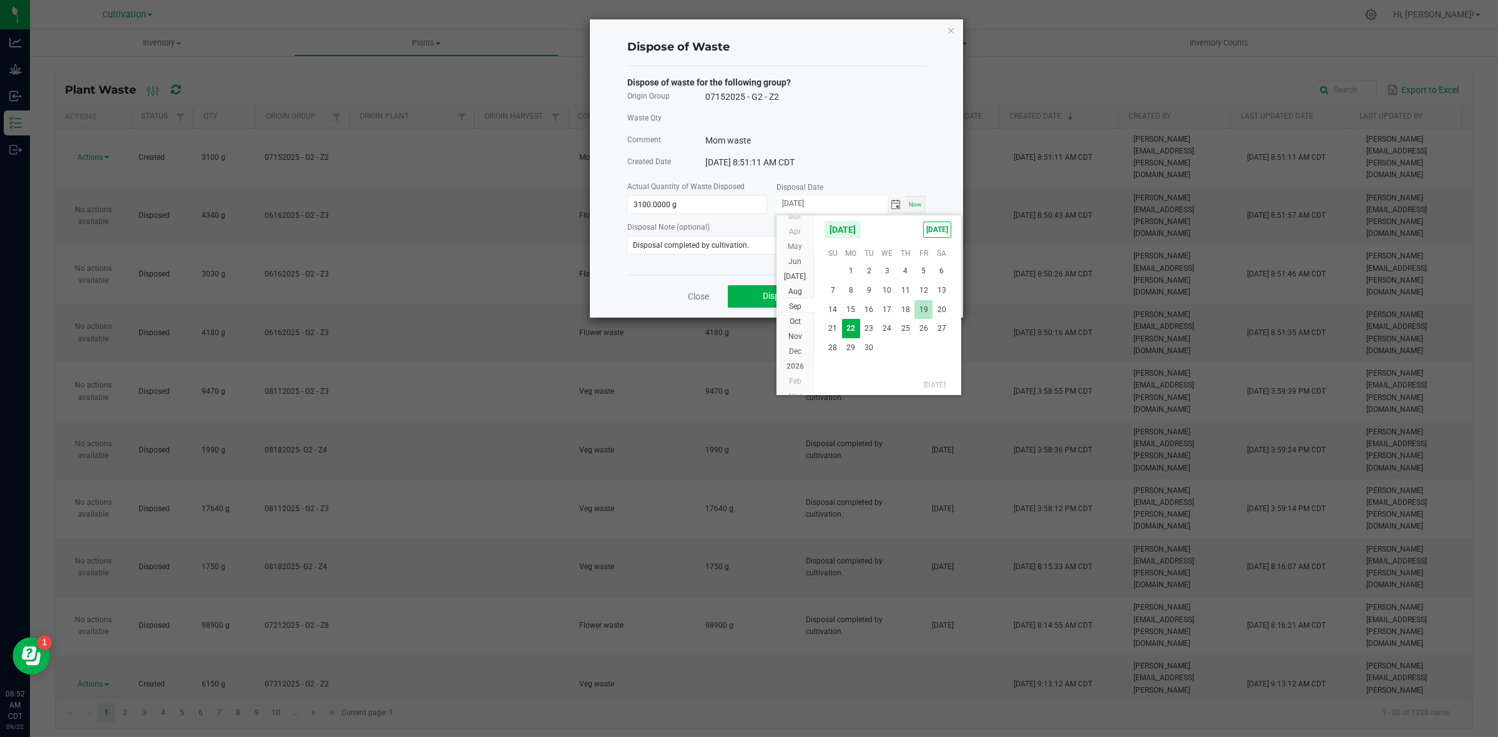
click at [927, 309] on span "19" at bounding box center [923, 309] width 18 height 19
type input "[DATE]"
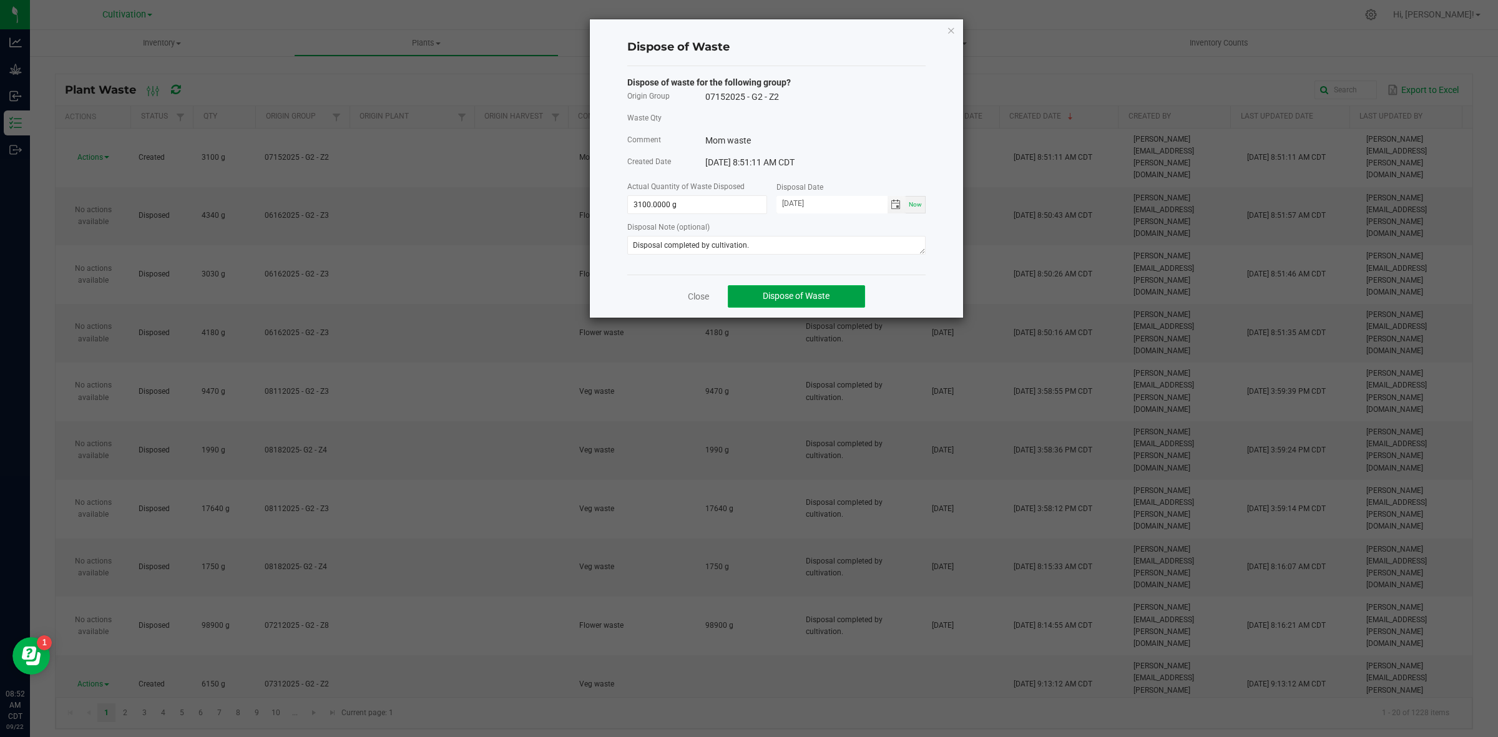
click at [775, 295] on span "Dispose of Waste" at bounding box center [796, 296] width 67 height 10
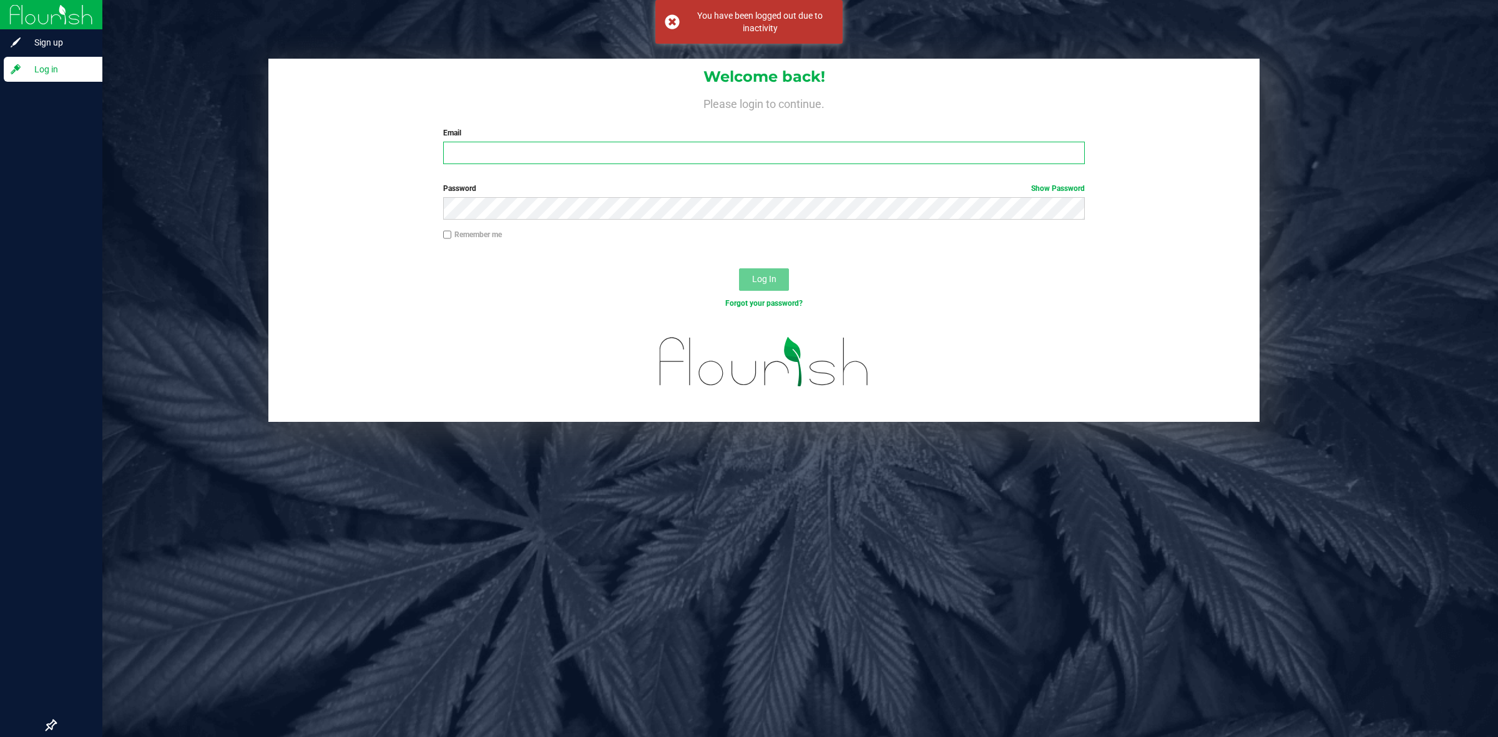
type input "[PERSON_NAME][EMAIL_ADDRESS][PERSON_NAME][DOMAIN_NAME]"
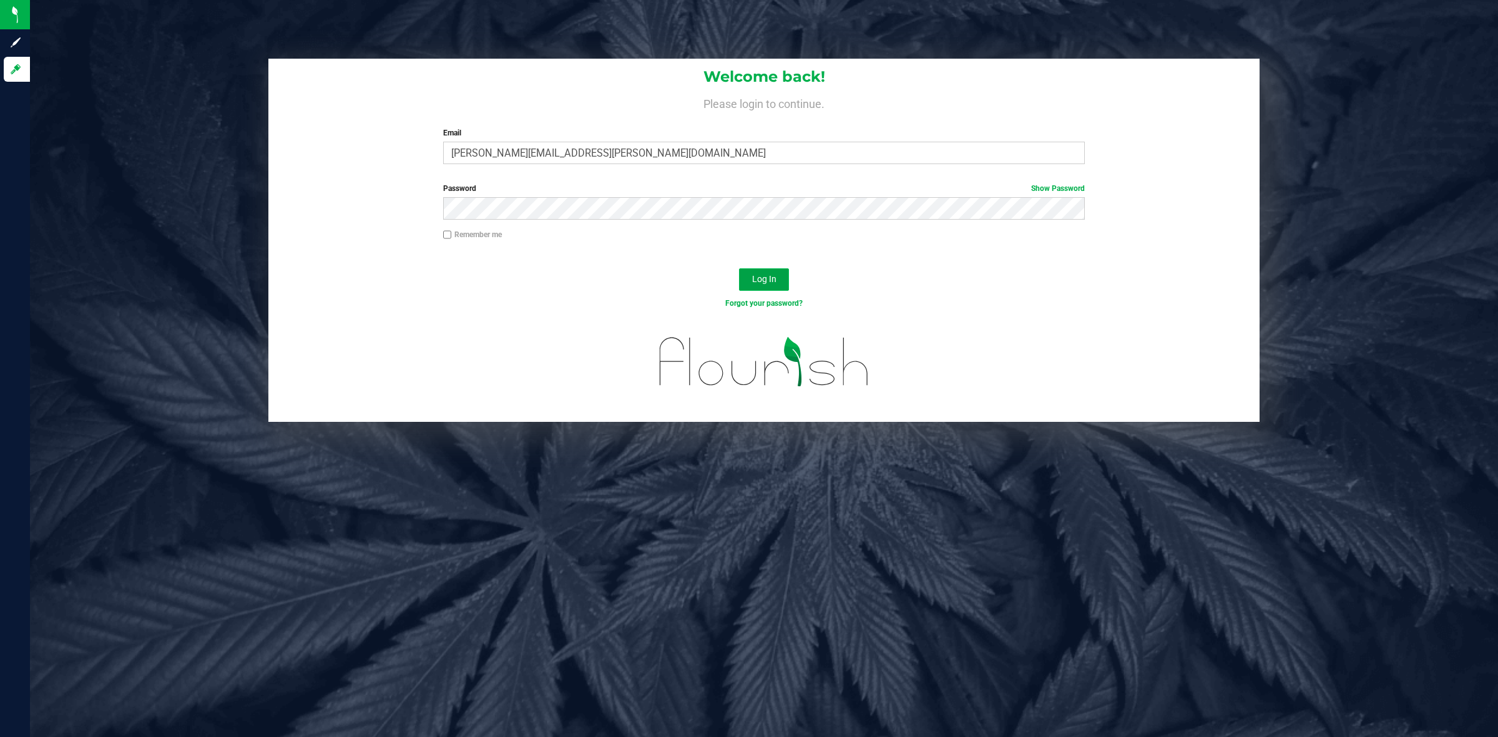
click at [752, 281] on span "Log In" at bounding box center [764, 279] width 24 height 10
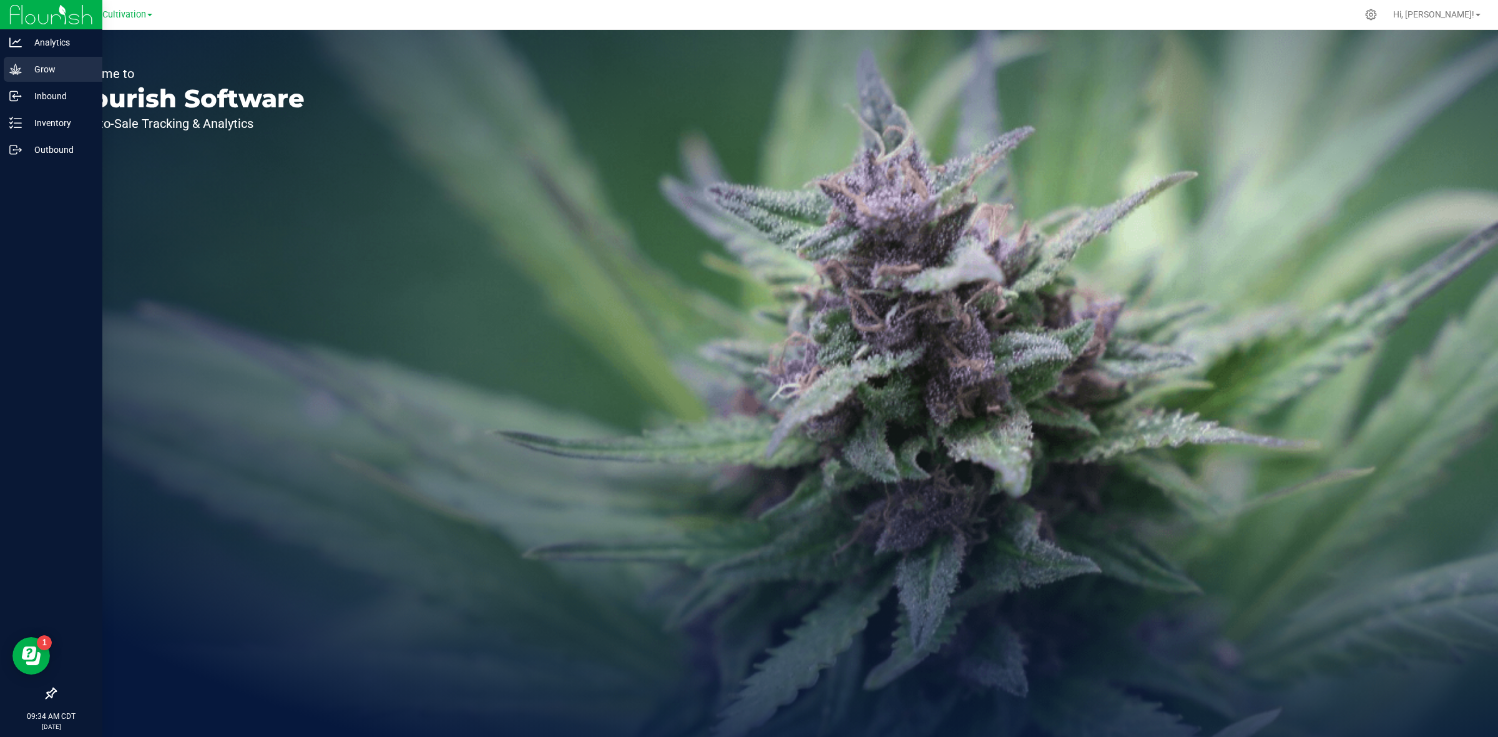
click at [64, 79] on div "Grow" at bounding box center [53, 69] width 99 height 25
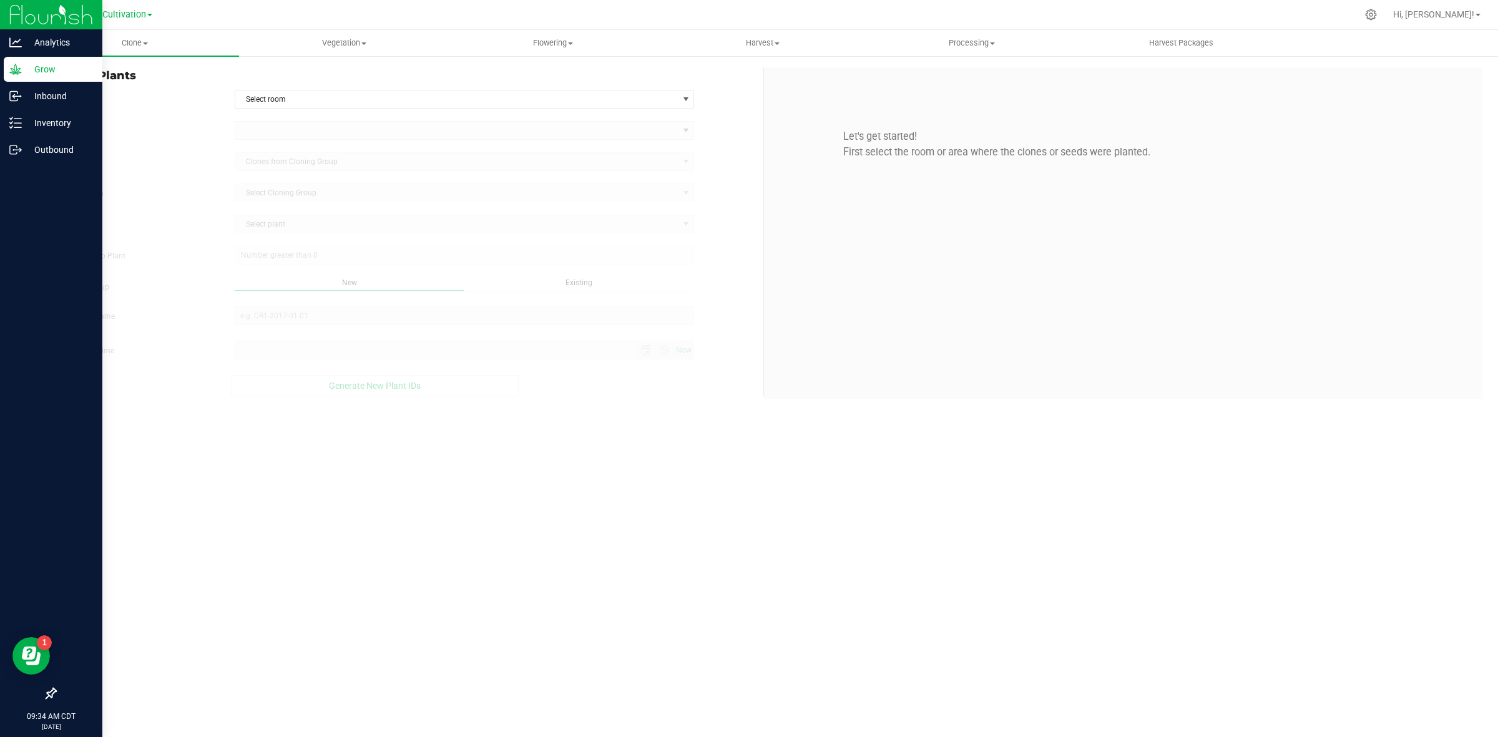
type input "[DATE] 9:34 AM"
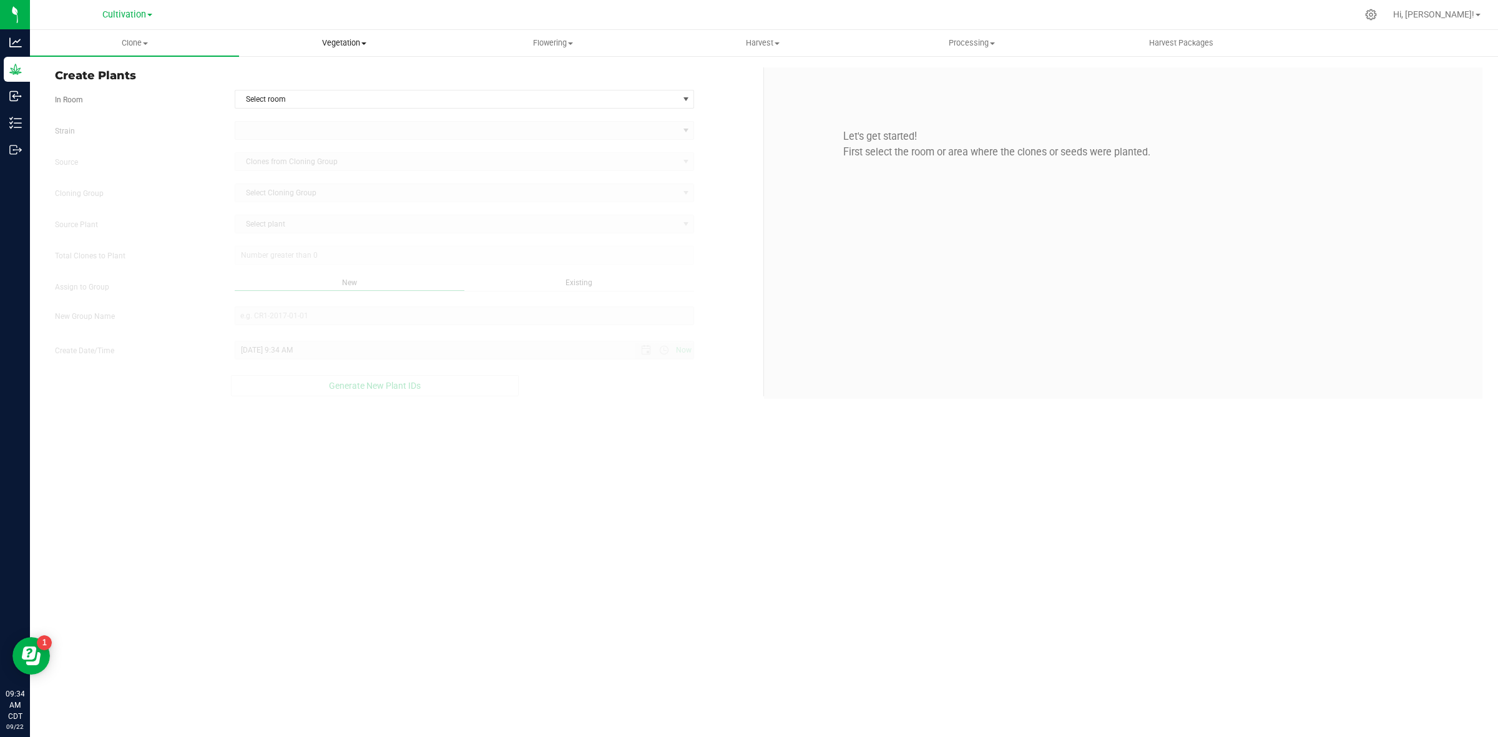
click at [354, 38] on span "Vegetation" at bounding box center [344, 42] width 208 height 11
click at [314, 76] on span "Veg groups" at bounding box center [278, 75] width 79 height 11
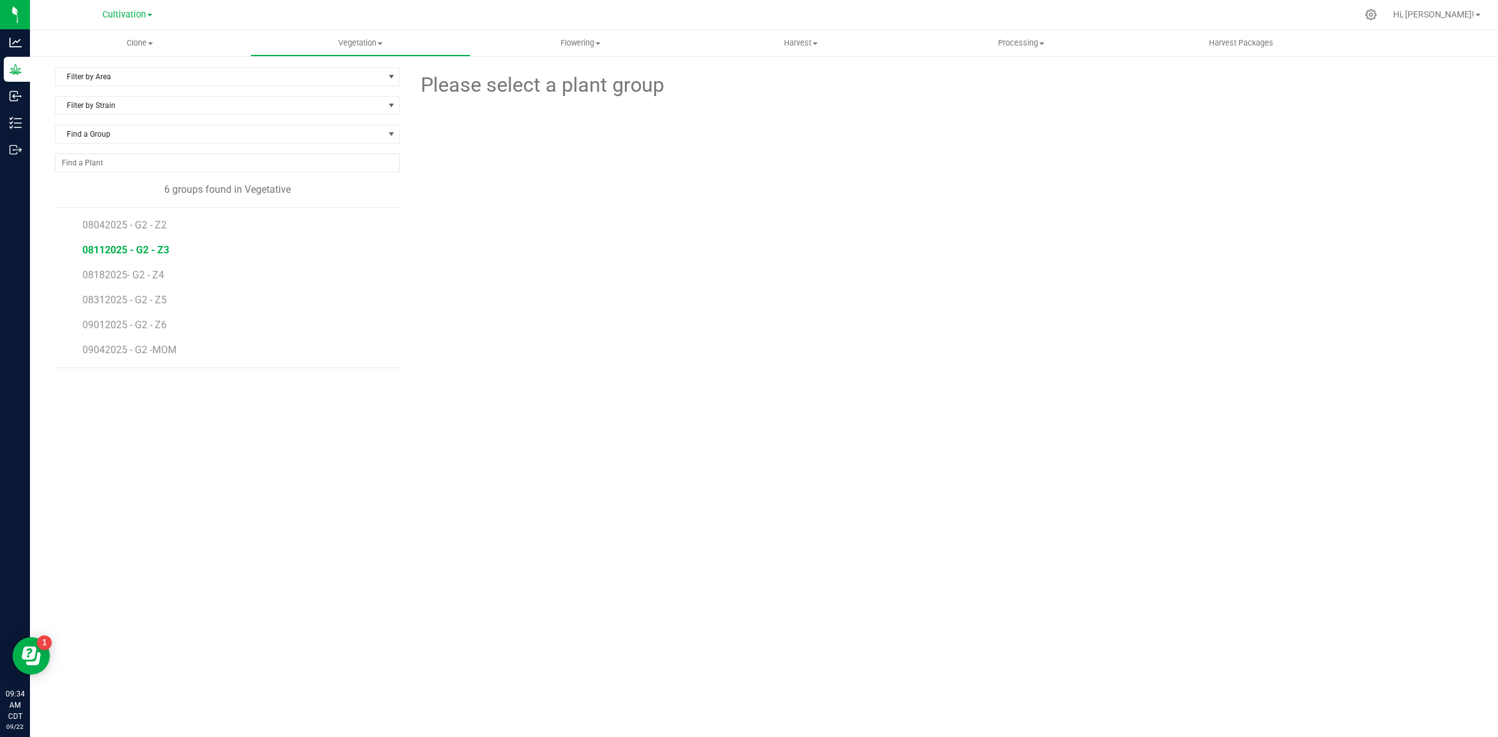
click at [156, 255] on span "08112025 - G2 - Z3" at bounding box center [125, 250] width 87 height 12
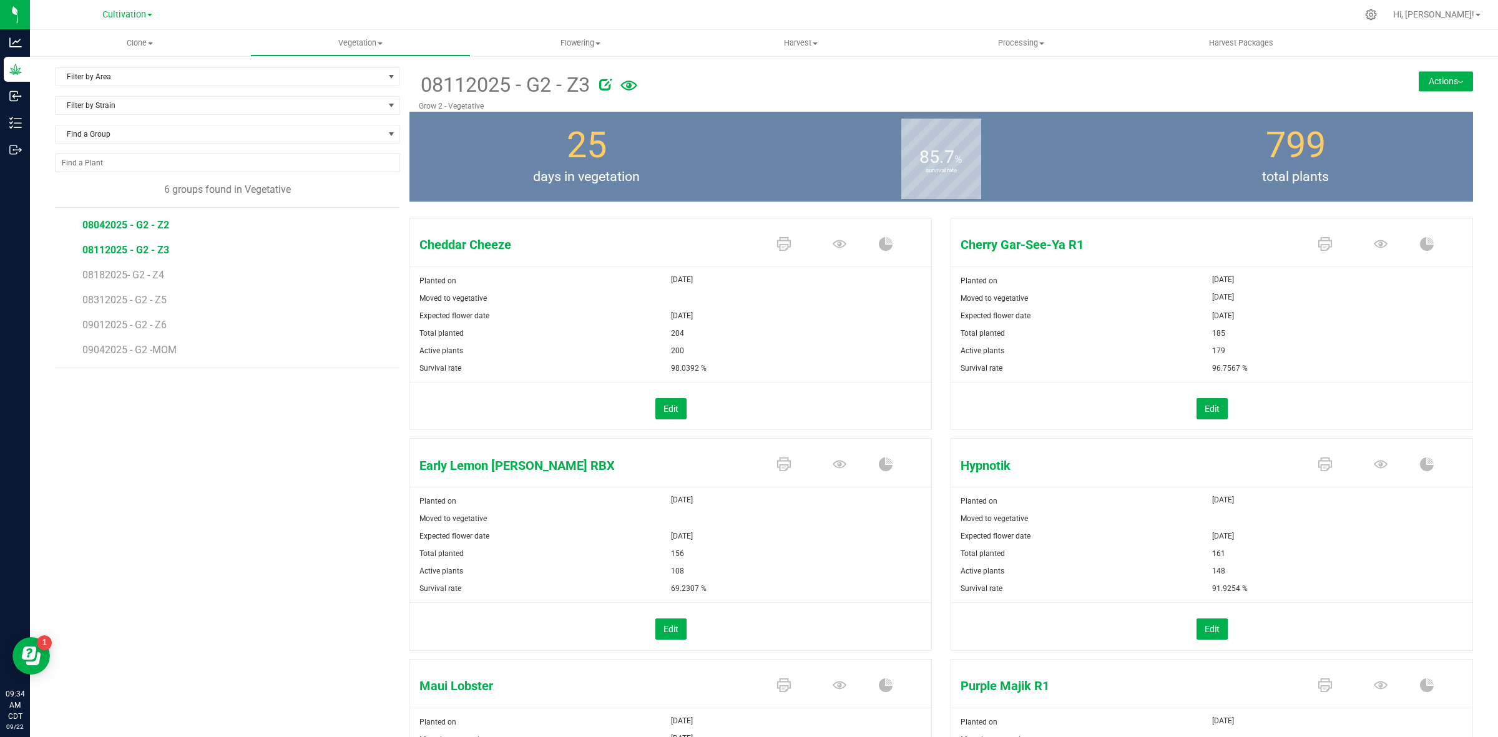
click at [155, 223] on span "08042025 - G2 - Z2" at bounding box center [125, 225] width 87 height 12
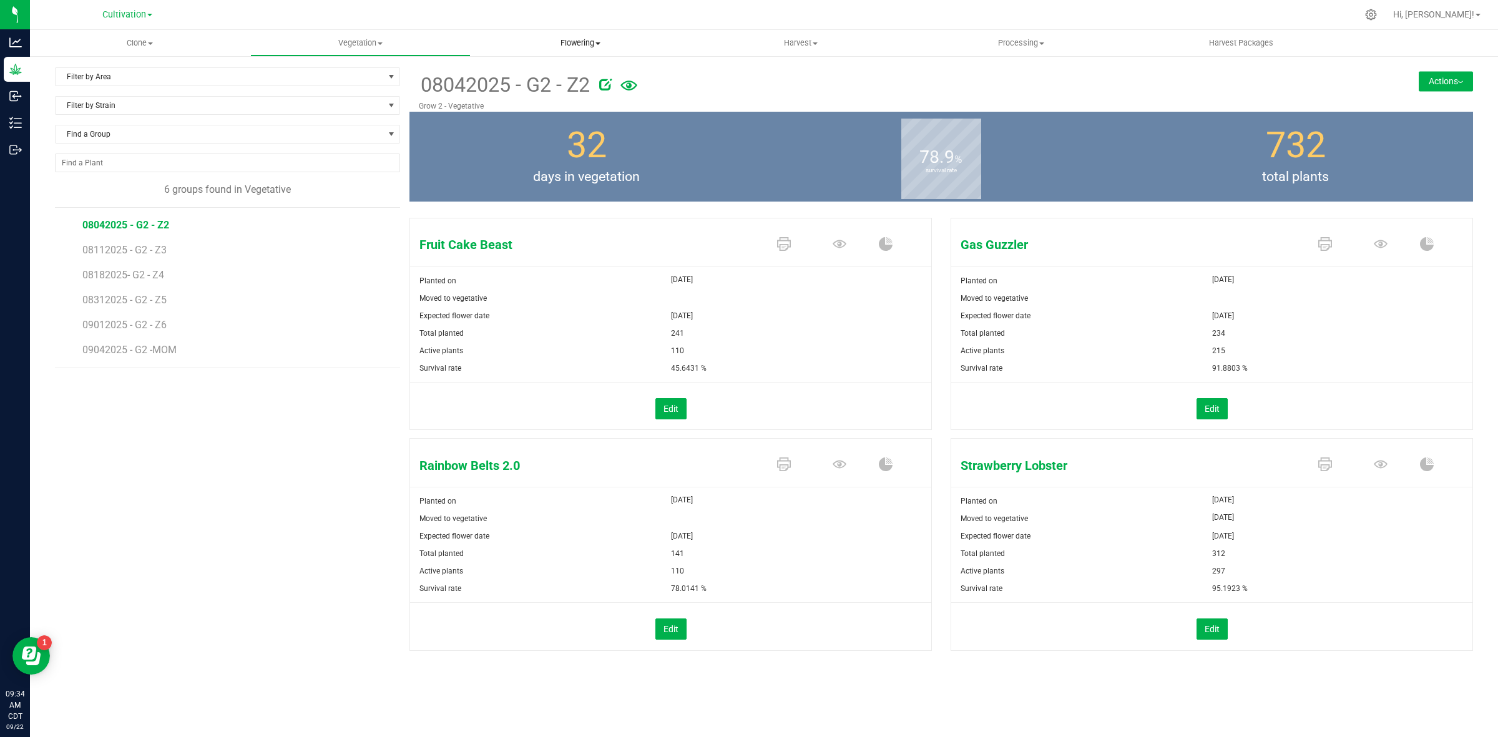
click at [581, 42] on span "Flowering" at bounding box center [580, 42] width 219 height 11
click at [541, 86] on span "Flowering groups" at bounding box center [523, 90] width 104 height 11
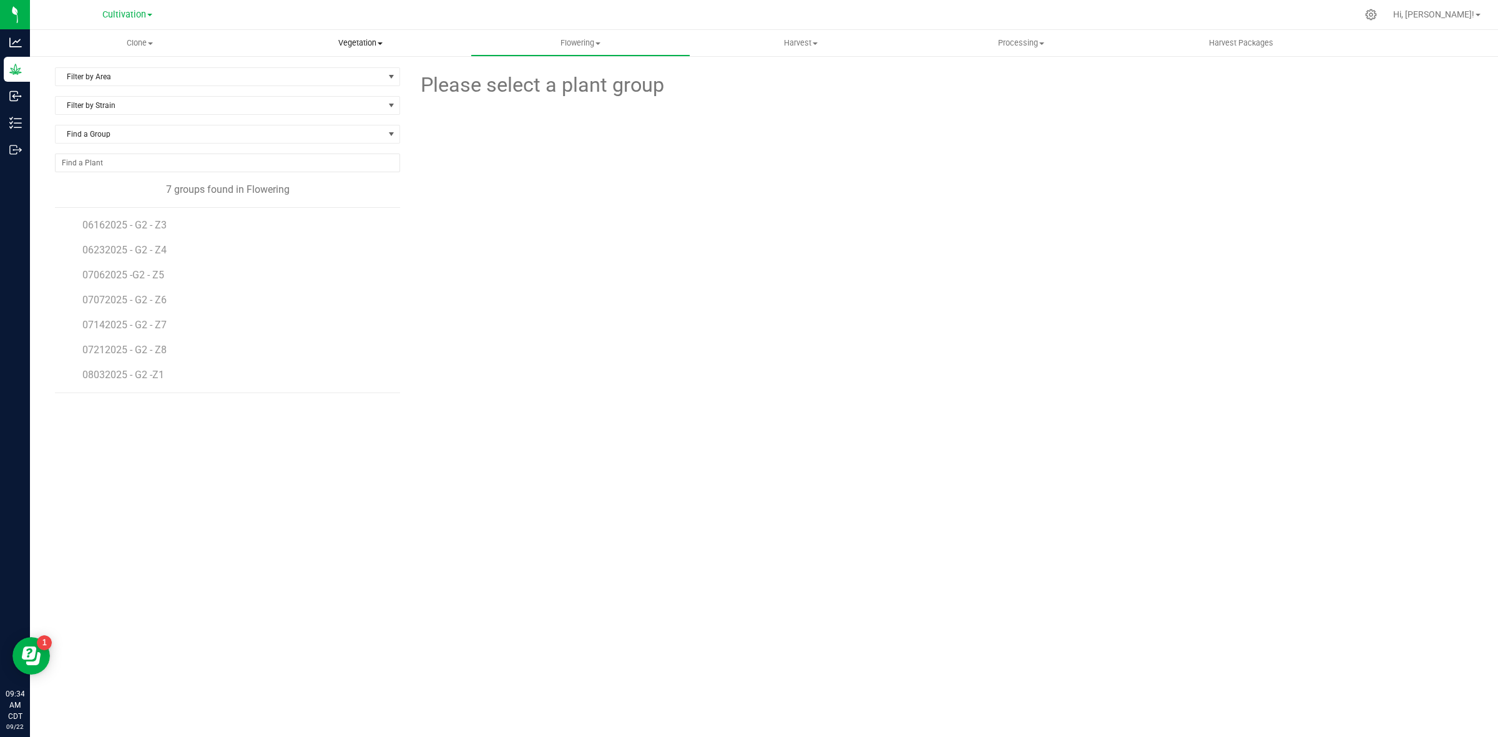
click at [368, 48] on span "Vegetation" at bounding box center [360, 42] width 219 height 11
click at [343, 74] on li "Veg groups" at bounding box center [360, 75] width 220 height 15
click at [157, 223] on span "08042025 - G2 - Z2" at bounding box center [125, 225] width 87 height 12
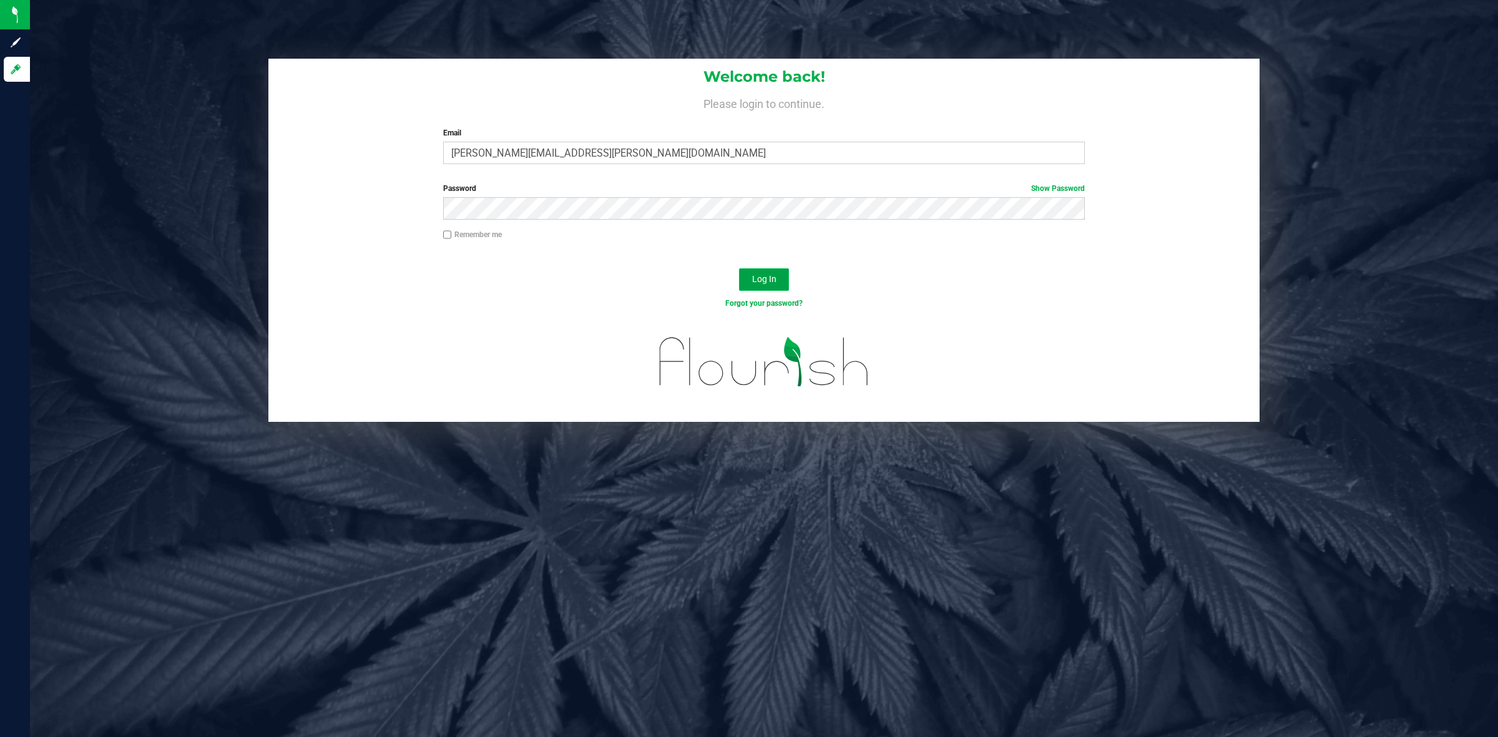
click at [768, 275] on span "Log In" at bounding box center [764, 279] width 24 height 10
click at [781, 280] on button "Log In" at bounding box center [764, 279] width 50 height 22
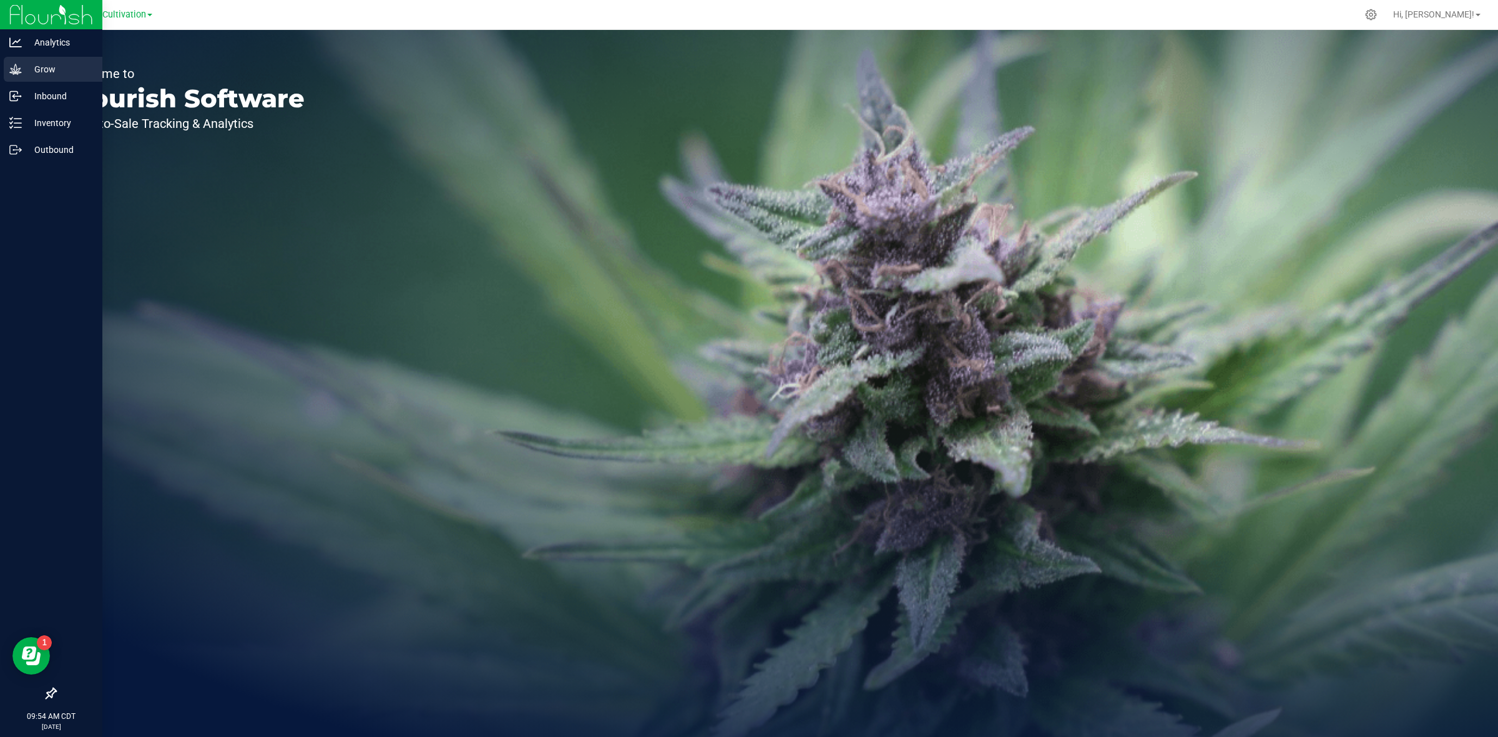
click at [32, 72] on p "Grow" at bounding box center [59, 69] width 75 height 15
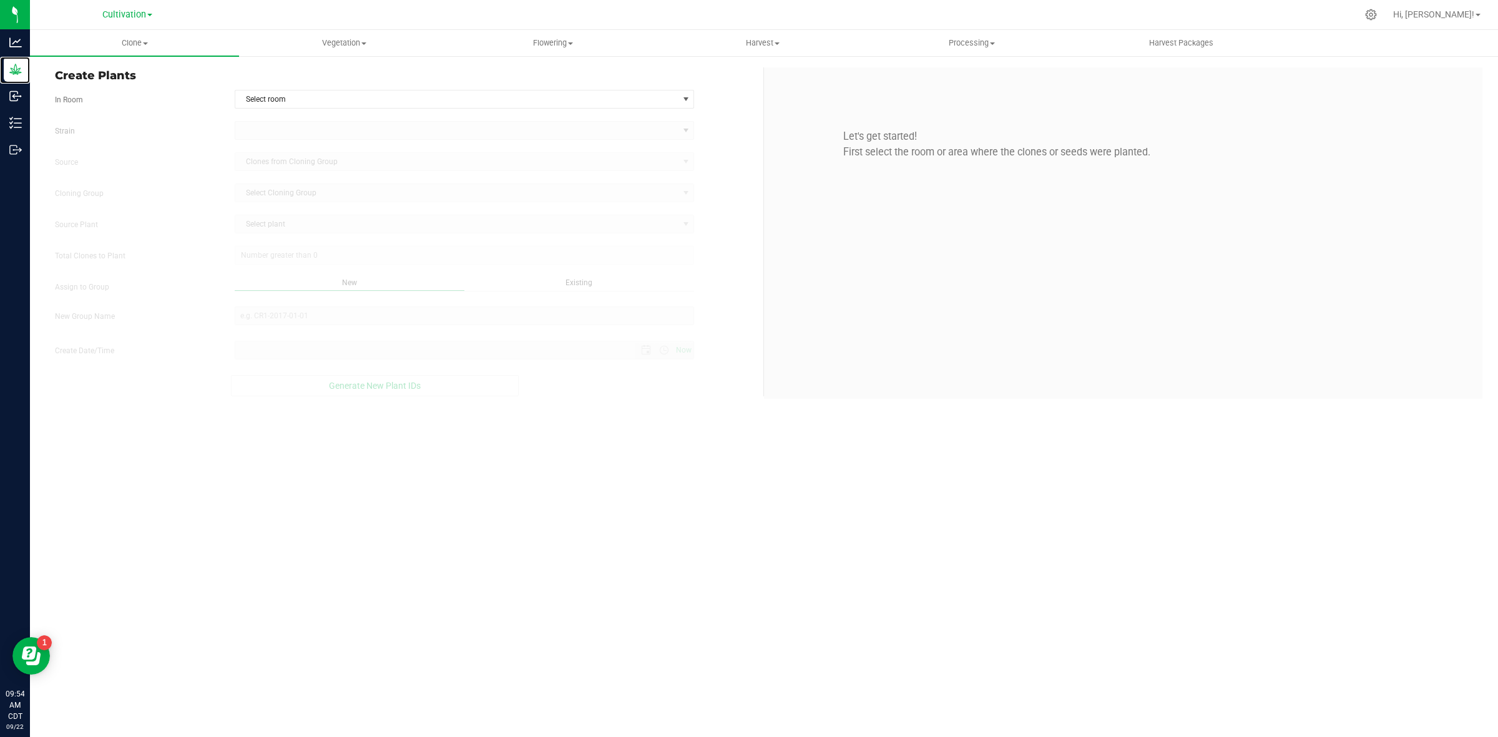
type input "[DATE] 9:54 AM"
click at [341, 38] on span "Vegetation" at bounding box center [344, 42] width 208 height 11
click at [313, 79] on span "Veg groups" at bounding box center [278, 75] width 79 height 11
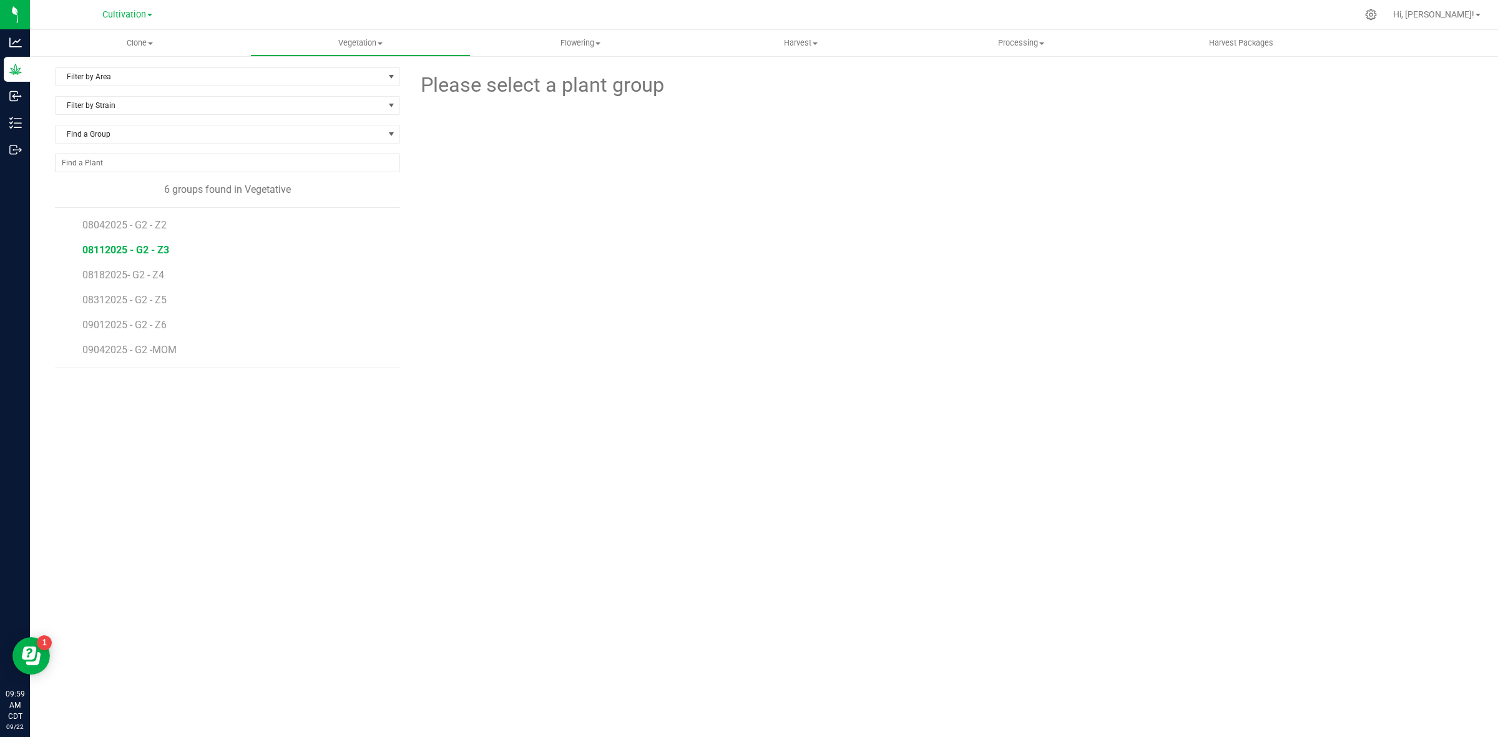
click at [162, 256] on span "08112025 - G2 - Z3" at bounding box center [125, 250] width 87 height 12
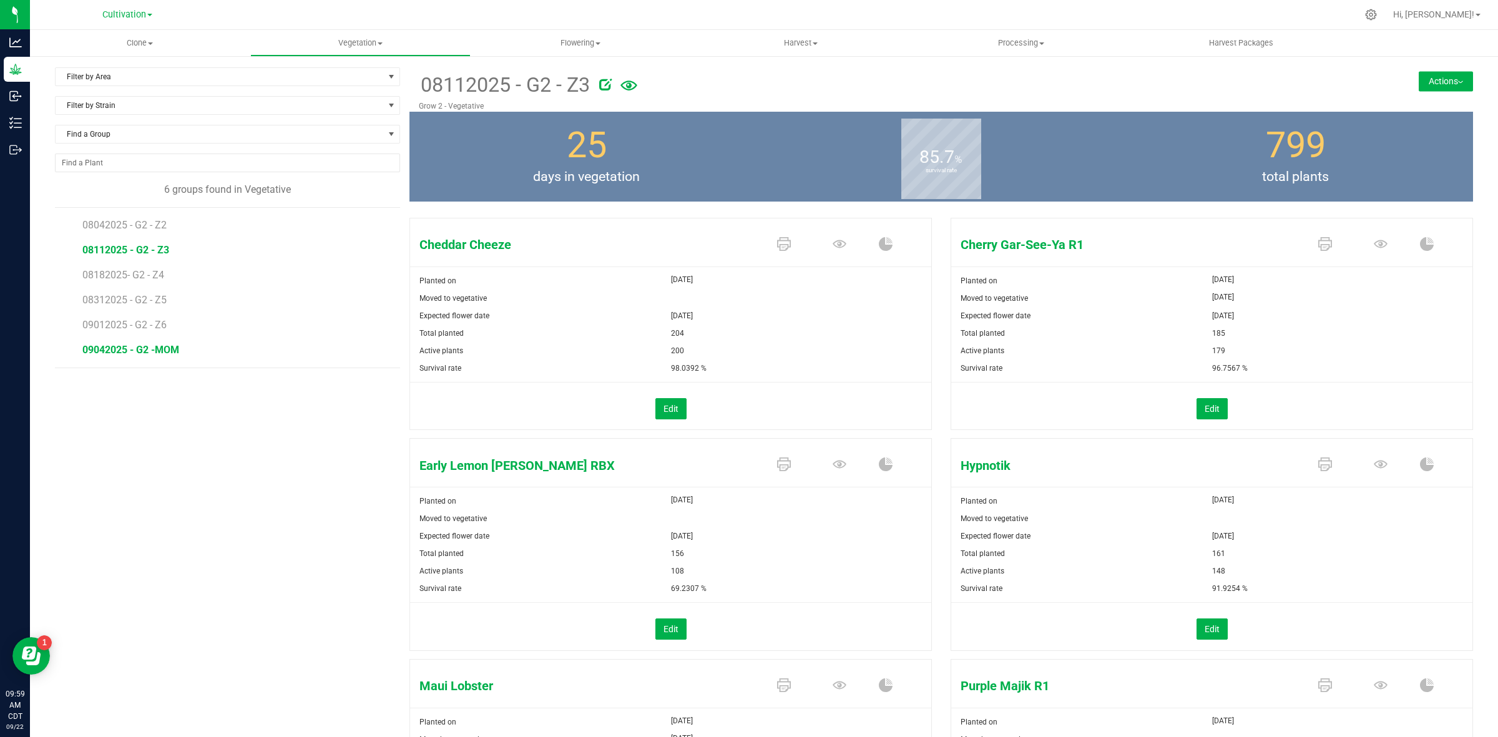
click at [155, 351] on span "09042025 - G2 -MOM" at bounding box center [130, 350] width 97 height 12
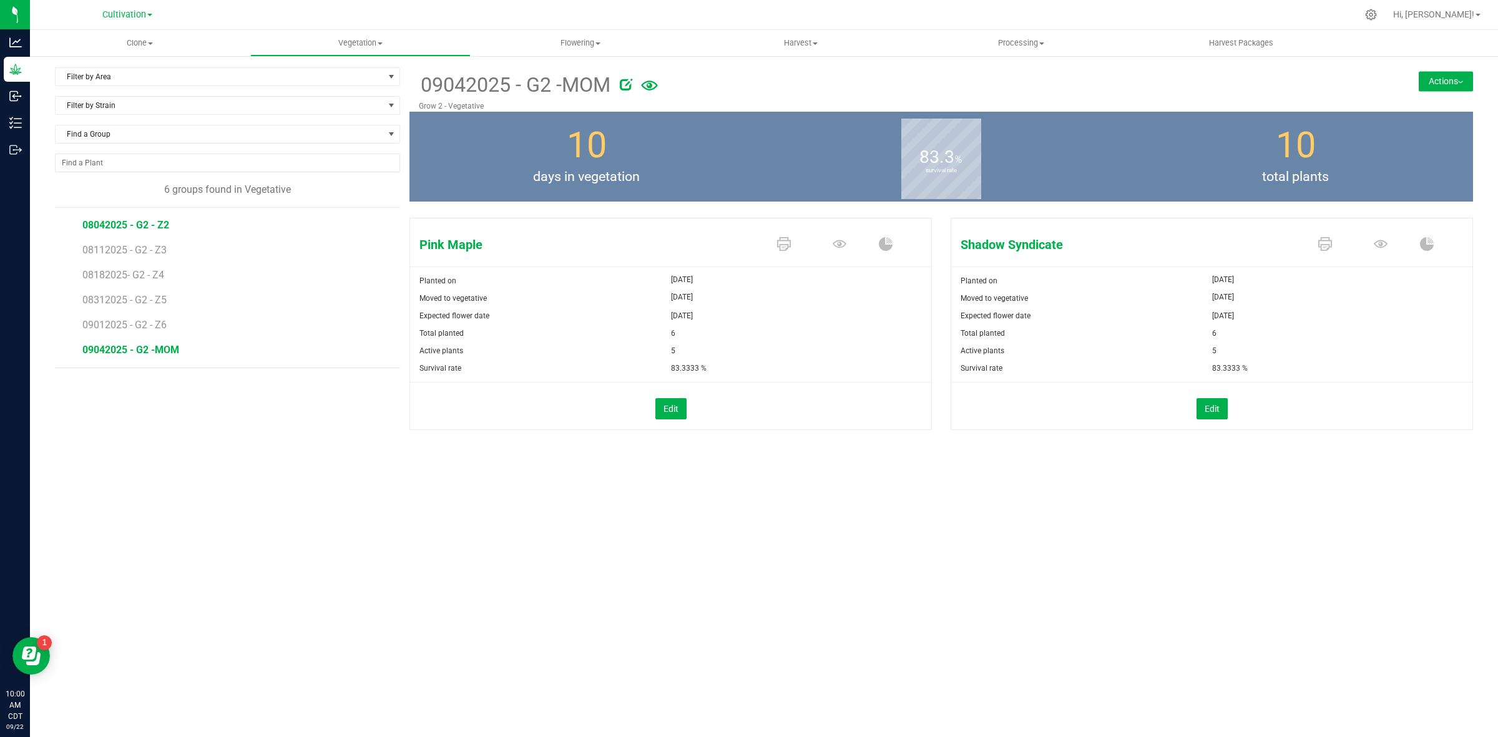
click at [148, 228] on span "08042025 - G2 - Z2" at bounding box center [125, 225] width 87 height 12
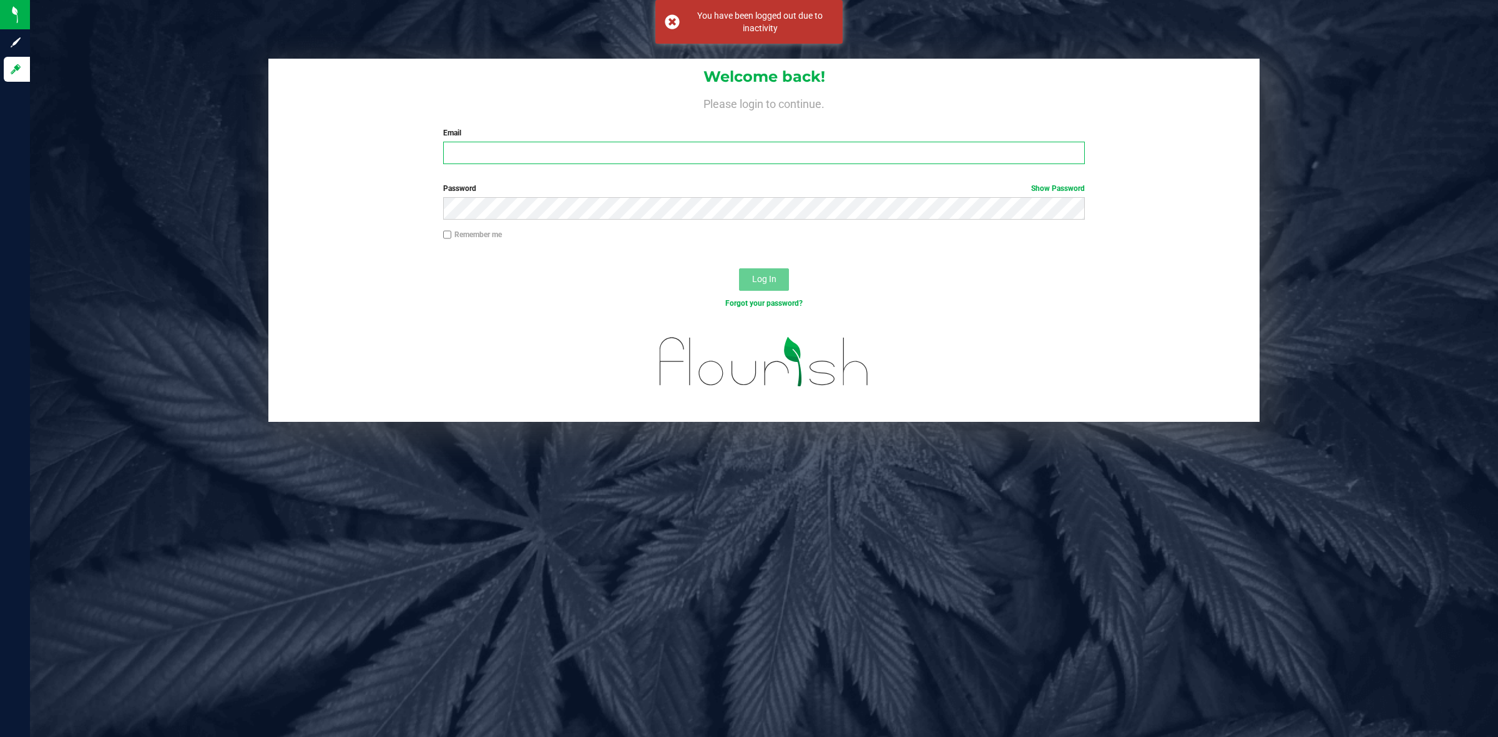
type input "[PERSON_NAME][EMAIL_ADDRESS][PERSON_NAME][DOMAIN_NAME]"
